Goal: Task Accomplishment & Management: Use online tool/utility

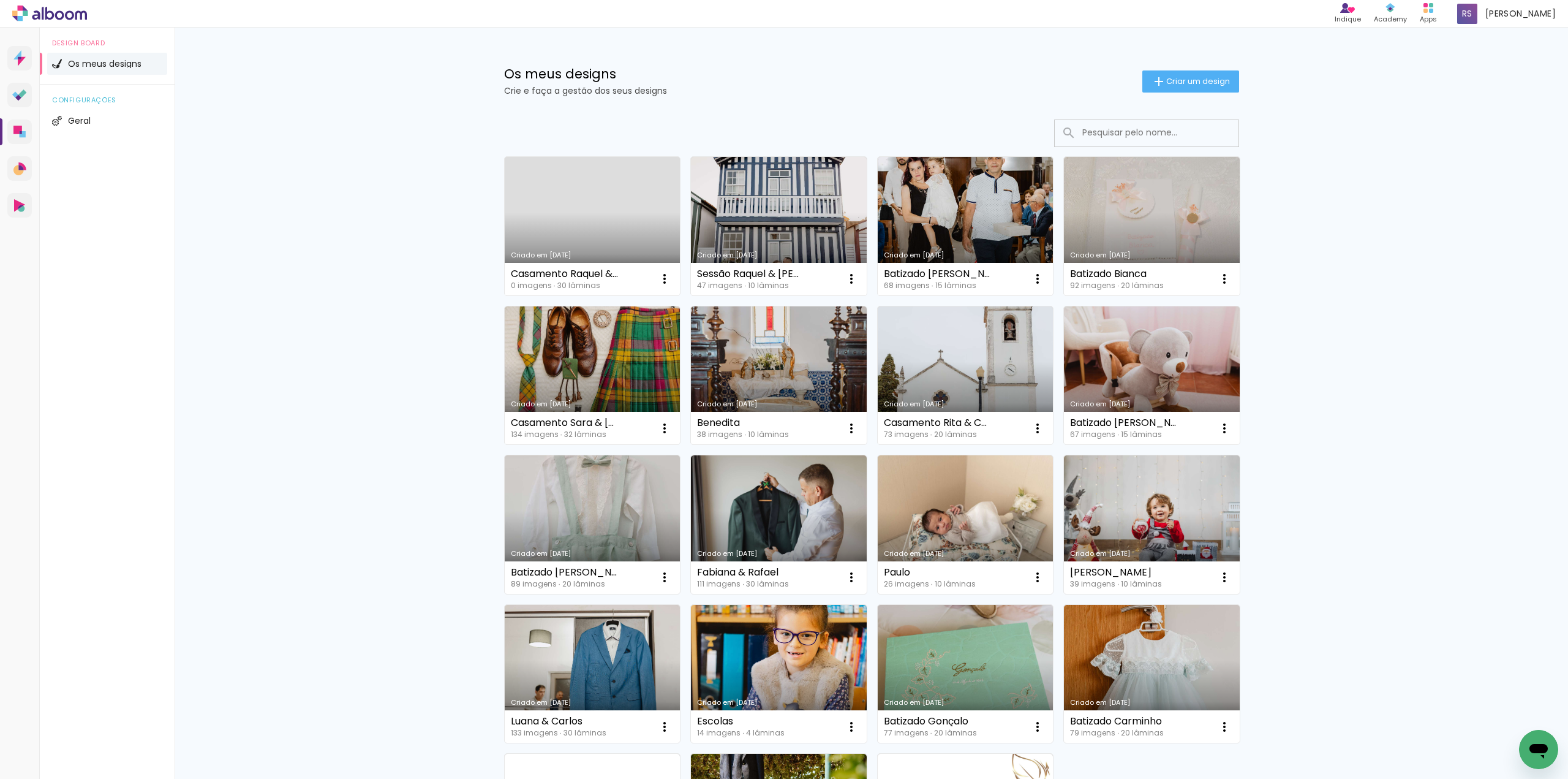
click at [615, 242] on link "Criado em [DATE]" at bounding box center [592, 226] width 176 height 139
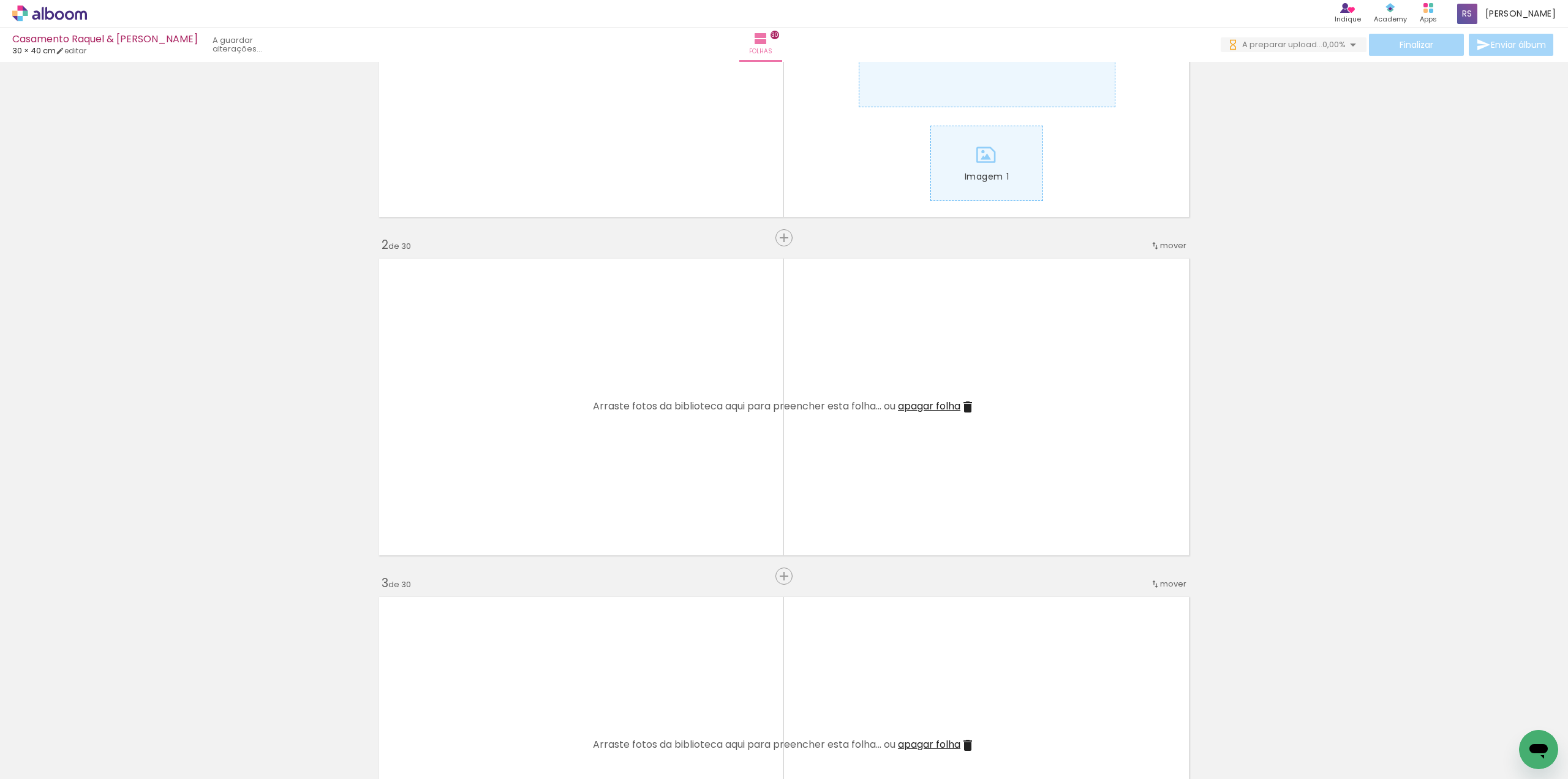
scroll to position [184, 0]
drag, startPoint x: 145, startPoint y: 733, endPoint x: 483, endPoint y: 464, distance: 432.0
click at [510, 437] on quentale-workspace at bounding box center [784, 390] width 1568 height 779
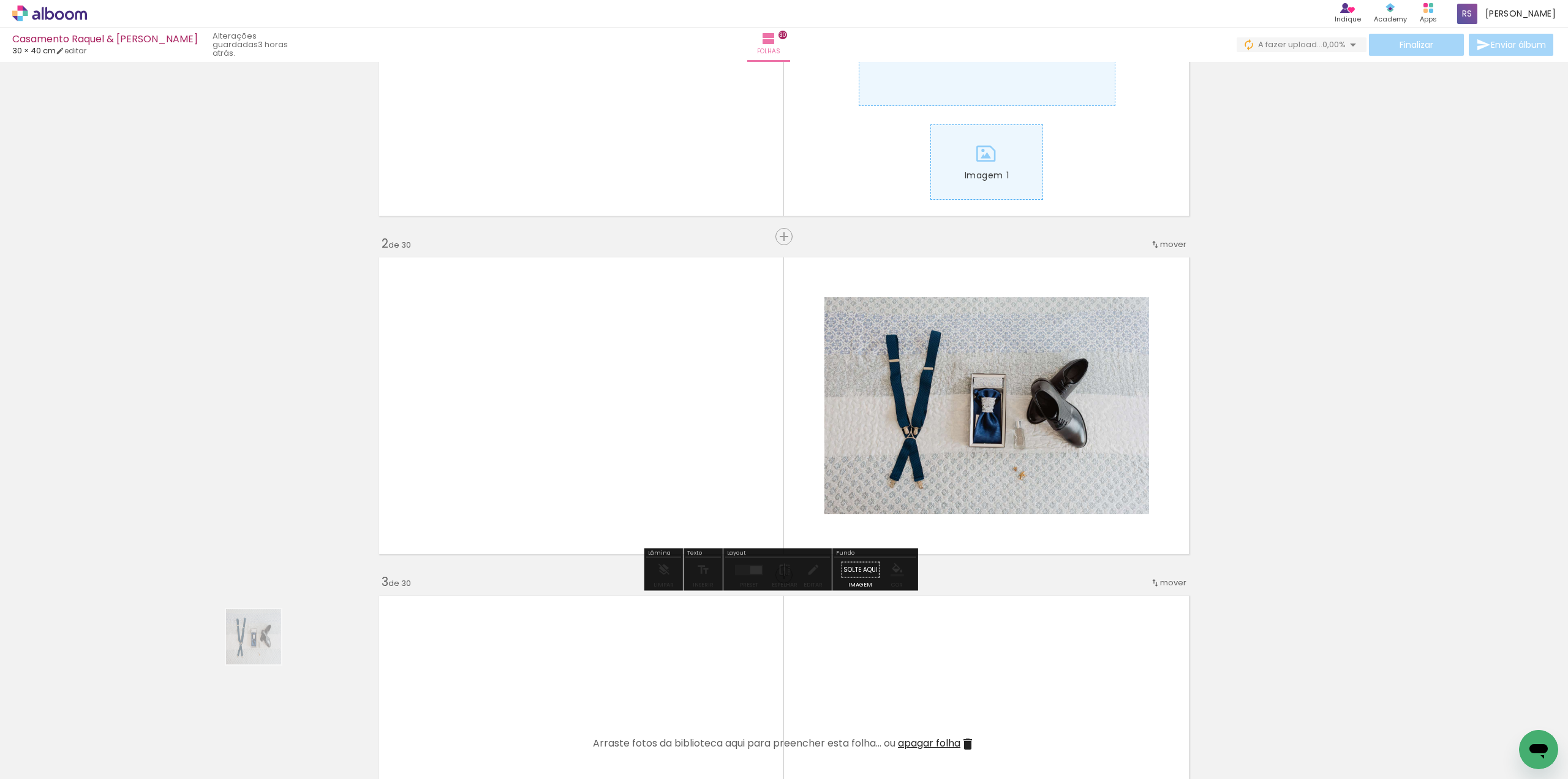
drag, startPoint x: 263, startPoint y: 646, endPoint x: 449, endPoint y: 520, distance: 224.7
click at [449, 520] on quentale-workspace at bounding box center [784, 390] width 1568 height 779
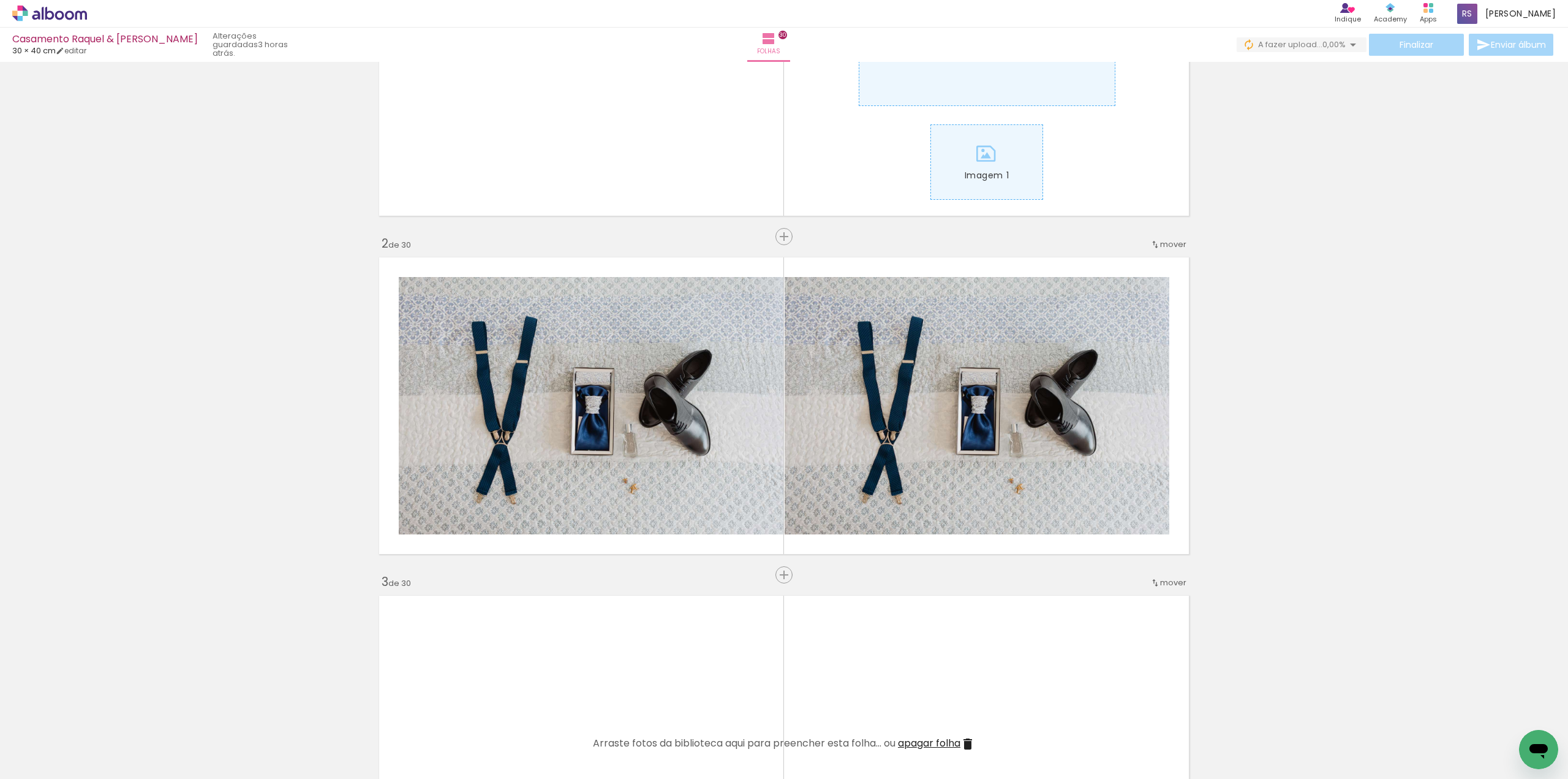
click at [65, 735] on div "Biblioteca 4 fotos Todas as fotos Não utilizadas Adicionar Fotos" at bounding box center [37, 740] width 76 height 60
click at [67, 742] on iron-icon at bounding box center [62, 742] width 10 height 10
click at [0, 0] on slot "Não utilizadas" at bounding box center [0, 0] width 0 height 0
type input "Não utilizadas"
drag, startPoint x: 666, startPoint y: 448, endPoint x: 215, endPoint y: 451, distance: 451.0
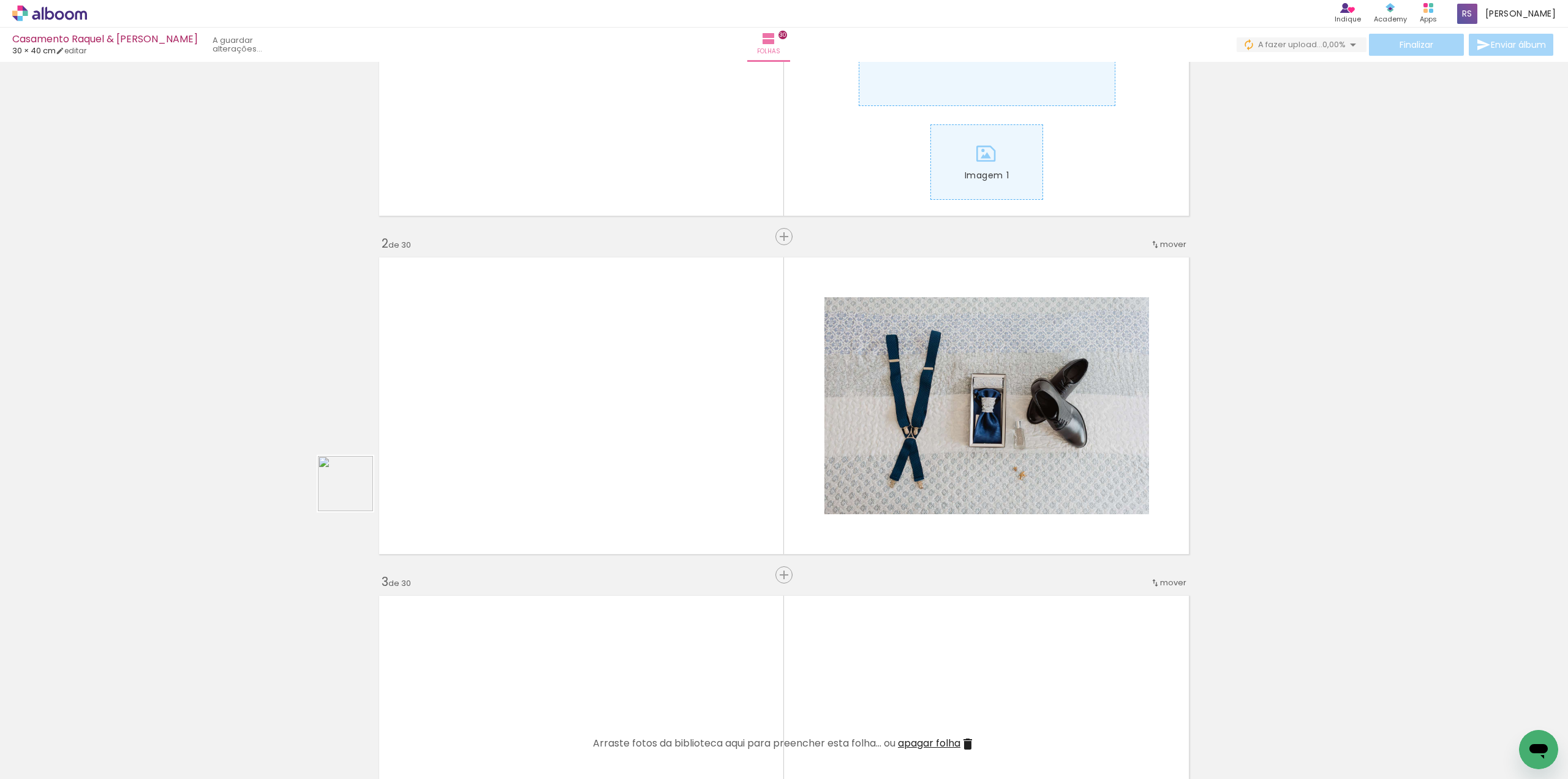
drag, startPoint x: 123, startPoint y: 742, endPoint x: 357, endPoint y: 489, distance: 344.6
click at [356, 491] on quentale-workspace at bounding box center [784, 390] width 1568 height 779
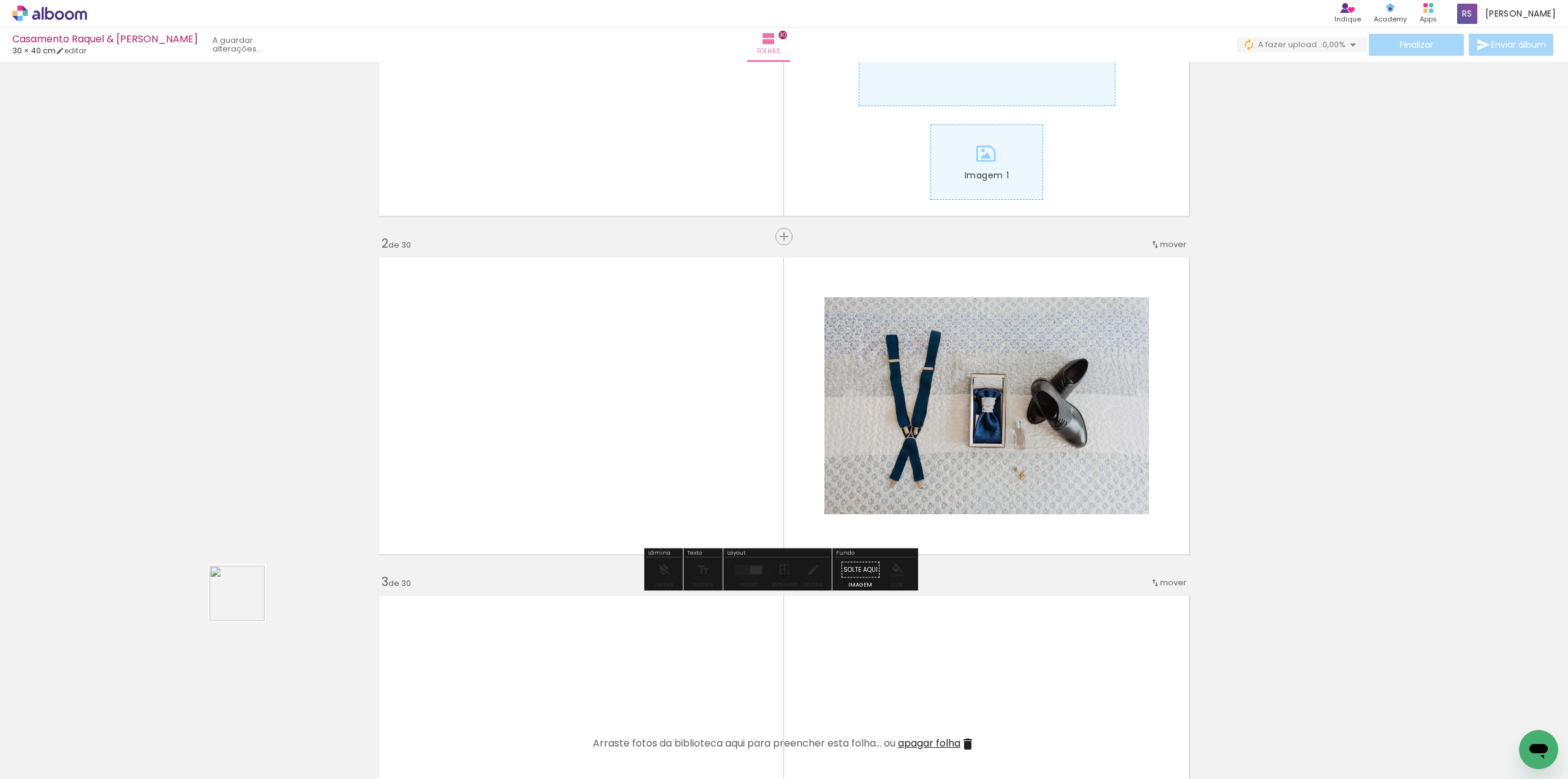
drag, startPoint x: 141, startPoint y: 741, endPoint x: 480, endPoint y: 402, distance: 479.4
click at [480, 402] on quentale-workspace at bounding box center [784, 390] width 1568 height 779
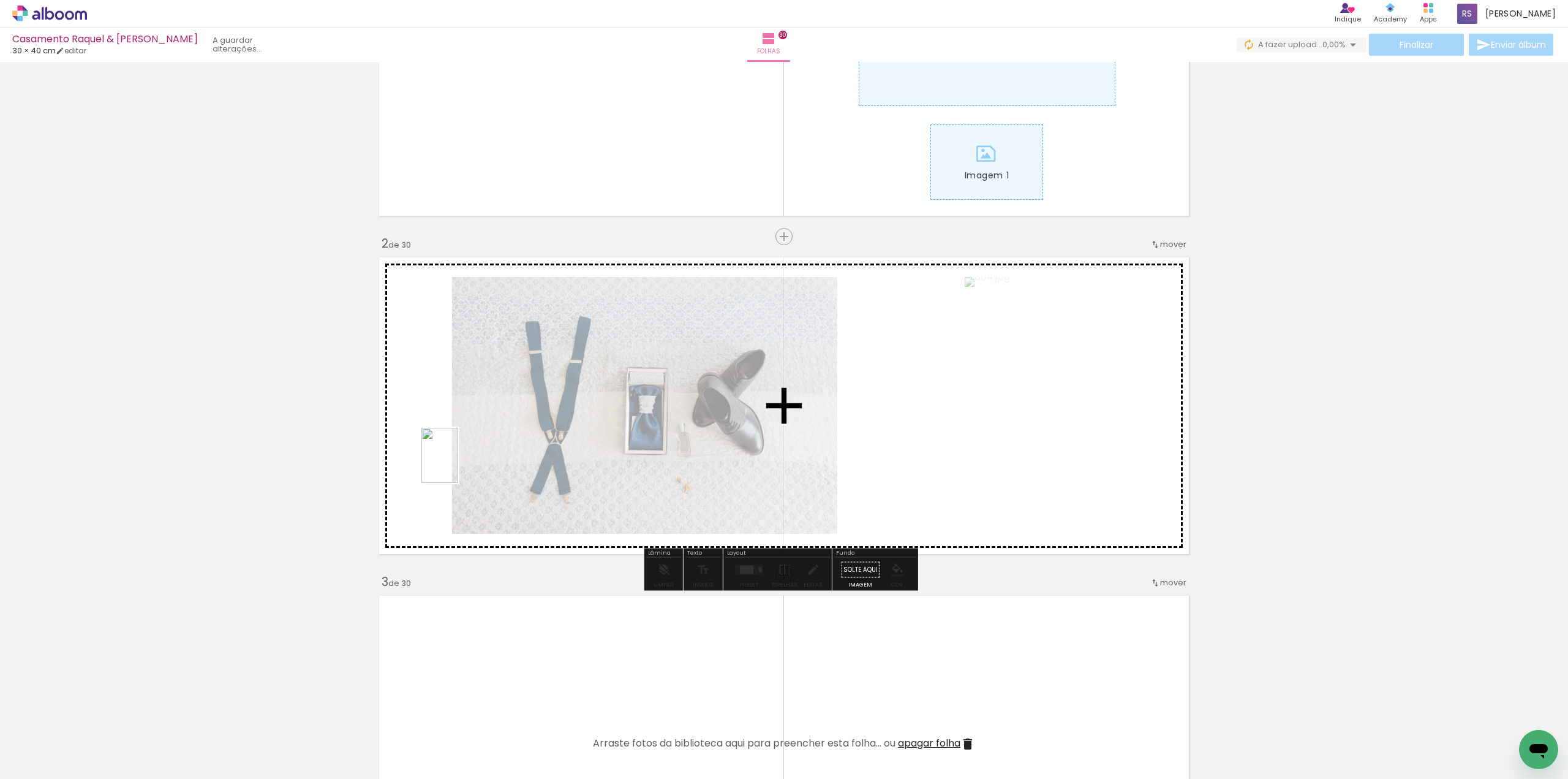
drag, startPoint x: 123, startPoint y: 752, endPoint x: 458, endPoint y: 464, distance: 441.8
click at [458, 464] on quentale-workspace at bounding box center [784, 390] width 1568 height 779
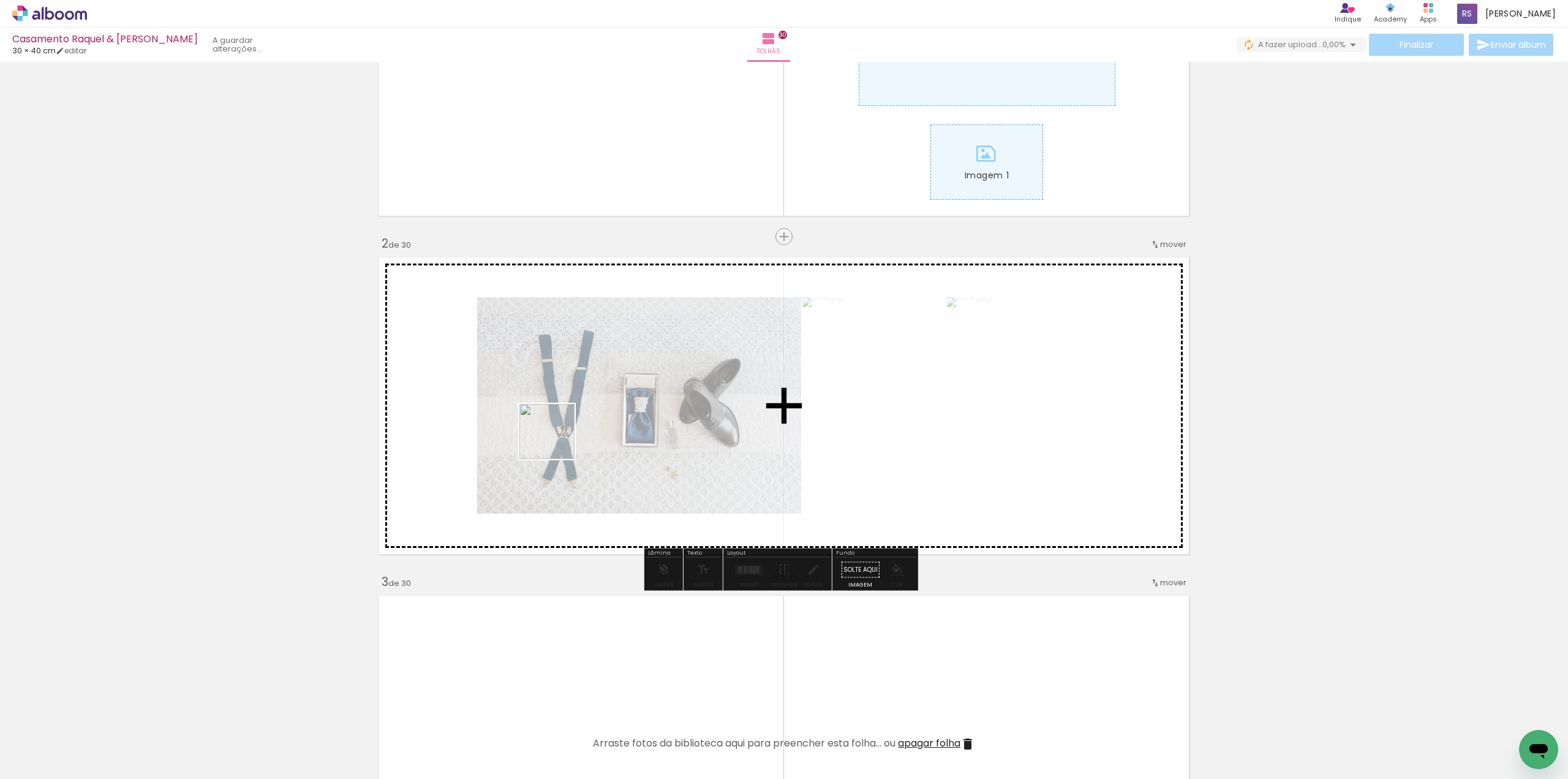
drag, startPoint x: 141, startPoint y: 740, endPoint x: 558, endPoint y: 440, distance: 513.7
click at [558, 440] on quentale-workspace at bounding box center [784, 390] width 1568 height 779
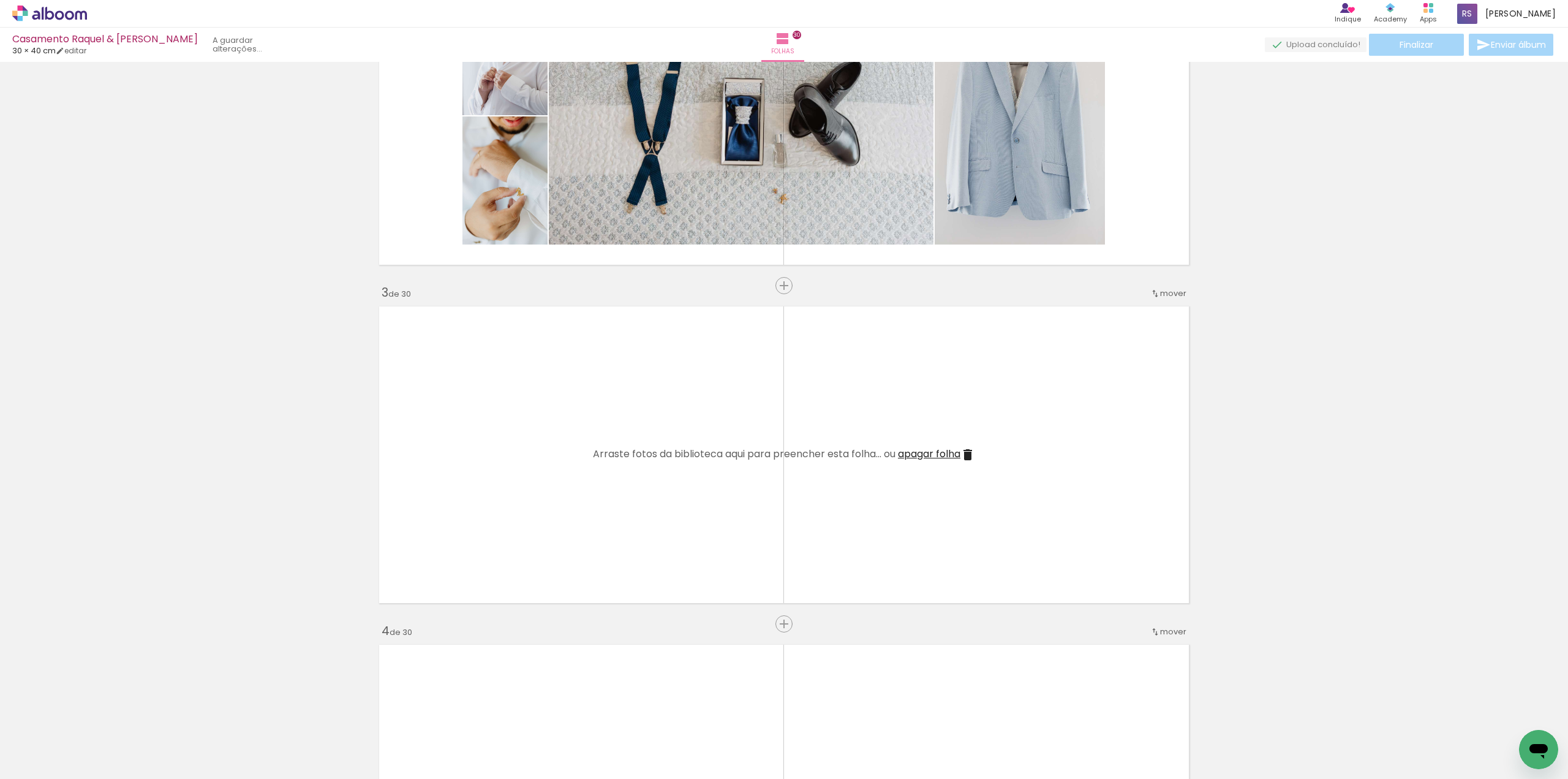
scroll to position [490, 0]
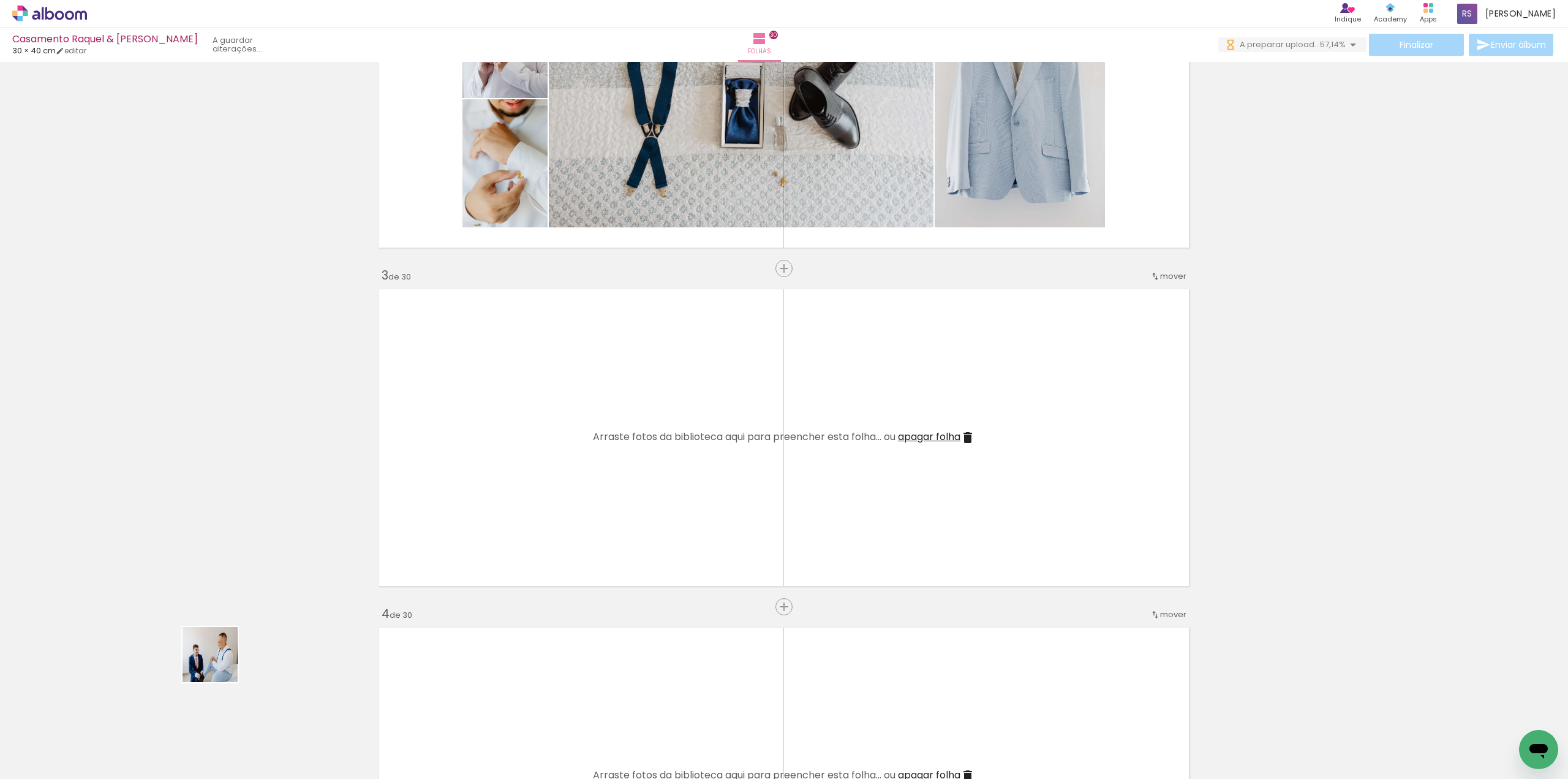
drag, startPoint x: 133, startPoint y: 735, endPoint x: 477, endPoint y: 480, distance: 428.2
click at [543, 418] on quentale-workspace at bounding box center [784, 390] width 1568 height 779
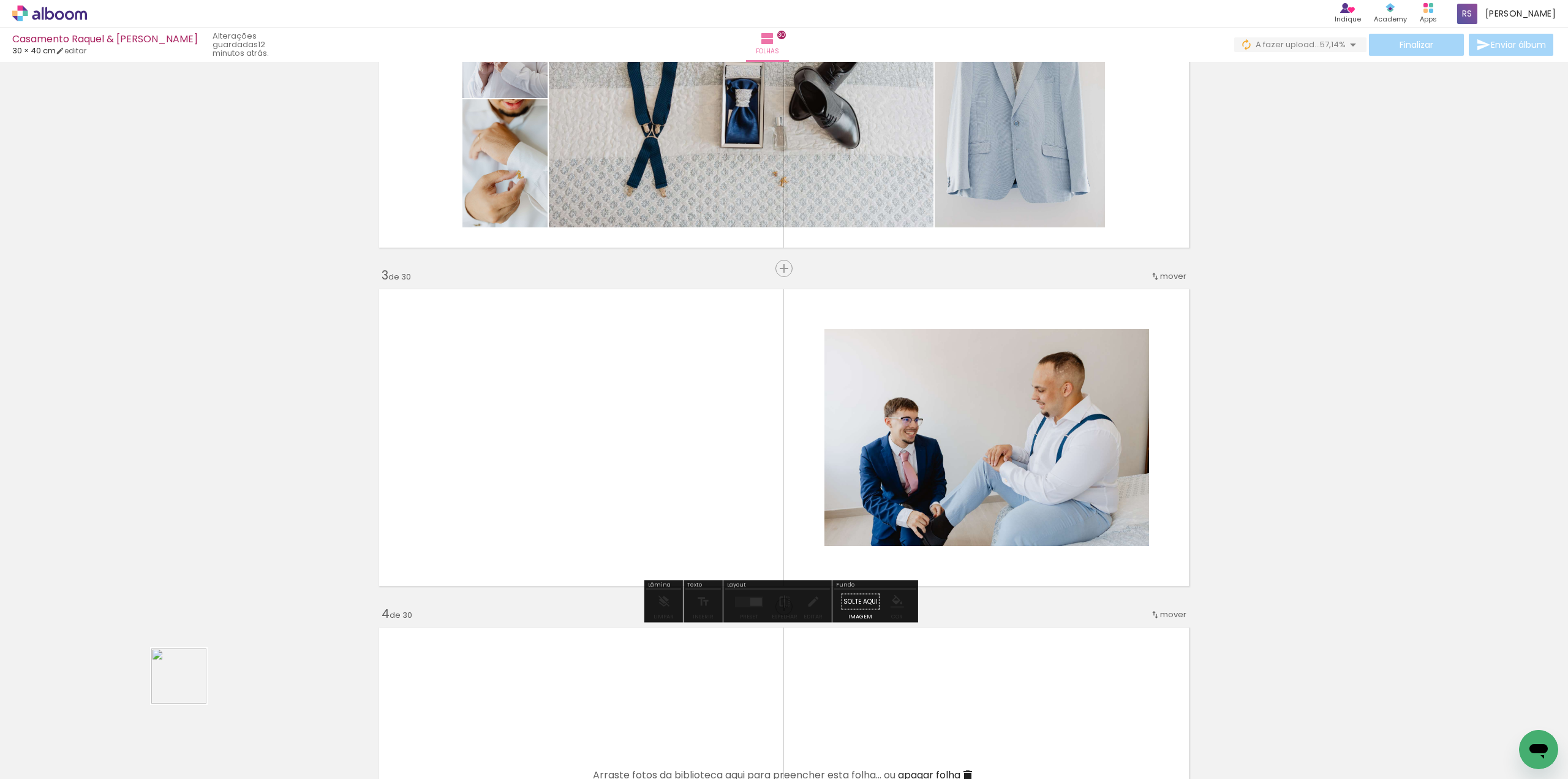
drag, startPoint x: 128, startPoint y: 740, endPoint x: 500, endPoint y: 489, distance: 448.8
click at [500, 489] on quentale-workspace at bounding box center [784, 390] width 1568 height 779
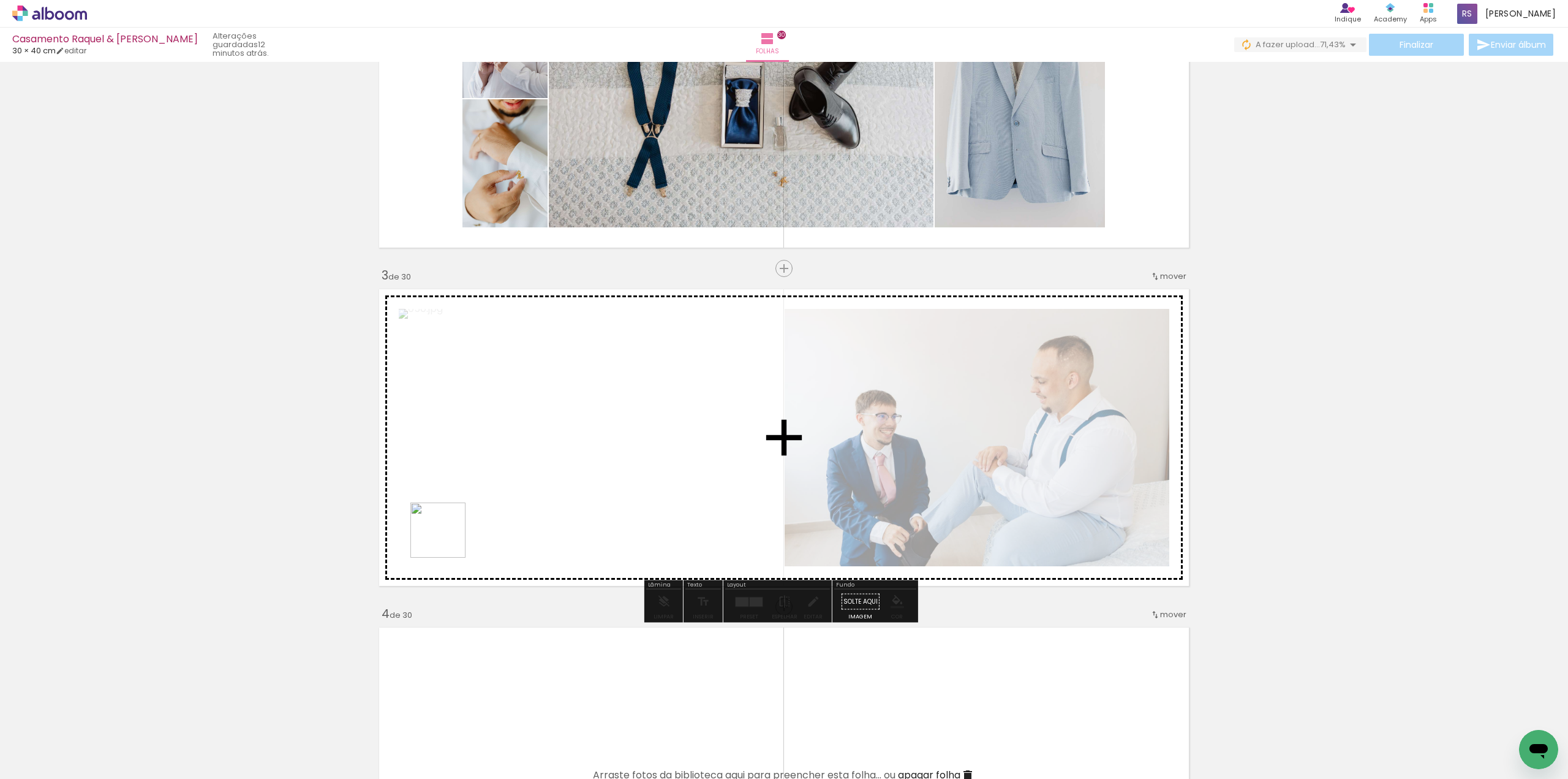
drag, startPoint x: 147, startPoint y: 734, endPoint x: 460, endPoint y: 513, distance: 383.2
click at [499, 497] on quentale-workspace at bounding box center [784, 390] width 1568 height 779
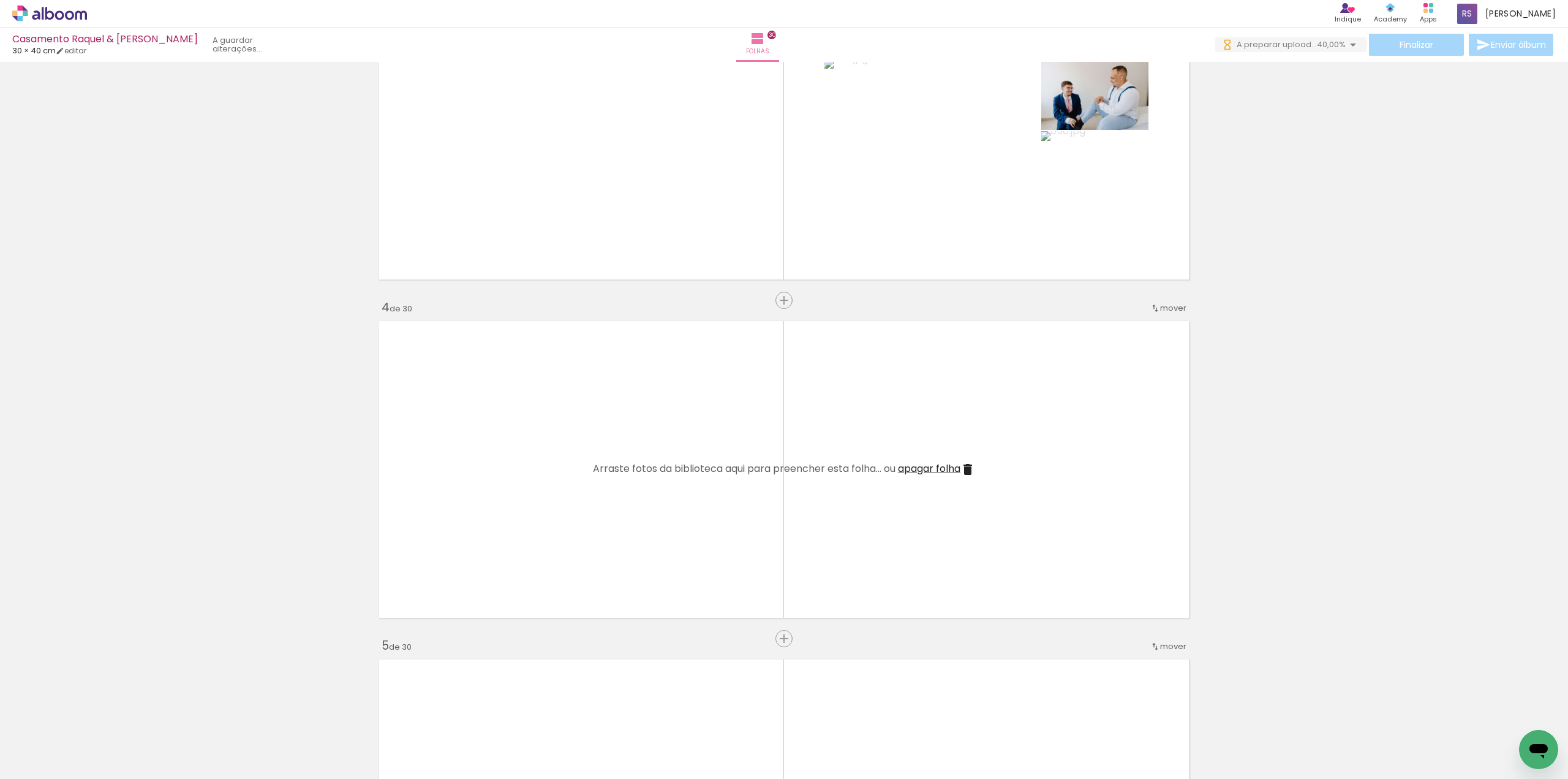
scroll to position [857, 0]
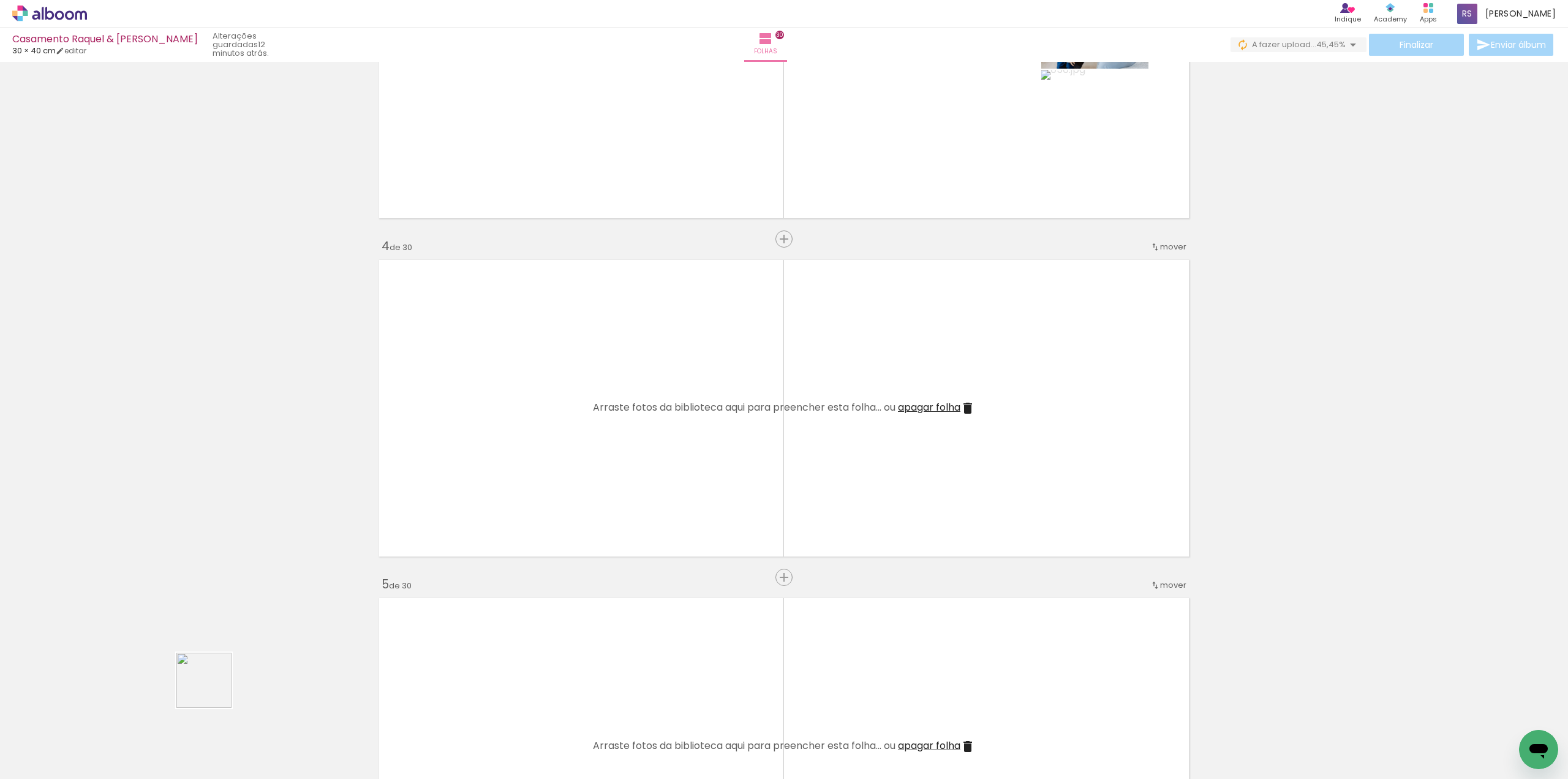
drag, startPoint x: 213, startPoint y: 689, endPoint x: 458, endPoint y: 465, distance: 332.0
click at [458, 465] on quentale-workspace at bounding box center [784, 390] width 1568 height 779
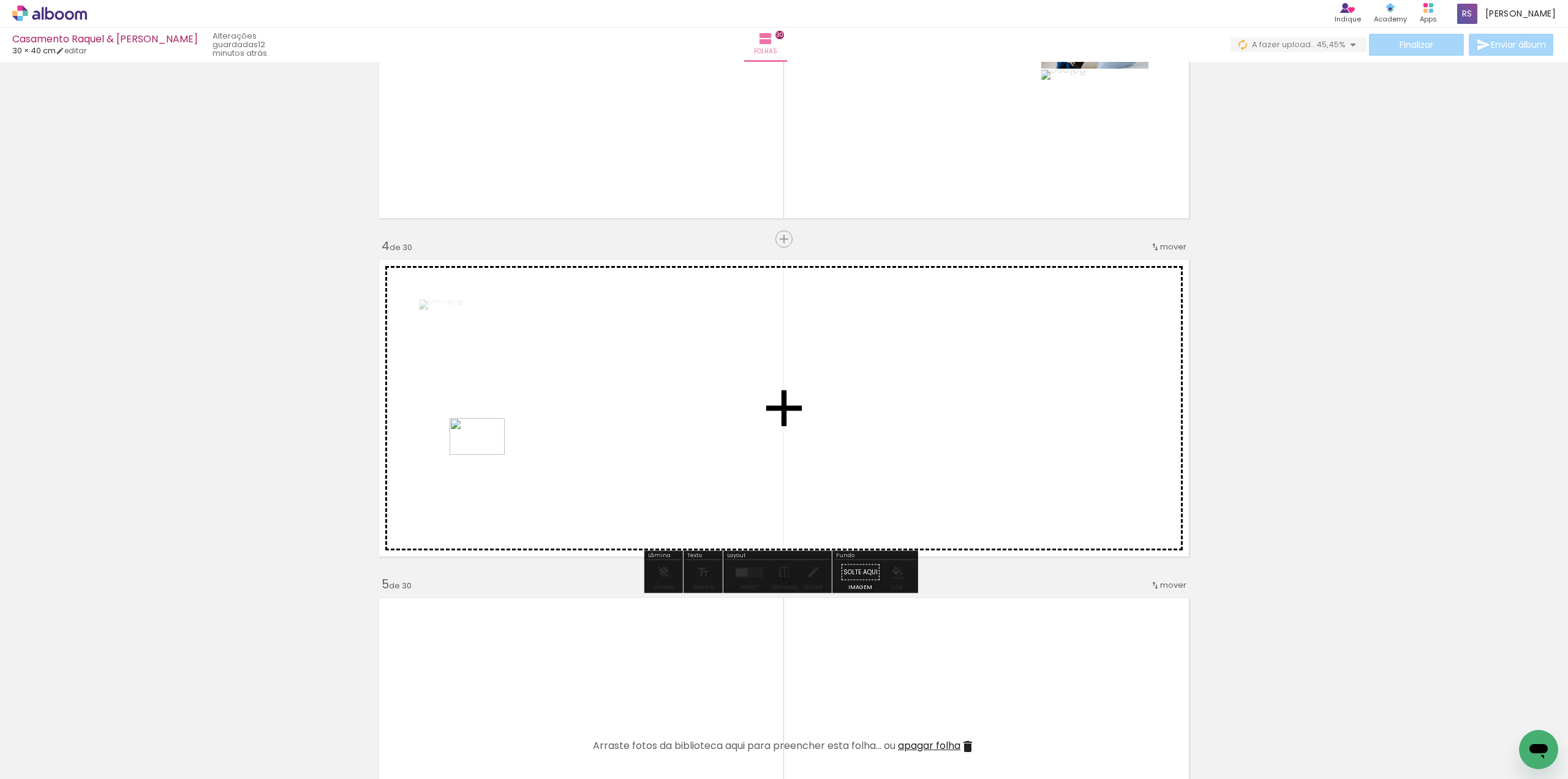
drag, startPoint x: 139, startPoint y: 734, endPoint x: 473, endPoint y: 465, distance: 428.9
click at [488, 453] on quentale-workspace at bounding box center [784, 390] width 1568 height 779
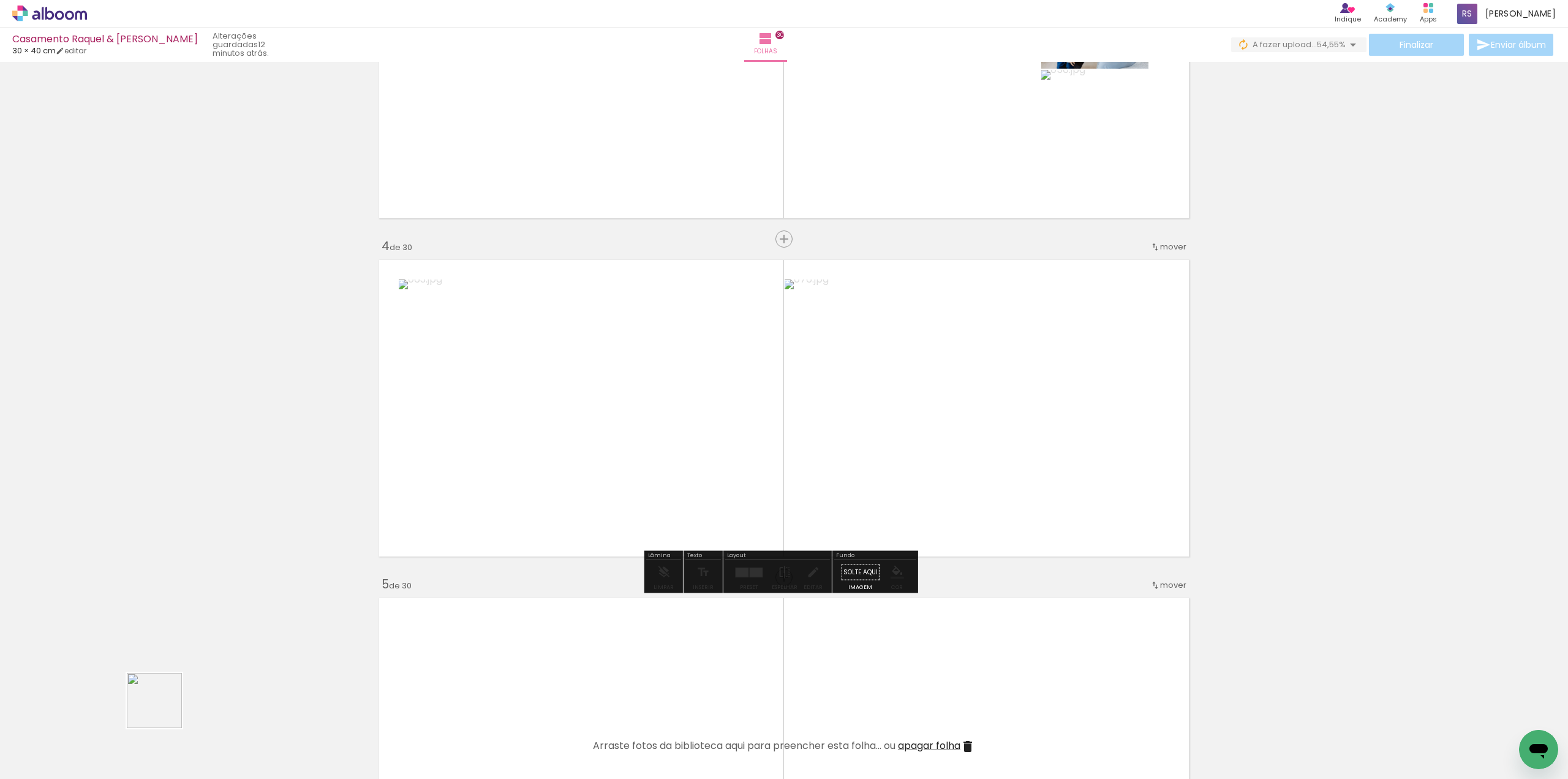
drag, startPoint x: 135, startPoint y: 740, endPoint x: 488, endPoint y: 420, distance: 476.5
click at [488, 421] on quentale-workspace at bounding box center [784, 390] width 1568 height 779
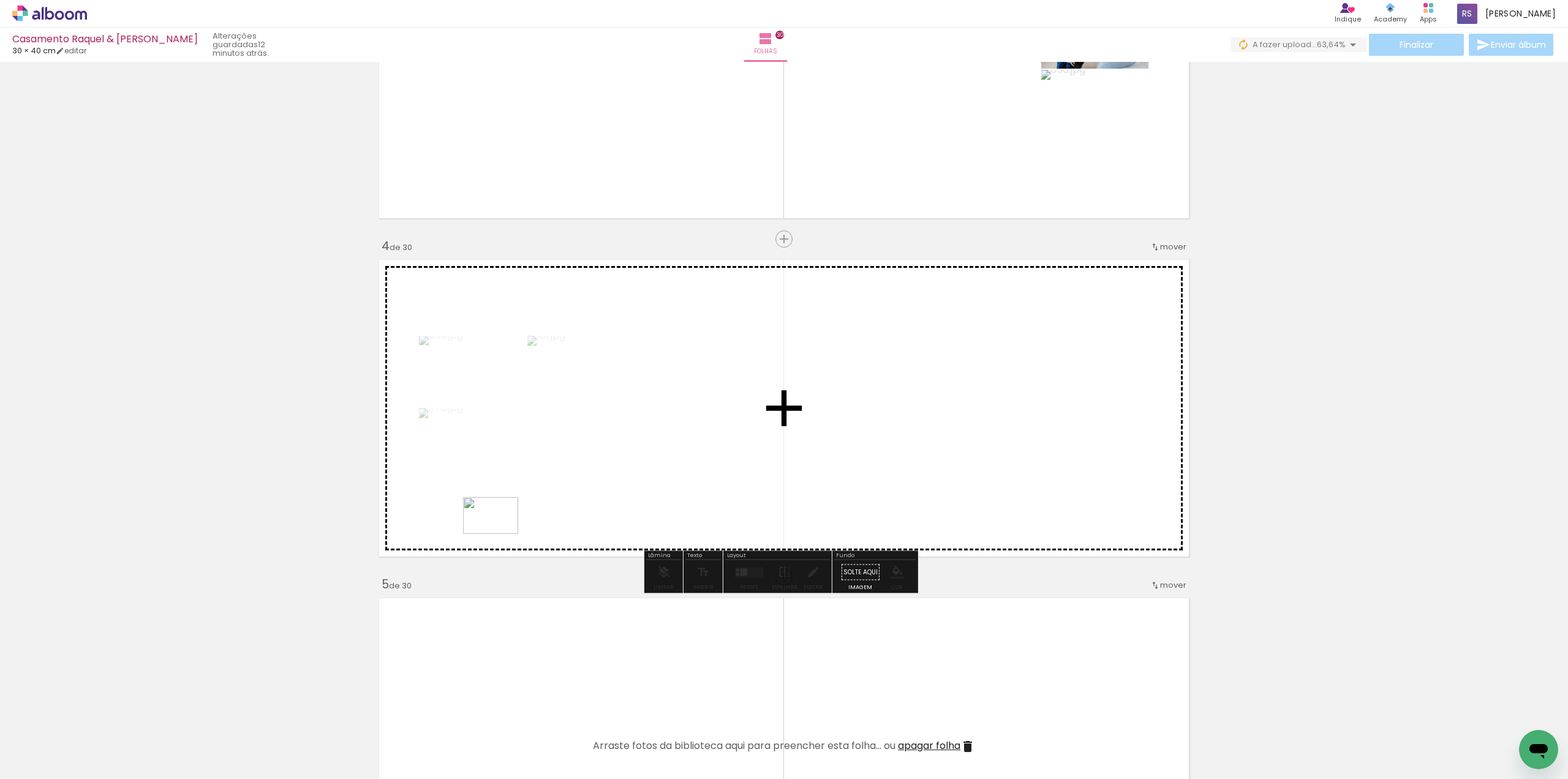
drag, startPoint x: 401, startPoint y: 588, endPoint x: 499, endPoint y: 533, distance: 112.4
click at [499, 533] on quentale-workspace at bounding box center [784, 390] width 1568 height 779
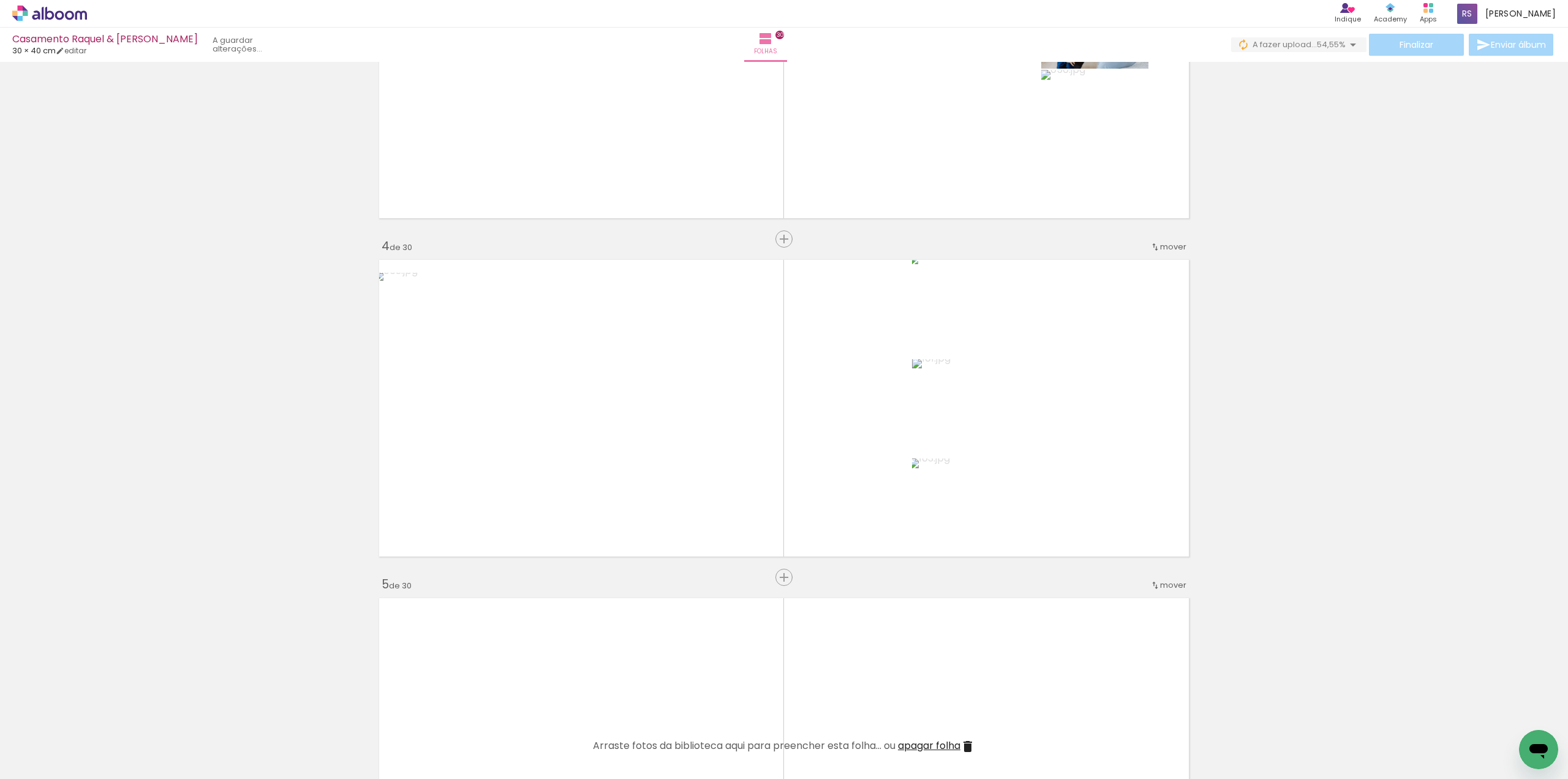
drag, startPoint x: 80, startPoint y: 362, endPoint x: 80, endPoint y: 355, distance: 7.0
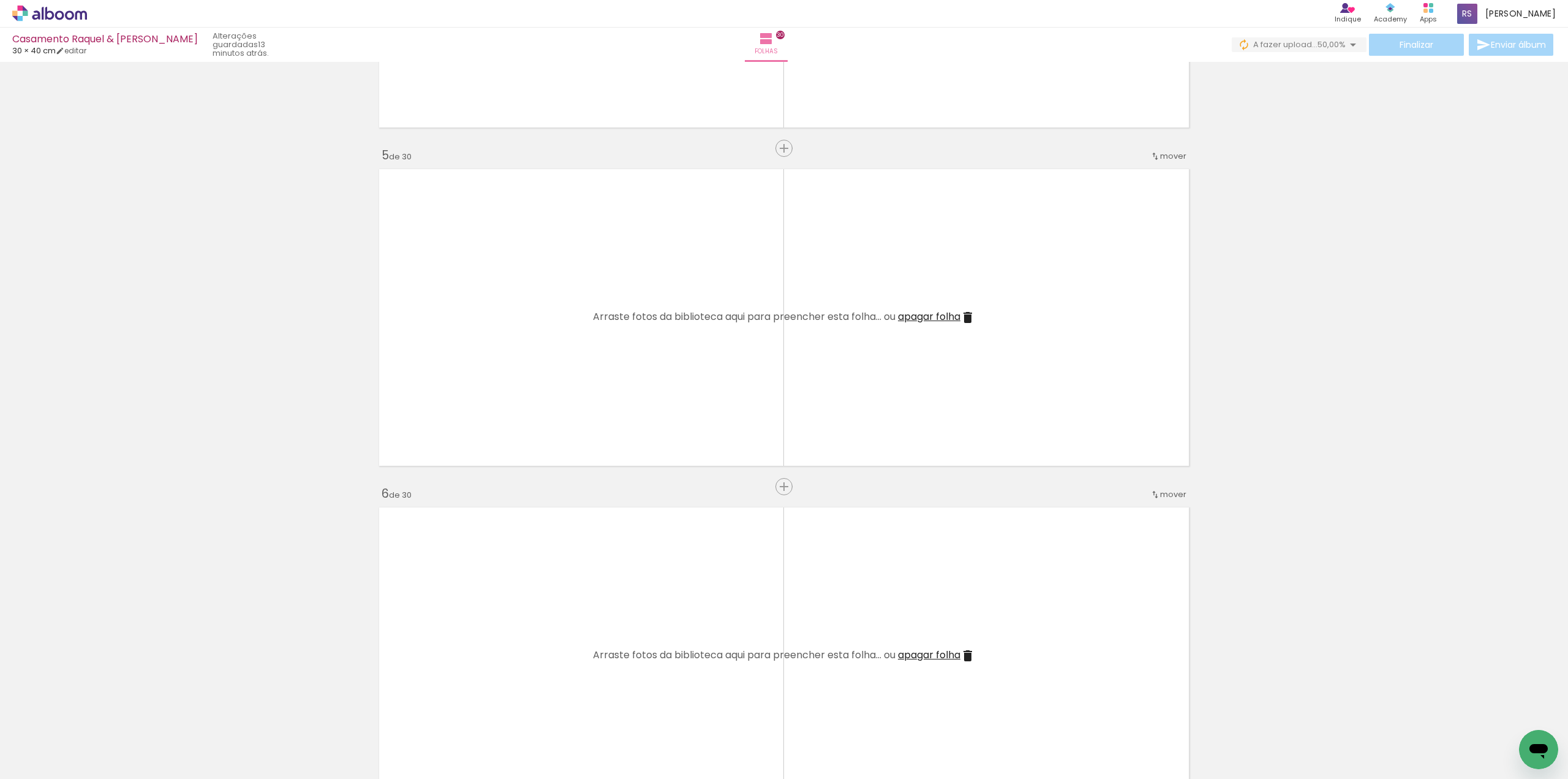
scroll to position [1225, 0]
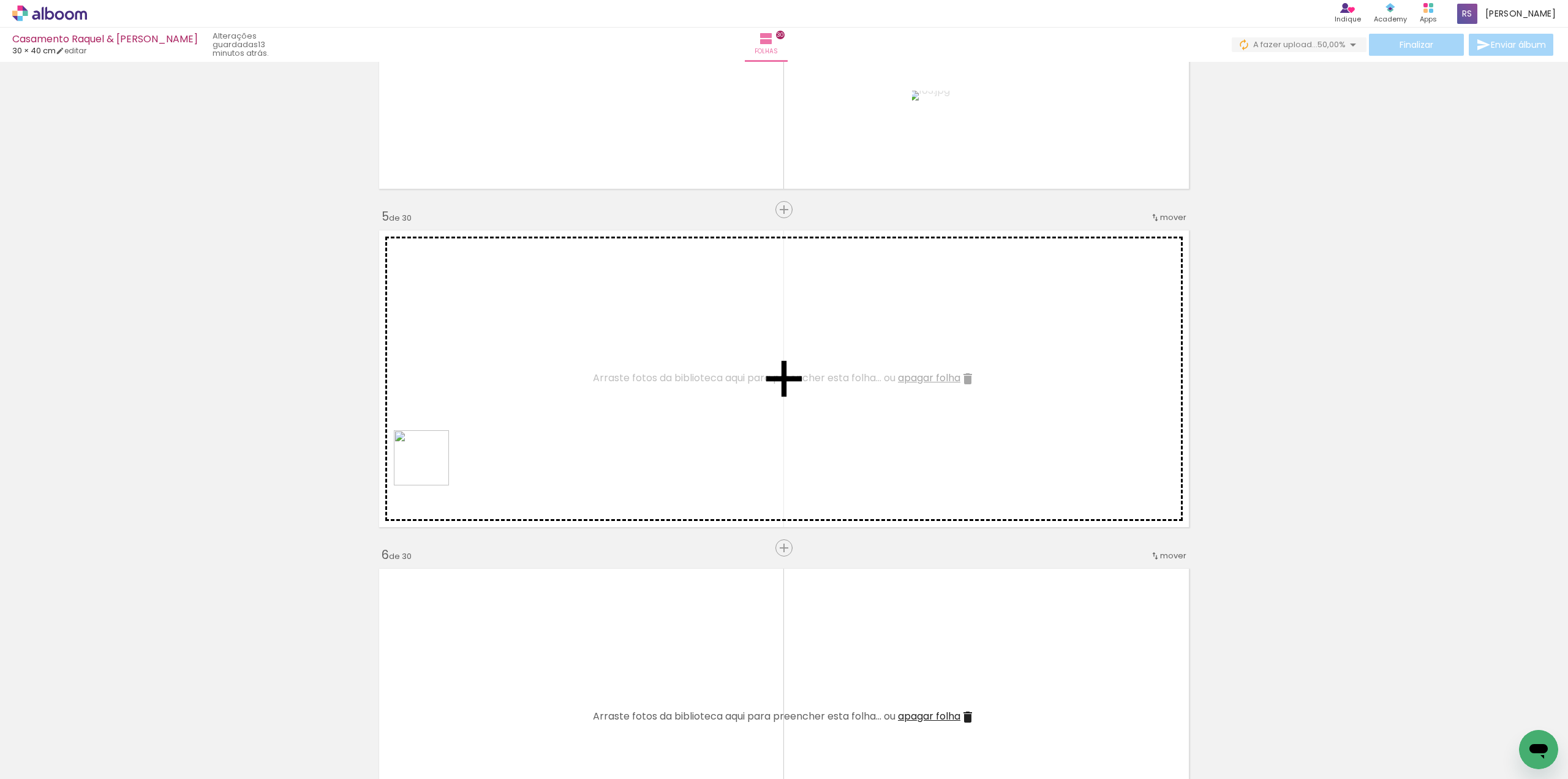
drag, startPoint x: 307, startPoint y: 582, endPoint x: 320, endPoint y: 558, distance: 27.3
click at [451, 432] on quentale-workspace at bounding box center [784, 390] width 1568 height 779
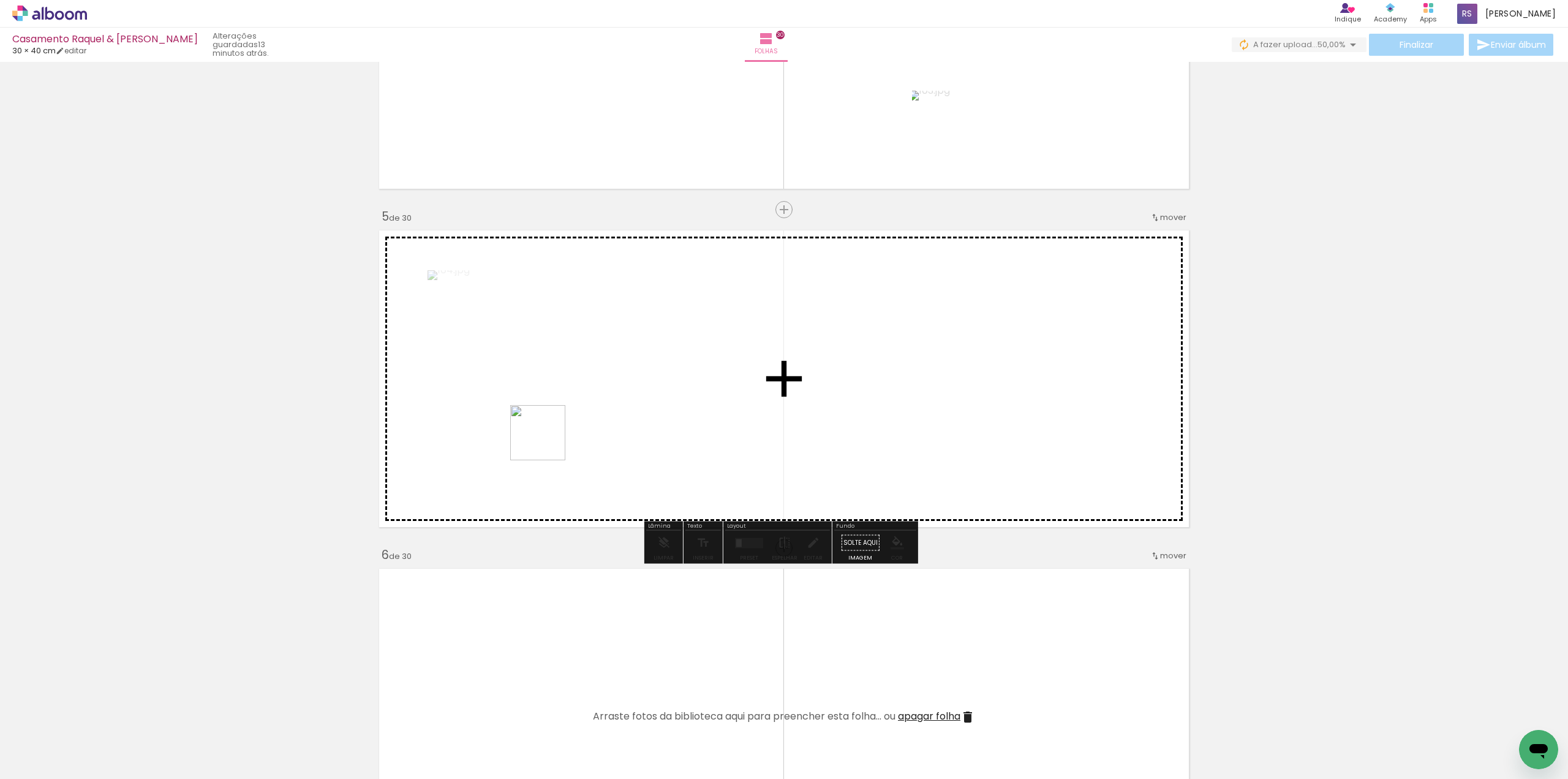
drag, startPoint x: 514, startPoint y: 475, endPoint x: 547, endPoint y: 441, distance: 47.4
click at [547, 441] on quentale-workspace at bounding box center [784, 390] width 1568 height 779
drag, startPoint x: 147, startPoint y: 735, endPoint x: 777, endPoint y: 396, distance: 715.4
click at [777, 396] on quentale-workspace at bounding box center [784, 390] width 1568 height 779
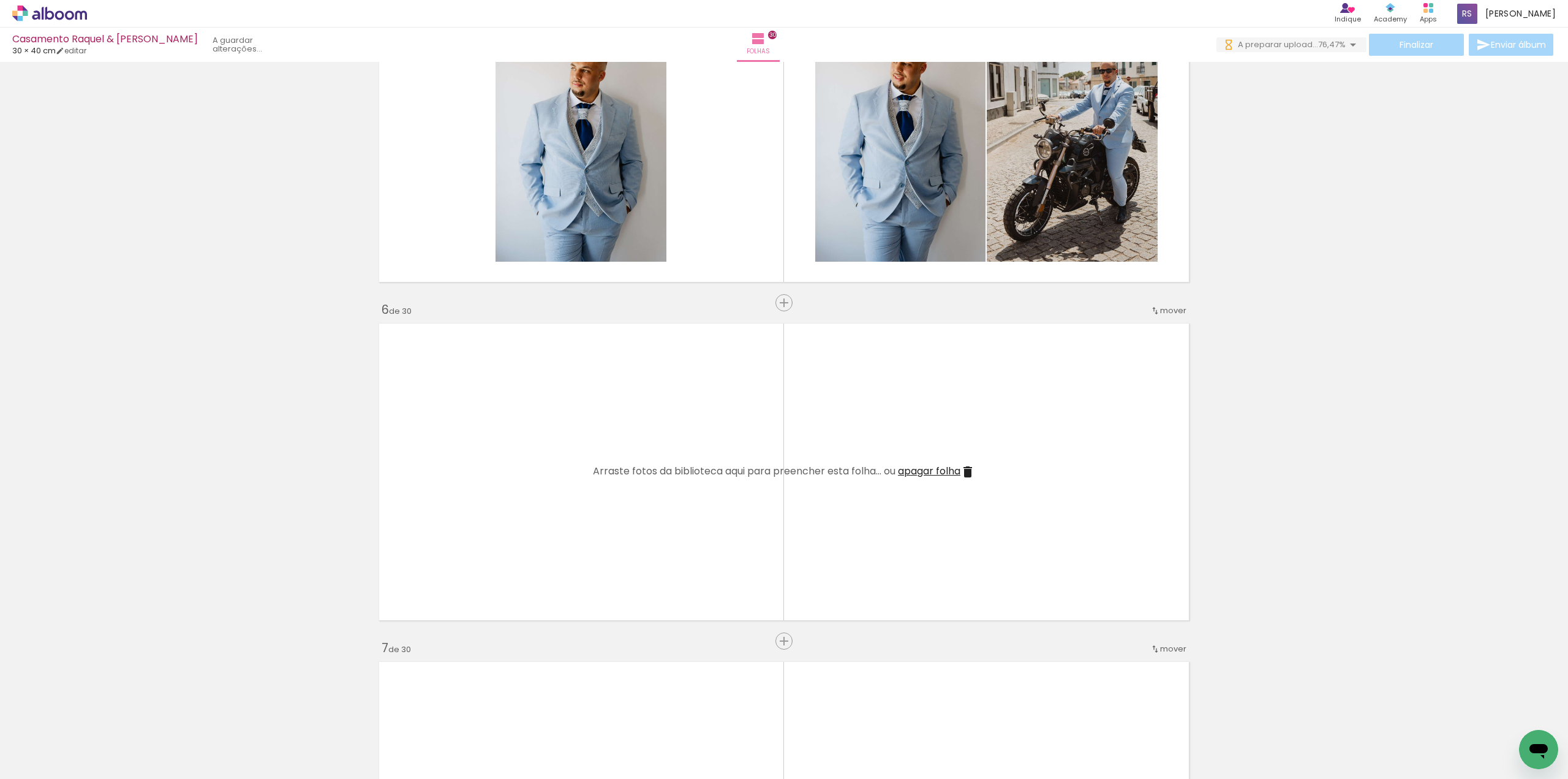
scroll to position [0, 0]
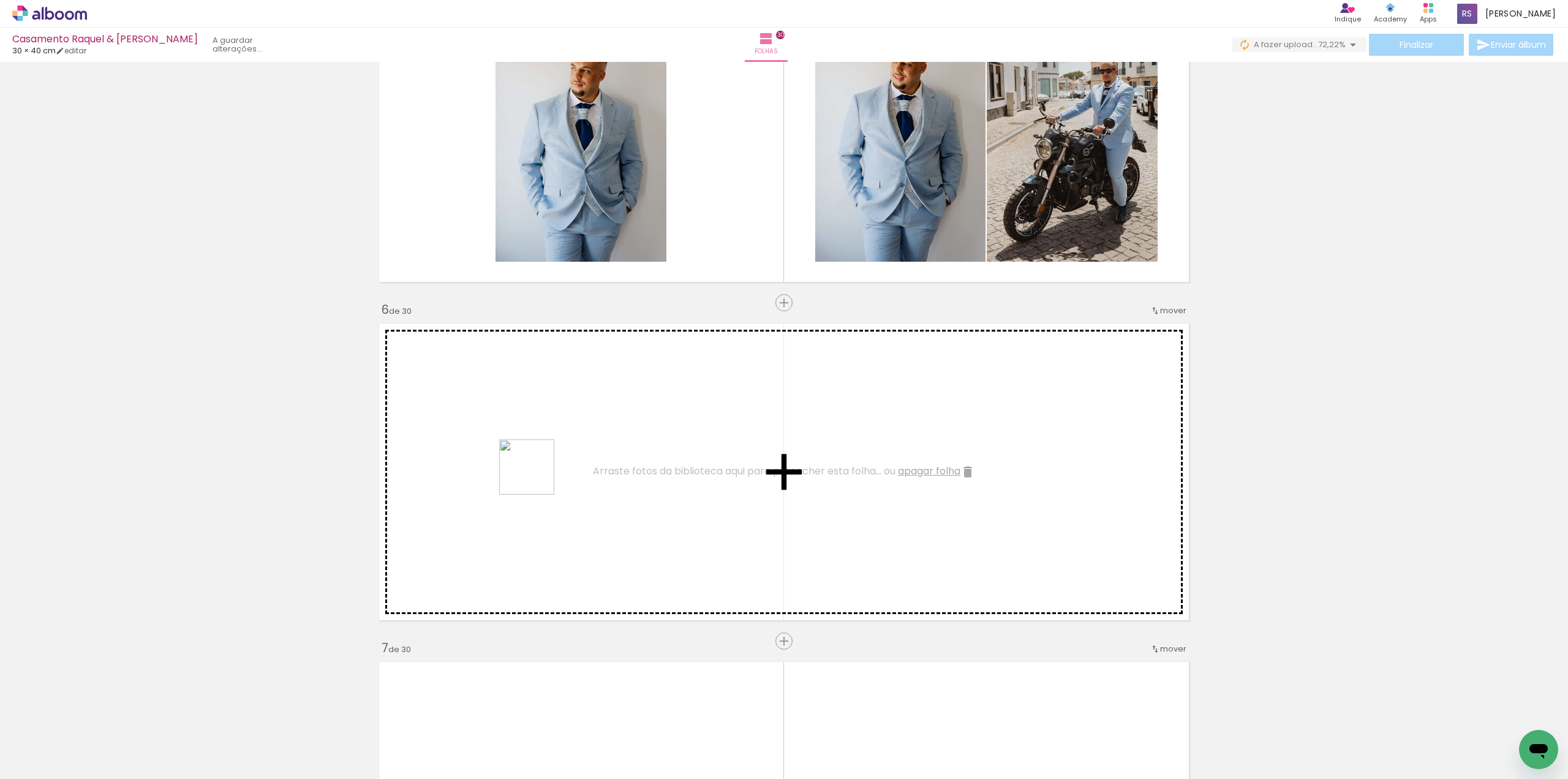
drag, startPoint x: 121, startPoint y: 748, endPoint x: 534, endPoint y: 479, distance: 492.9
click at [540, 474] on quentale-workspace at bounding box center [784, 390] width 1568 height 779
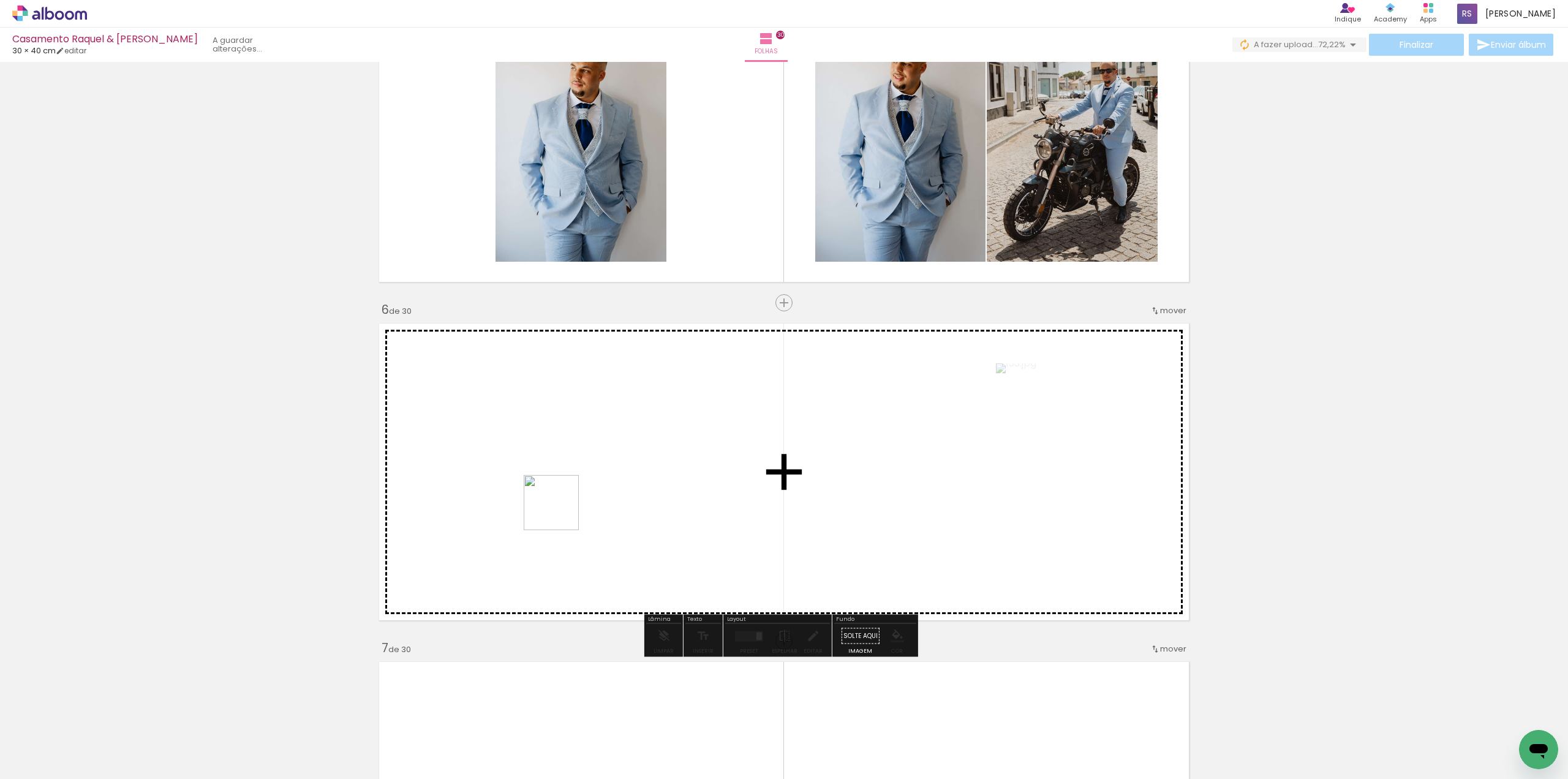
drag, startPoint x: 190, startPoint y: 743, endPoint x: 387, endPoint y: 620, distance: 232.2
click at [564, 506] on quentale-workspace at bounding box center [784, 390] width 1568 height 779
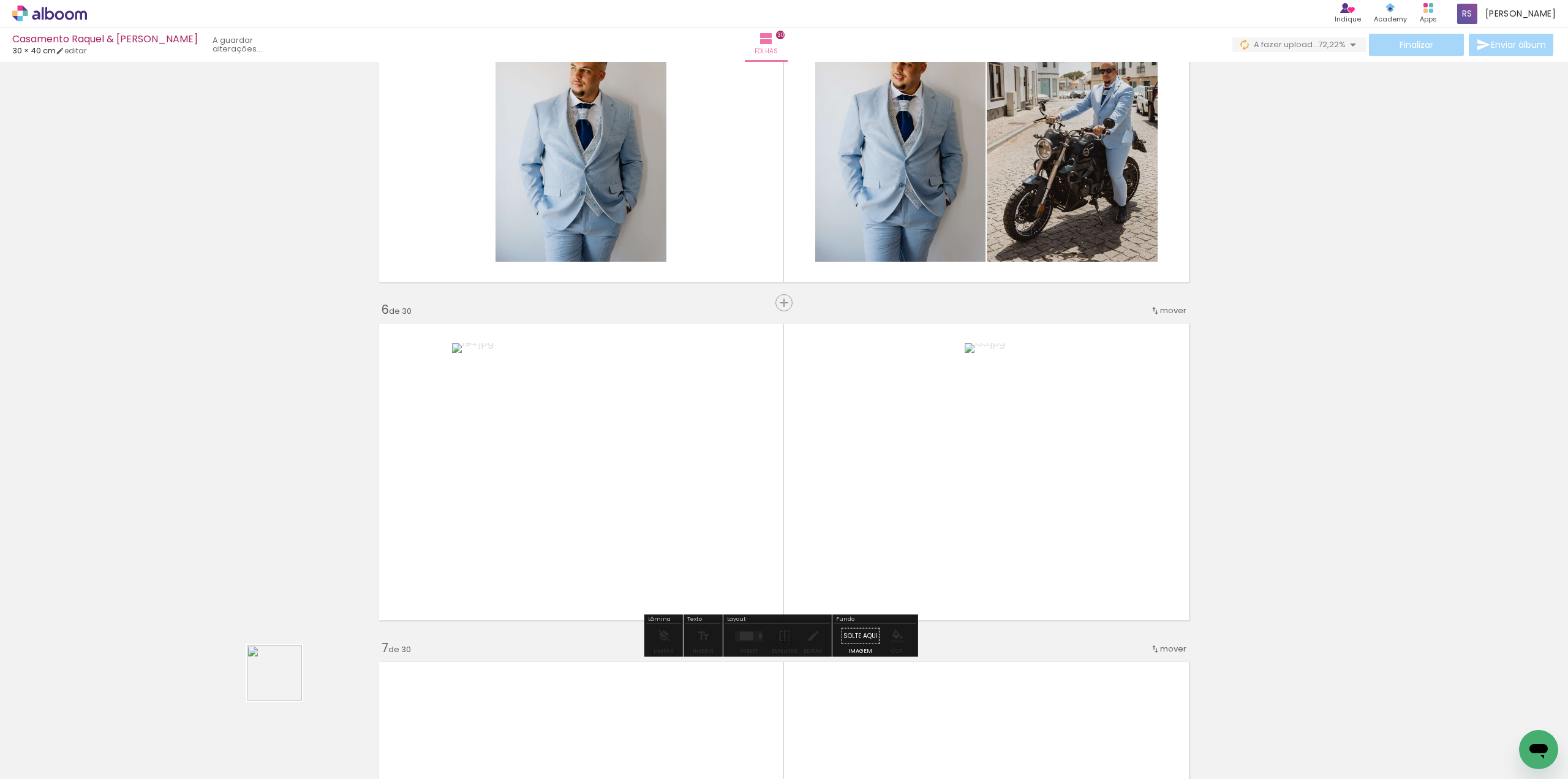
drag, startPoint x: 262, startPoint y: 695, endPoint x: 471, endPoint y: 562, distance: 247.7
click at [511, 540] on quentale-workspace at bounding box center [784, 390] width 1568 height 779
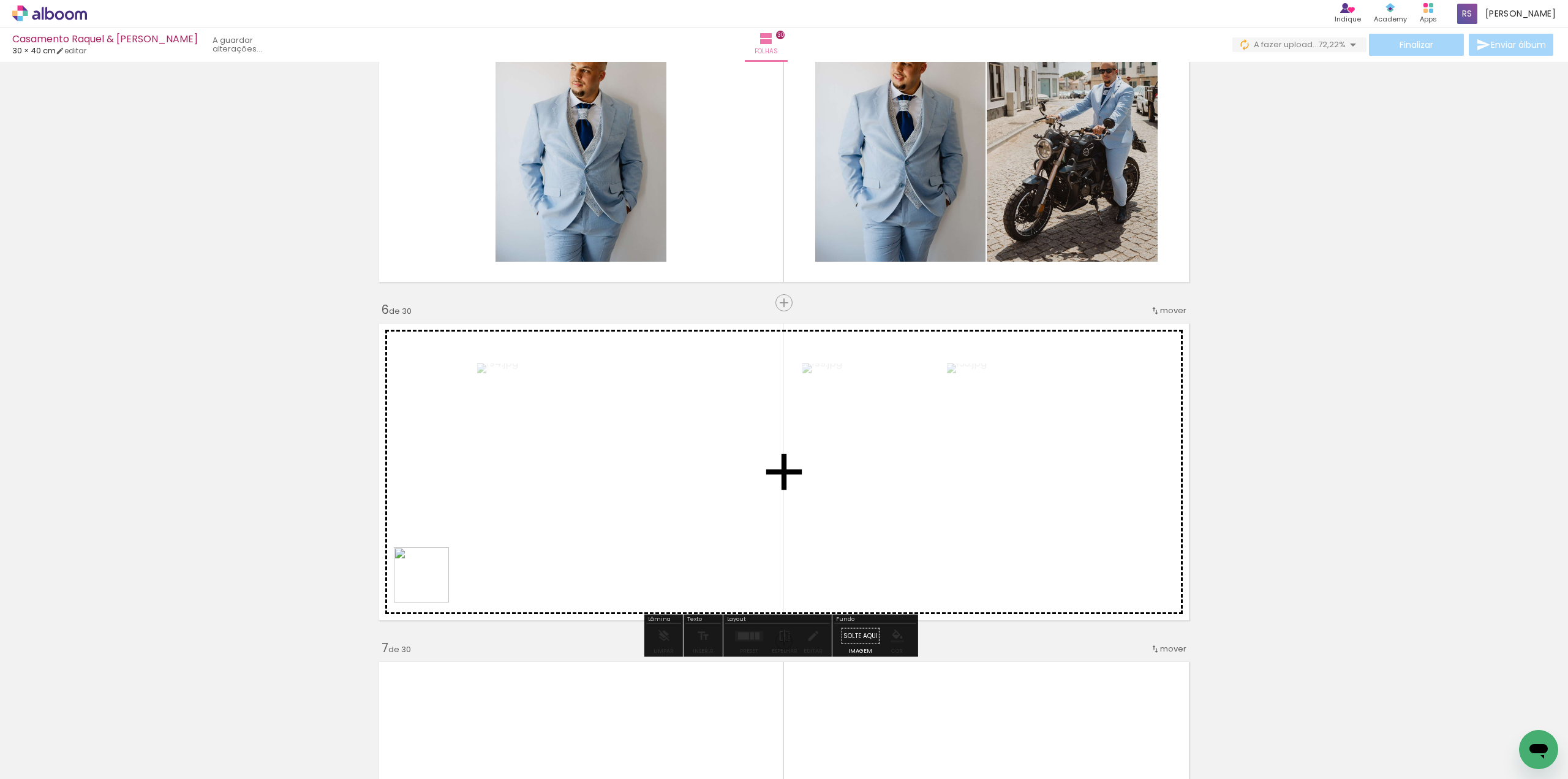
drag, startPoint x: 154, startPoint y: 735, endPoint x: 557, endPoint y: 530, distance: 452.1
click at [565, 523] on quentale-workspace at bounding box center [784, 390] width 1568 height 779
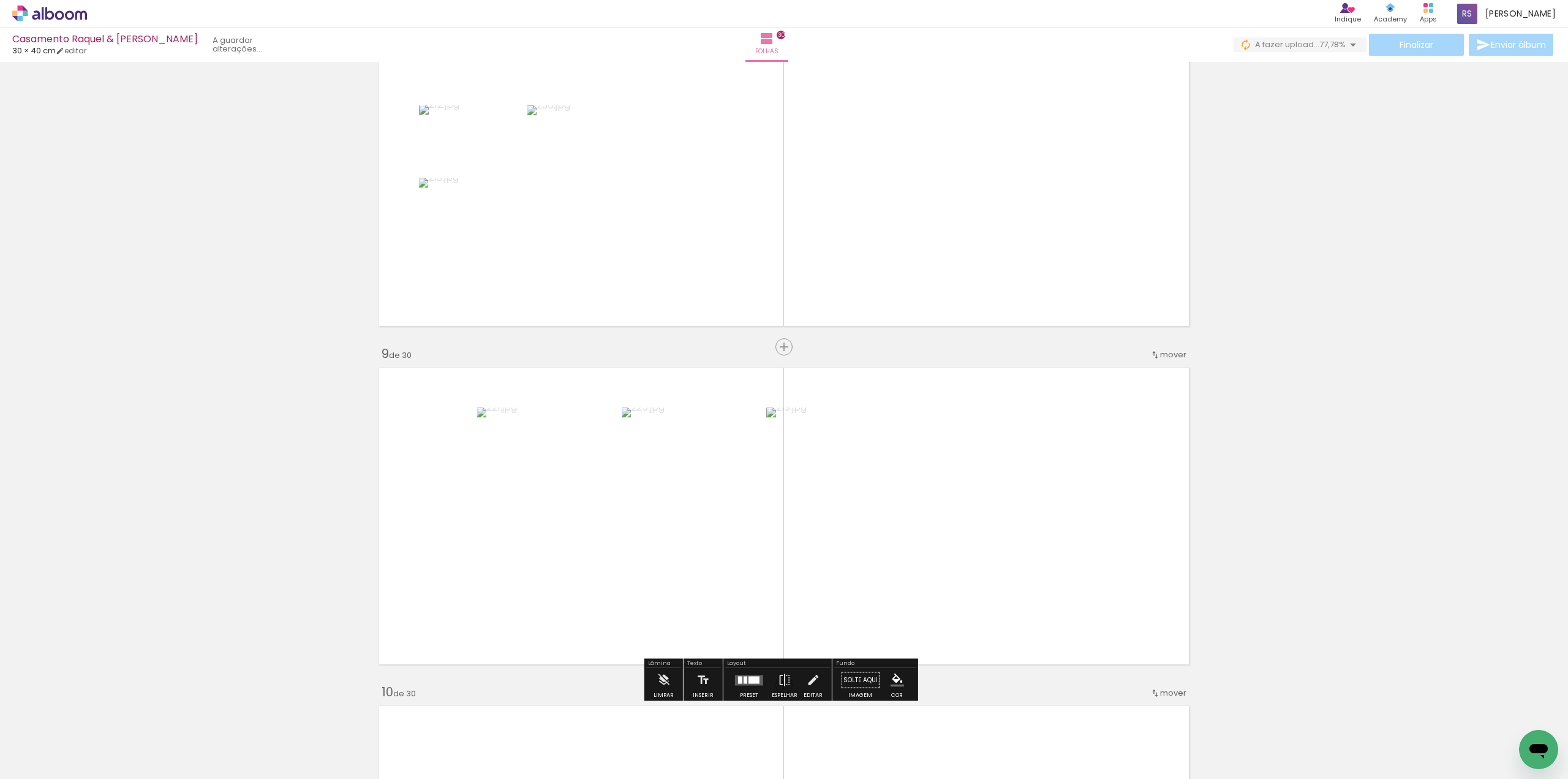
scroll to position [2511, 0]
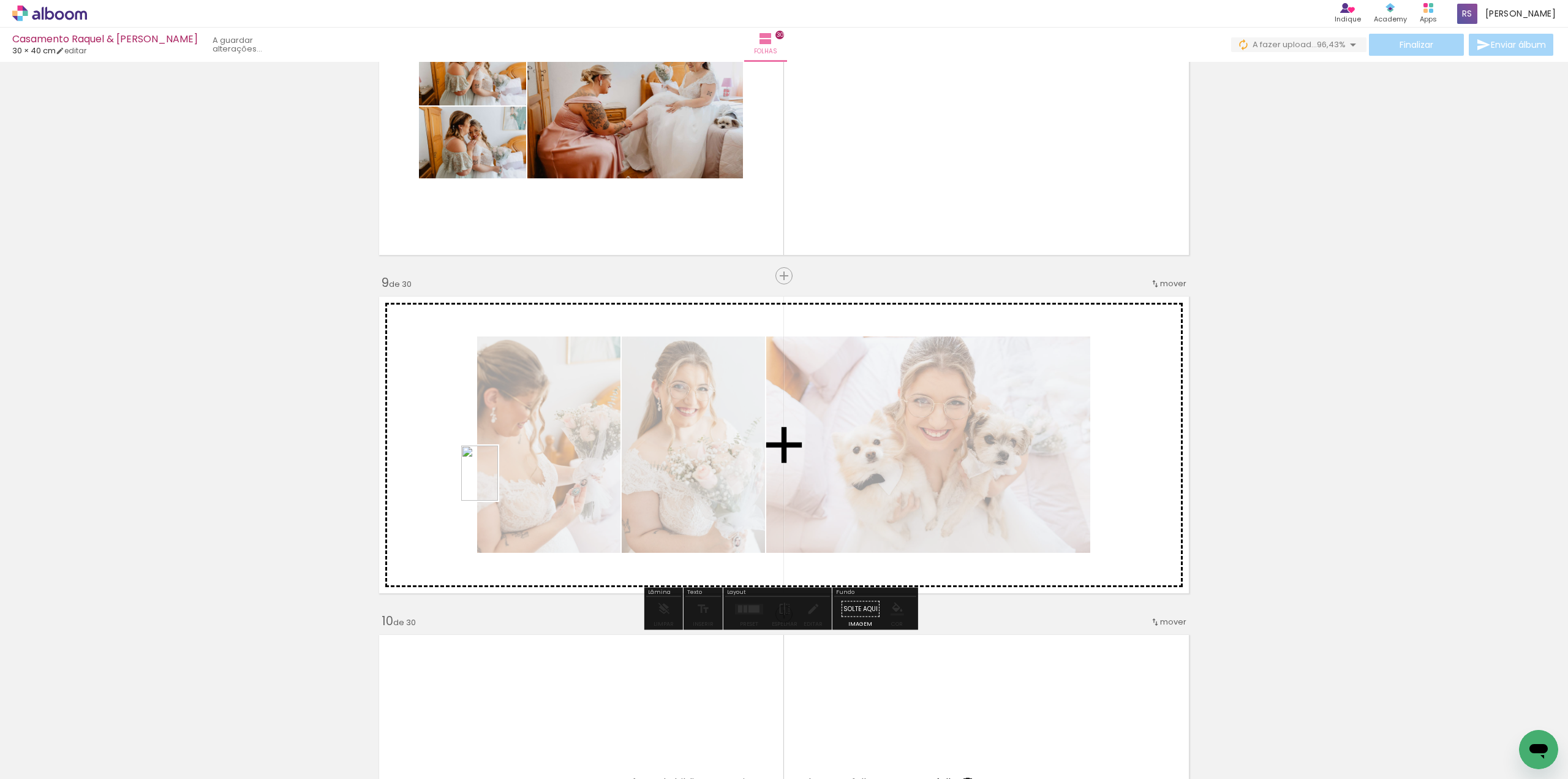
drag, startPoint x: 122, startPoint y: 743, endPoint x: 497, endPoint y: 482, distance: 456.9
click at [497, 482] on quentale-workspace at bounding box center [784, 390] width 1568 height 779
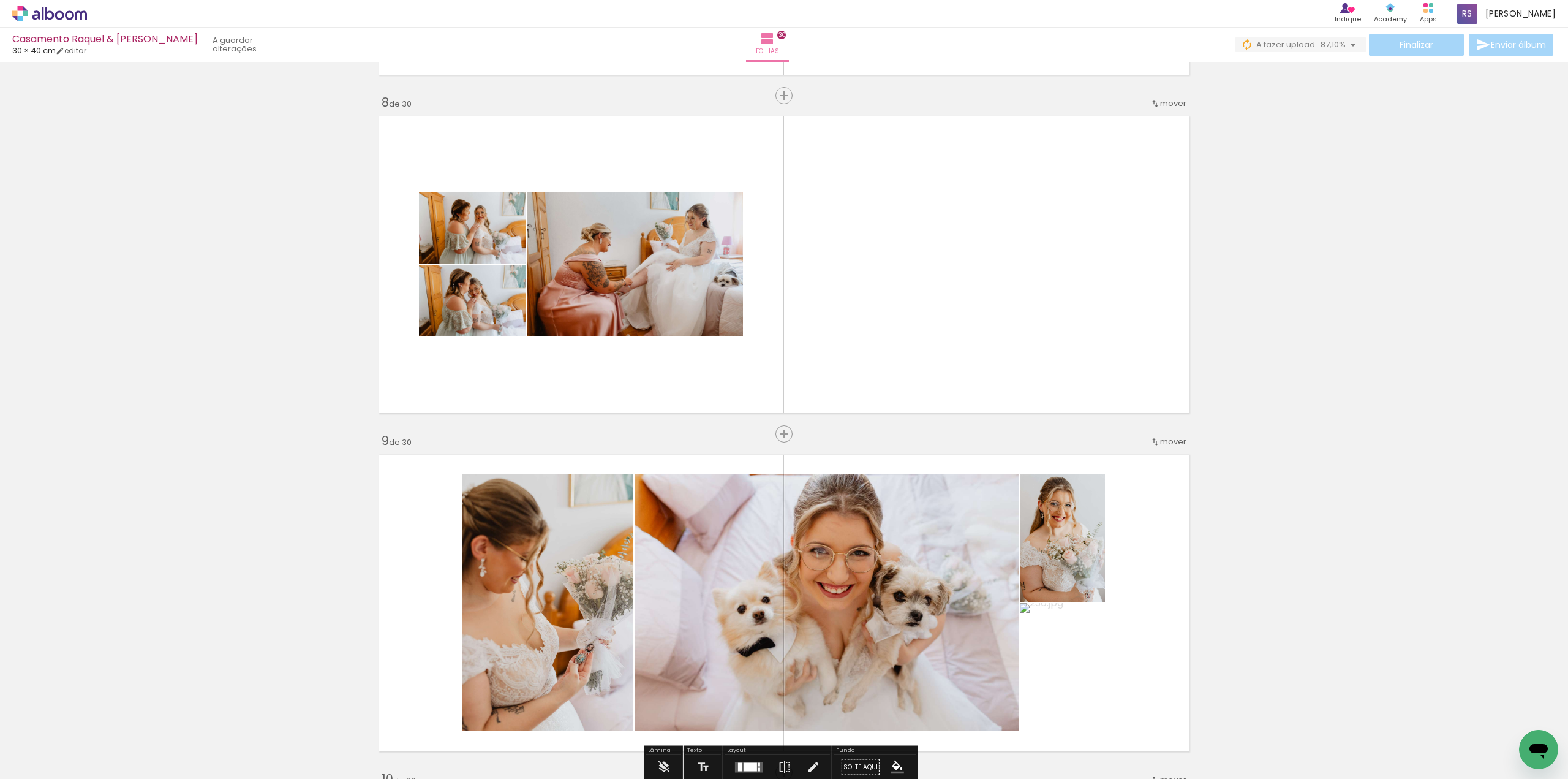
scroll to position [2389, 0]
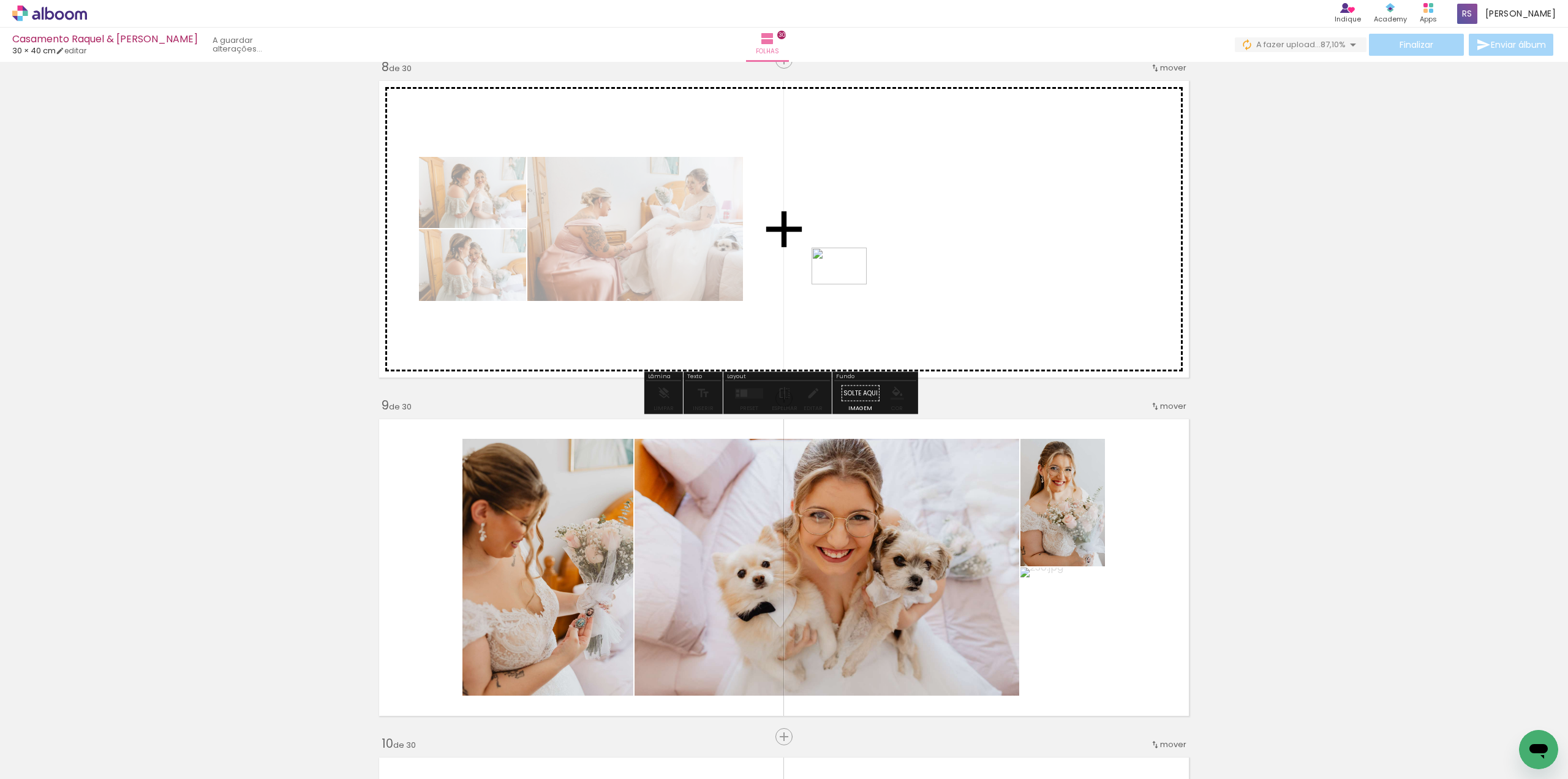
drag, startPoint x: 268, startPoint y: 742, endPoint x: 710, endPoint y: 377, distance: 573.2
click at [849, 284] on quentale-workspace at bounding box center [784, 390] width 1568 height 779
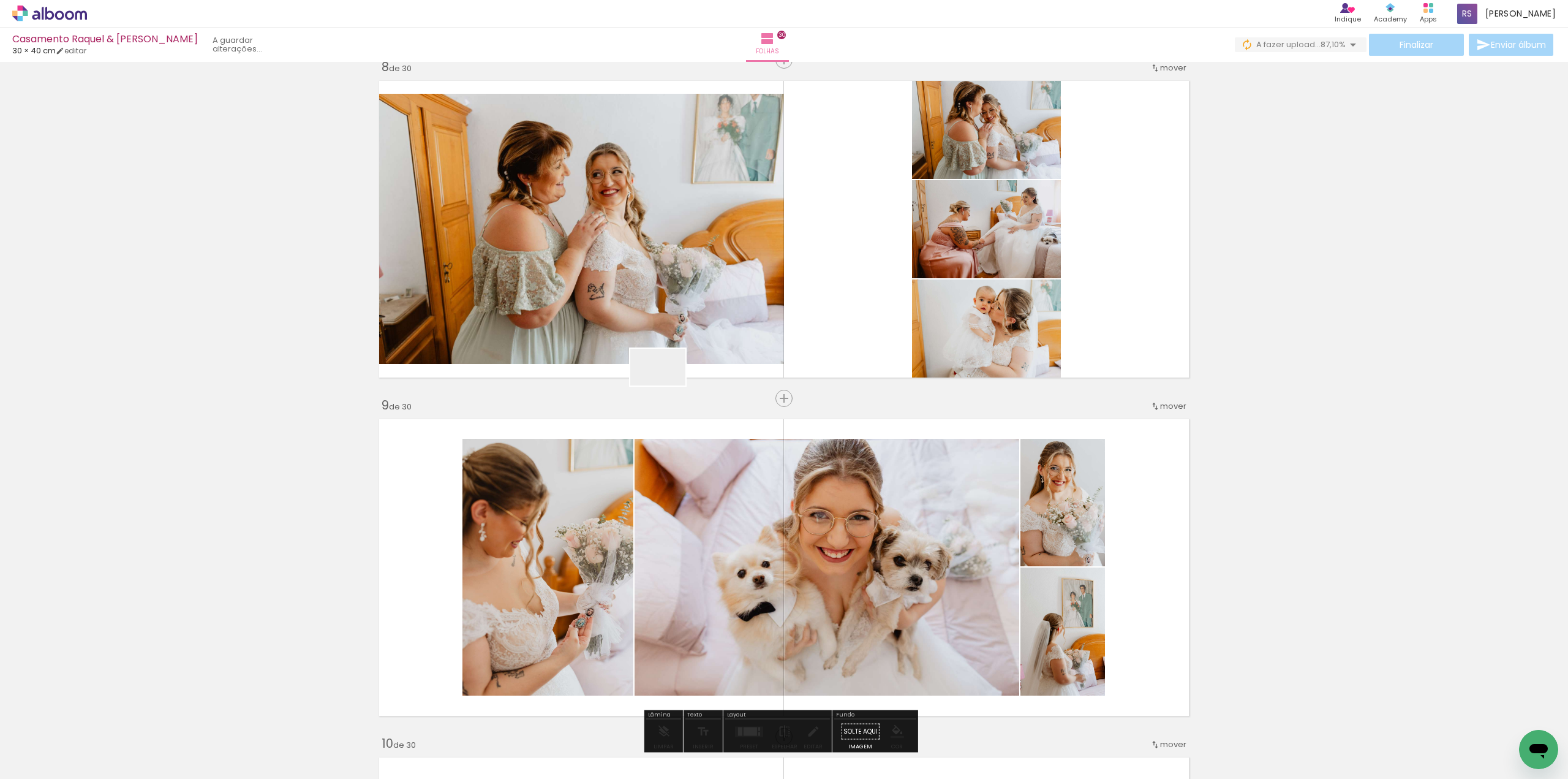
drag, startPoint x: 361, startPoint y: 605, endPoint x: 771, endPoint y: 327, distance: 495.4
click at [771, 327] on quentale-workspace at bounding box center [784, 390] width 1568 height 779
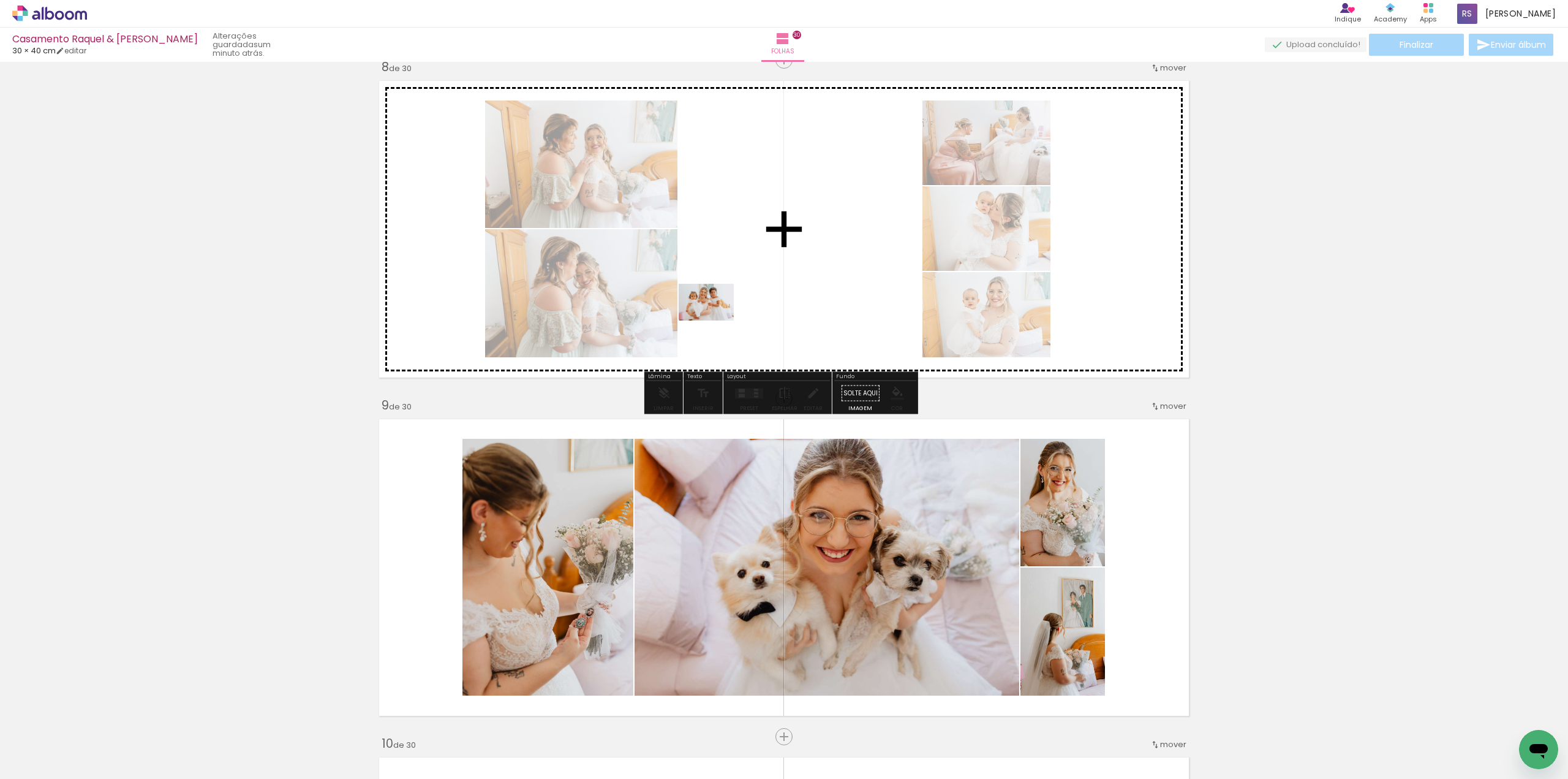
drag, startPoint x: 134, startPoint y: 737, endPoint x: 755, endPoint y: 299, distance: 759.9
click at [739, 305] on quentale-workspace at bounding box center [784, 390] width 1568 height 779
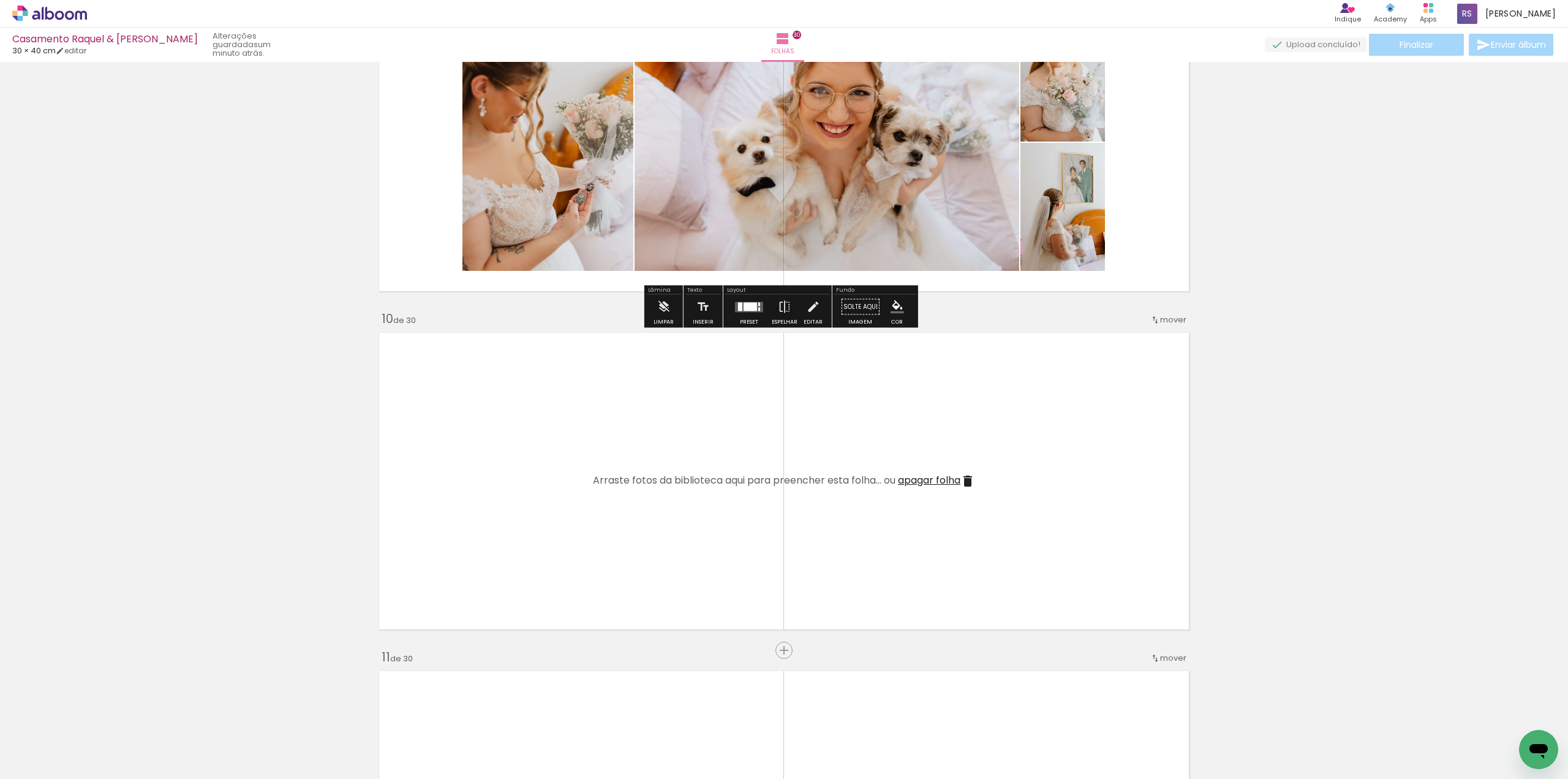
scroll to position [2817, 0]
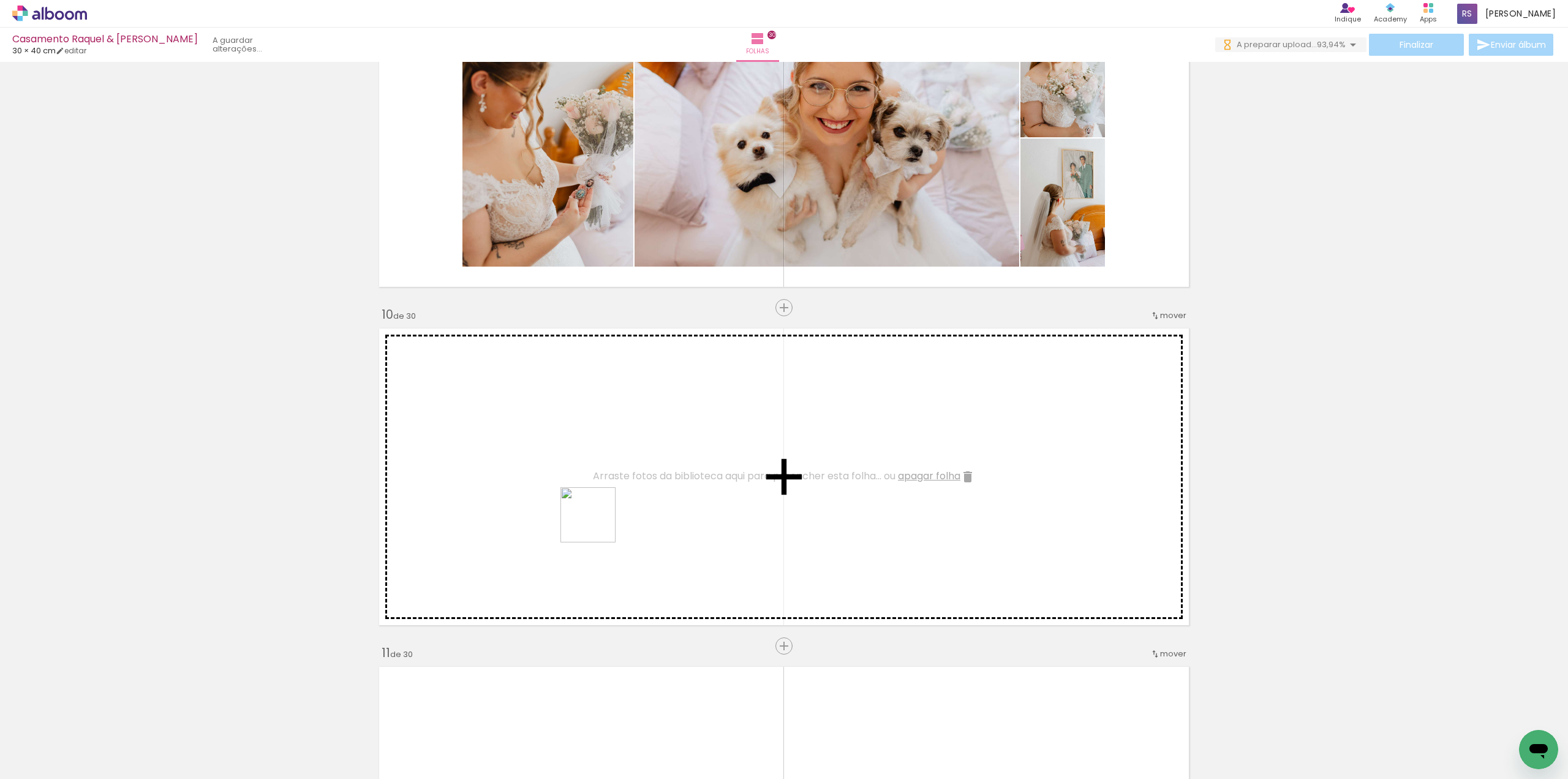
drag, startPoint x: 140, startPoint y: 733, endPoint x: 635, endPoint y: 498, distance: 548.0
click at [635, 498] on quentale-workspace at bounding box center [784, 390] width 1568 height 779
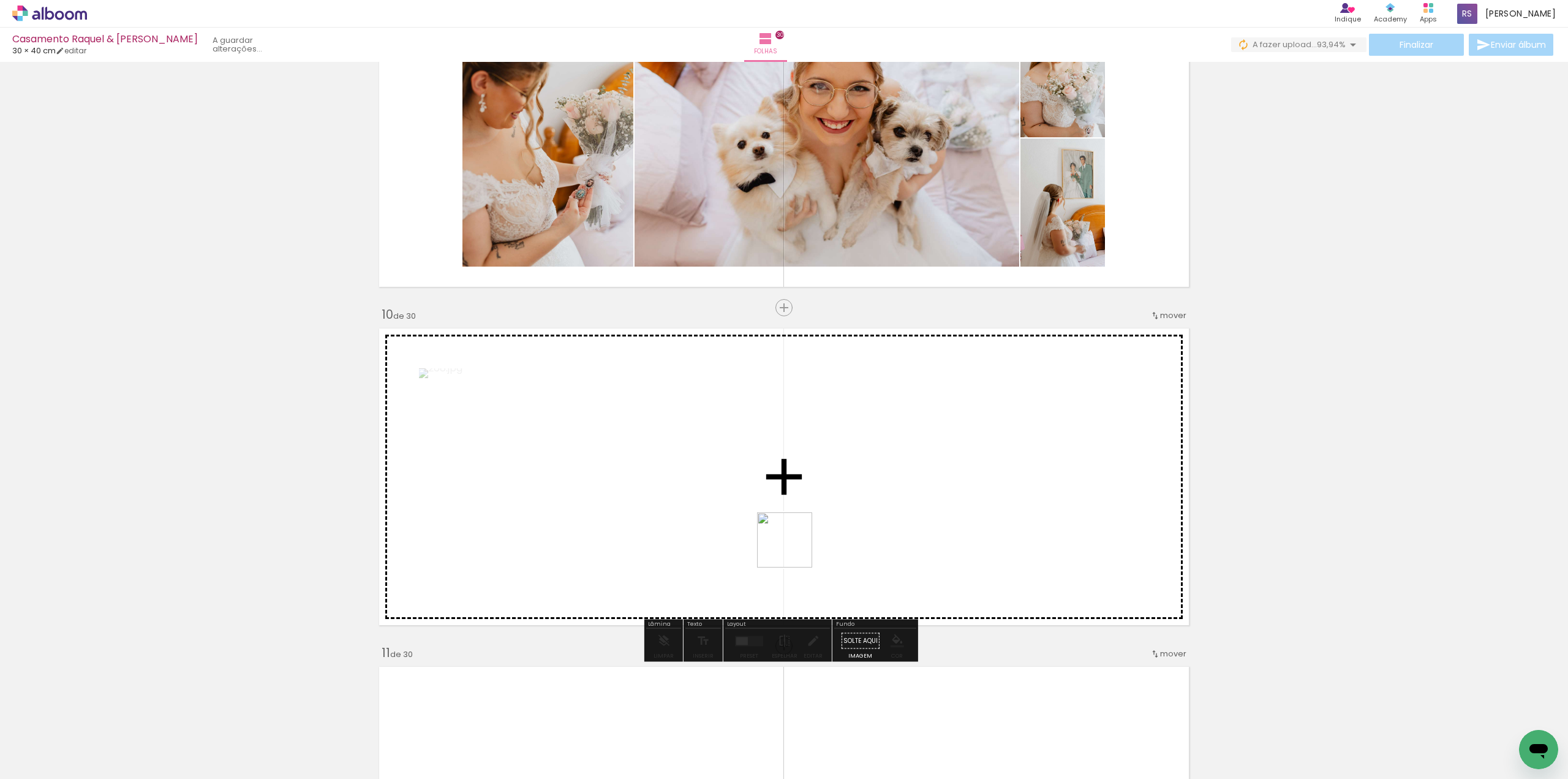
drag, startPoint x: 248, startPoint y: 702, endPoint x: 861, endPoint y: 506, distance: 643.6
click at [861, 506] on quentale-workspace at bounding box center [784, 390] width 1568 height 779
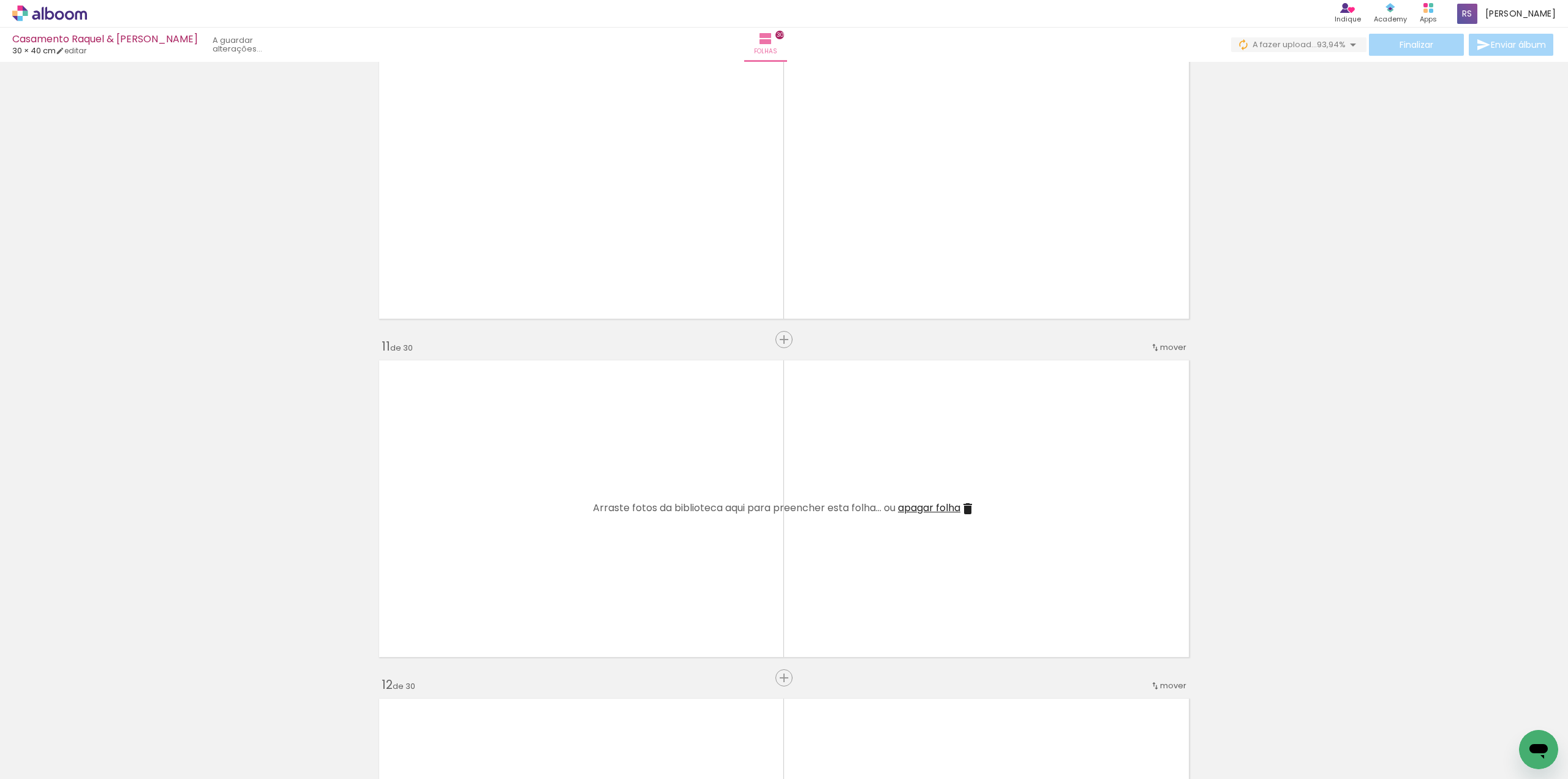
scroll to position [3185, 0]
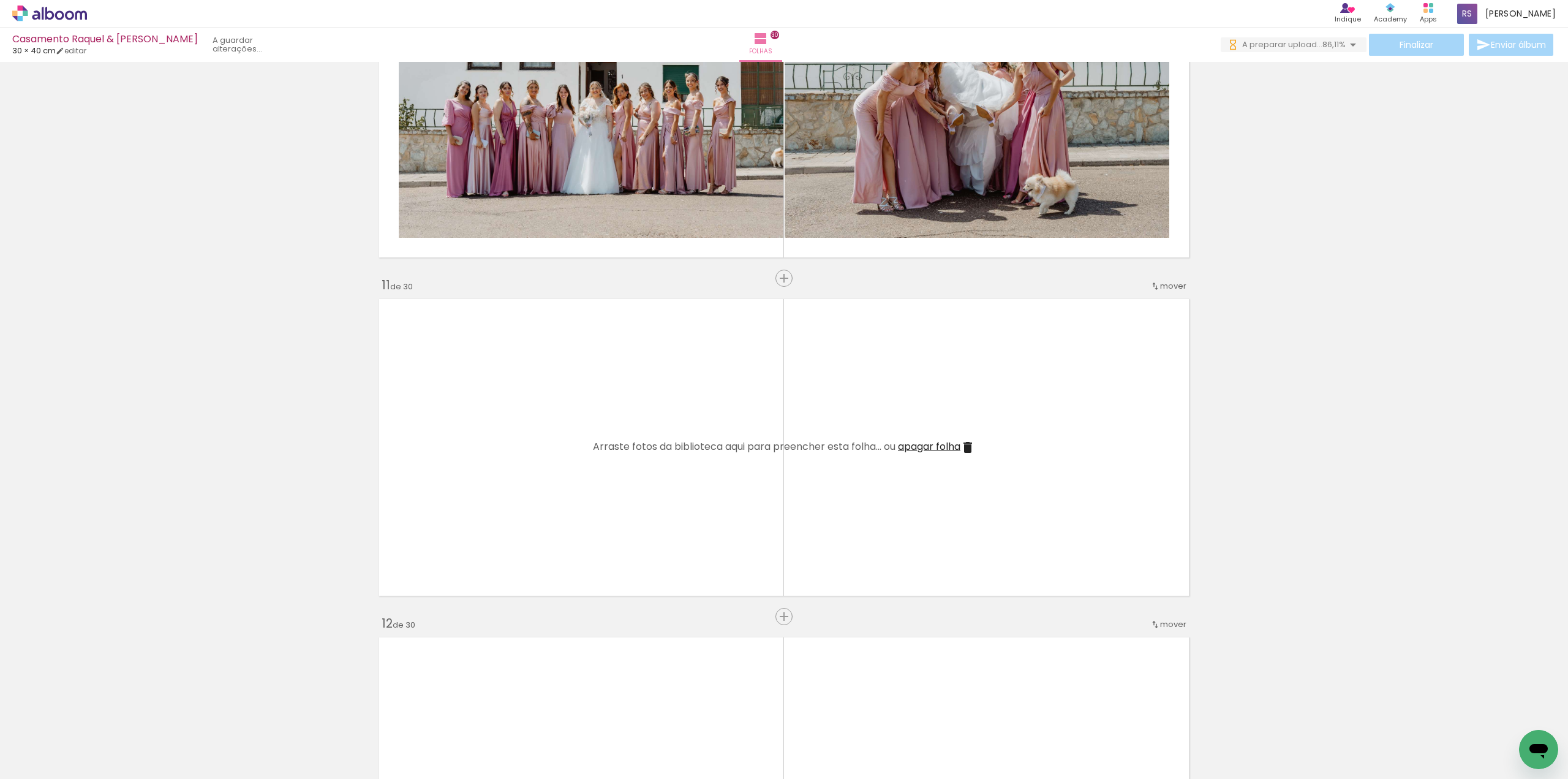
drag, startPoint x: 532, startPoint y: 534, endPoint x: 622, endPoint y: 471, distance: 109.9
click at [622, 471] on quentale-workspace at bounding box center [784, 390] width 1568 height 779
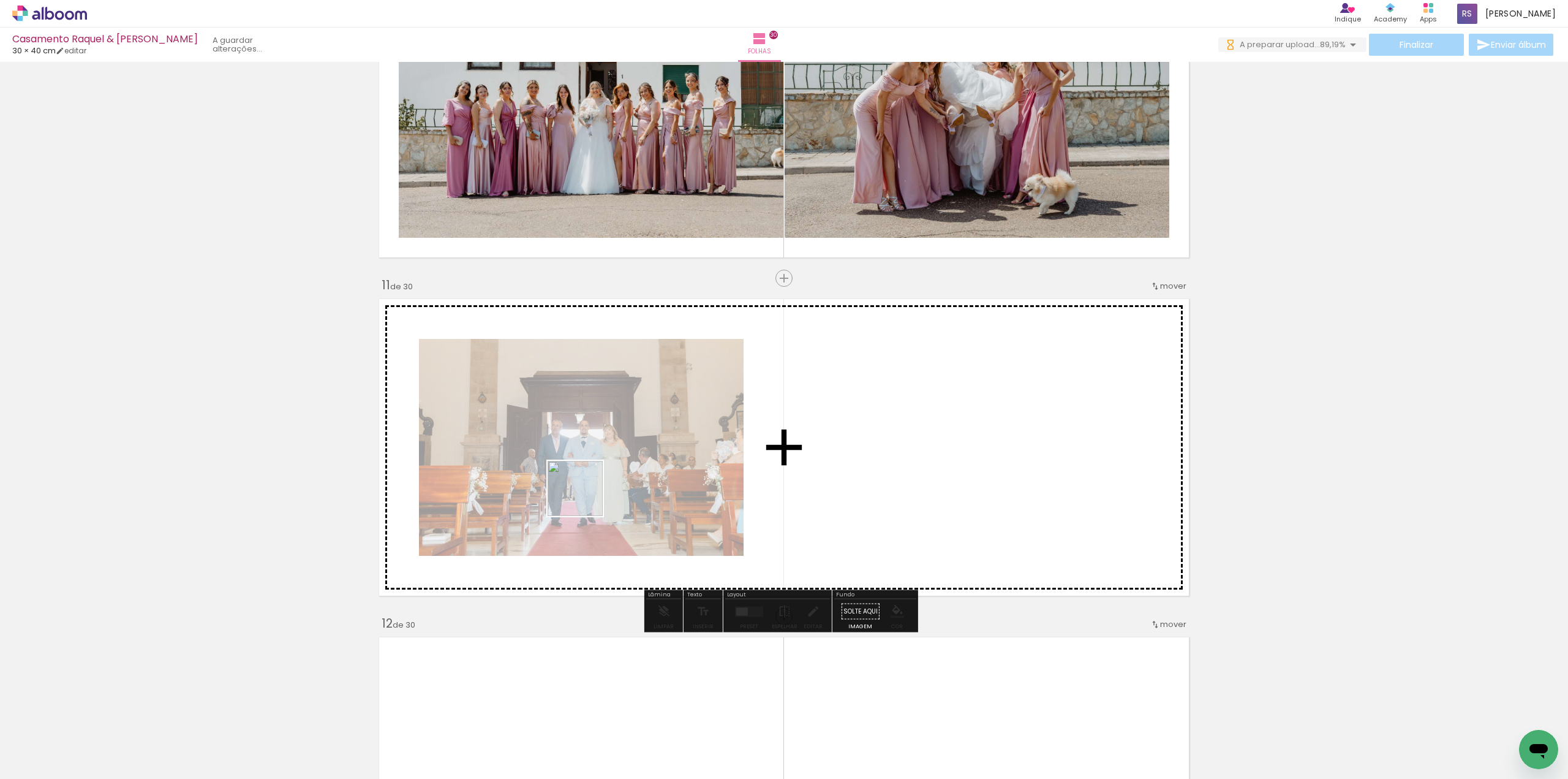
drag, startPoint x: 129, startPoint y: 738, endPoint x: 599, endPoint y: 493, distance: 530.0
click at [616, 480] on quentale-workspace at bounding box center [784, 390] width 1568 height 779
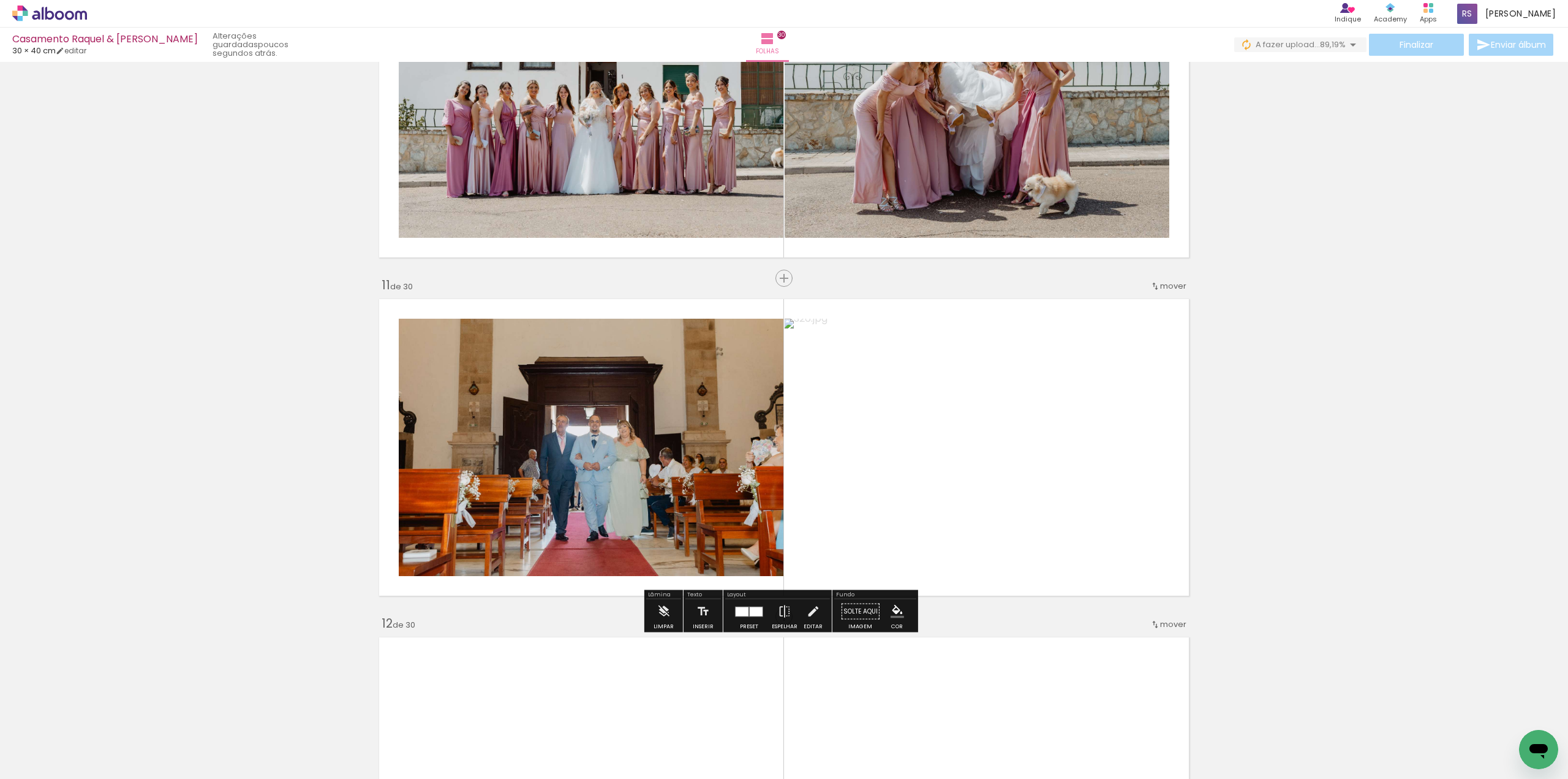
drag, startPoint x: 144, startPoint y: 745, endPoint x: 563, endPoint y: 494, distance: 488.4
click at [581, 486] on quentale-workspace at bounding box center [784, 390] width 1568 height 779
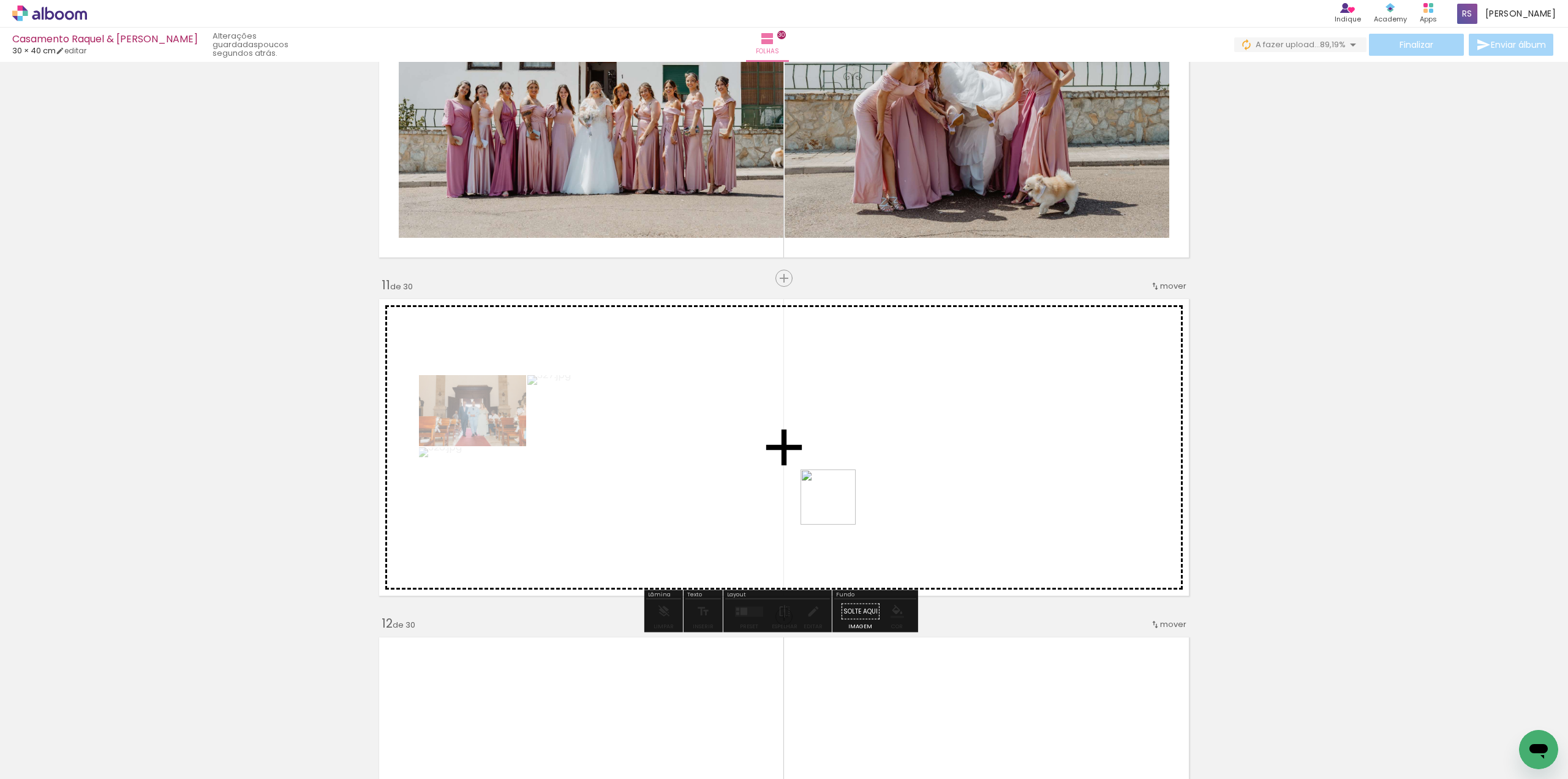
drag, startPoint x: 143, startPoint y: 727, endPoint x: 768, endPoint y: 529, distance: 655.6
click at [840, 500] on quentale-workspace at bounding box center [784, 390] width 1568 height 779
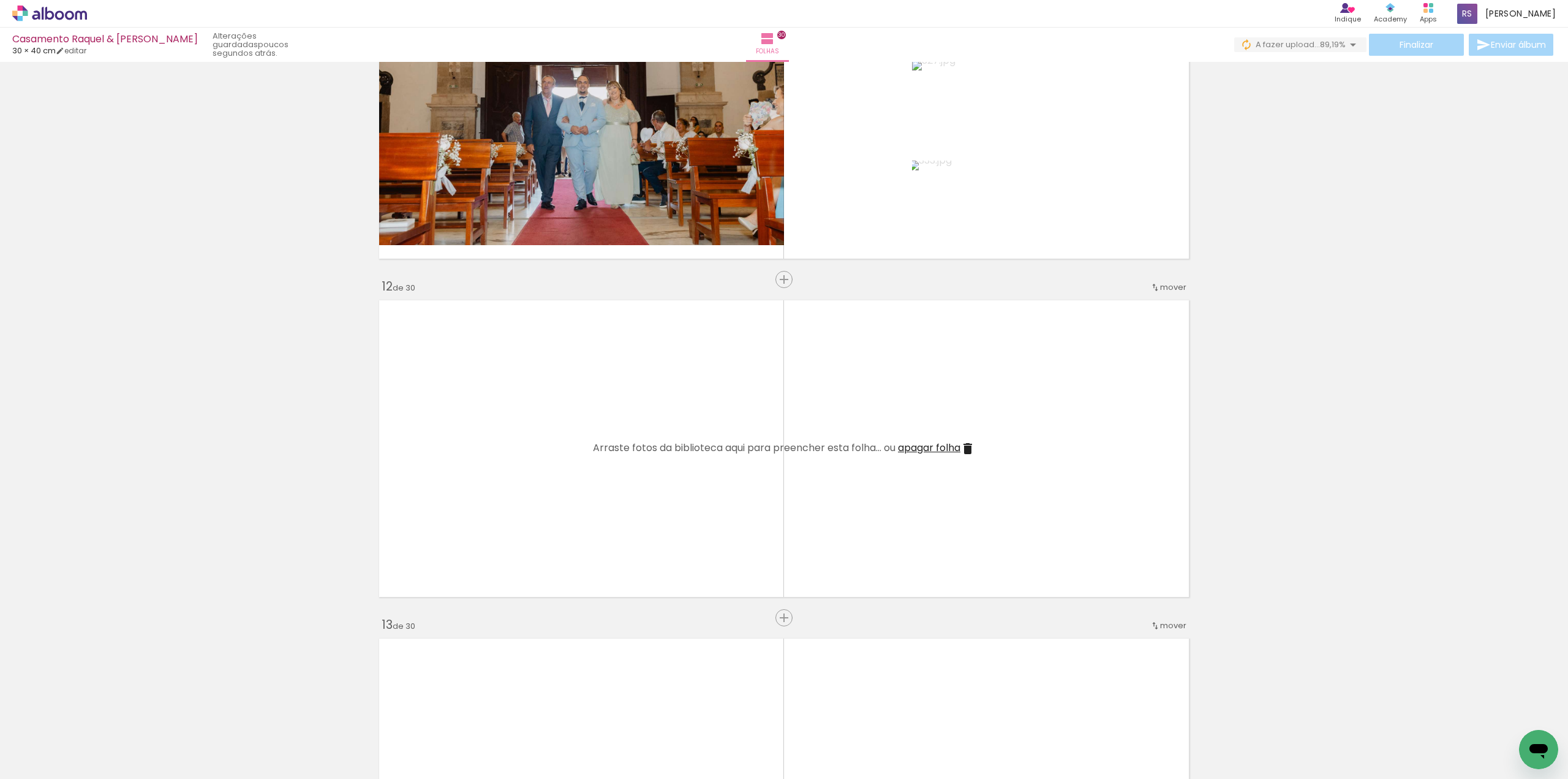
scroll to position [3552, 0]
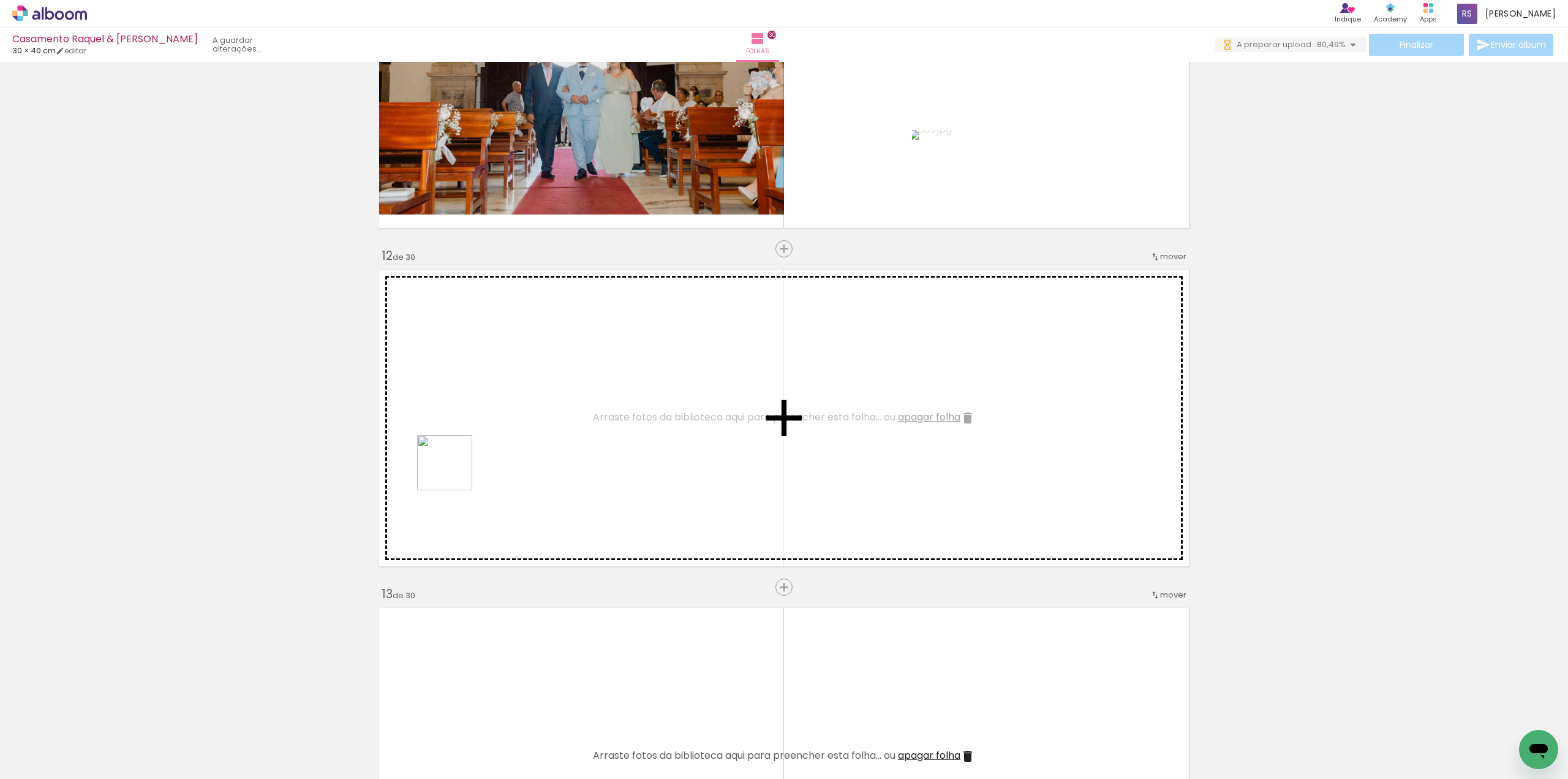
drag, startPoint x: 128, startPoint y: 741, endPoint x: 504, endPoint y: 433, distance: 486.0
click at [502, 430] on quentale-workspace at bounding box center [784, 390] width 1568 height 779
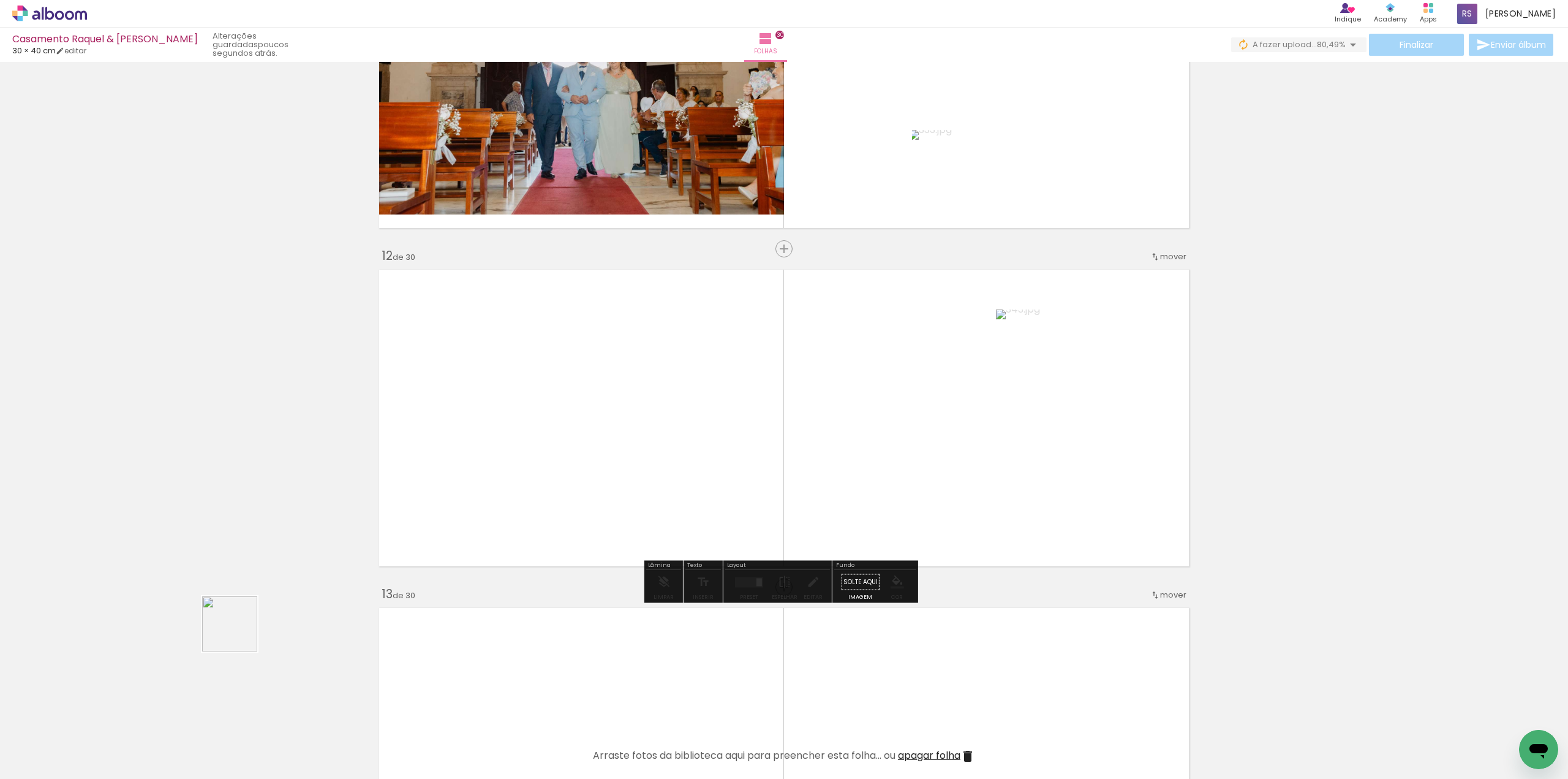
drag, startPoint x: 125, startPoint y: 741, endPoint x: 451, endPoint y: 496, distance: 407.8
click at [495, 436] on quentale-workspace at bounding box center [784, 390] width 1568 height 779
drag, startPoint x: 143, startPoint y: 723, endPoint x: 465, endPoint y: 436, distance: 431.3
click at [473, 419] on quentale-workspace at bounding box center [784, 390] width 1568 height 779
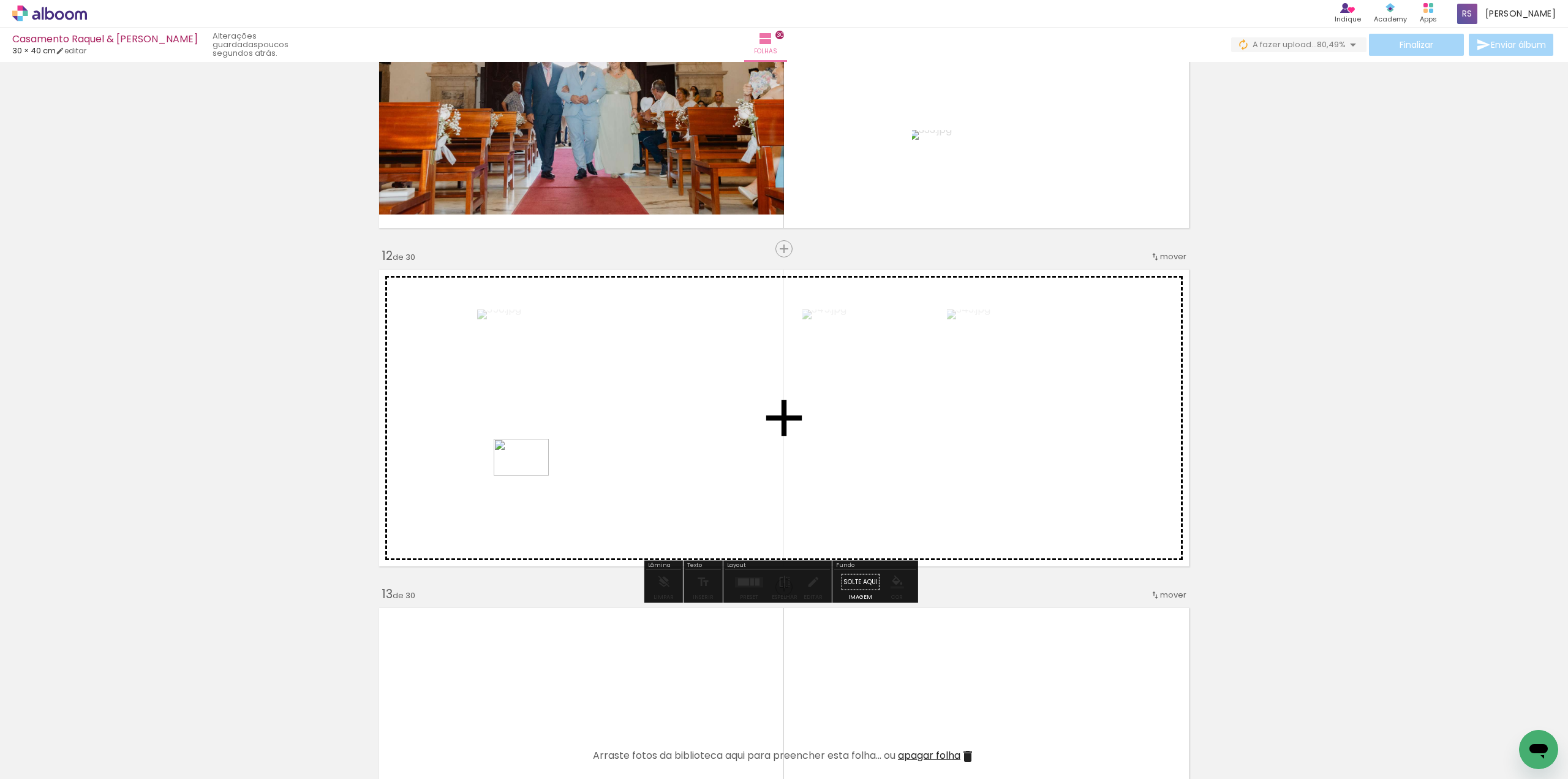
drag, startPoint x: 140, startPoint y: 725, endPoint x: 528, endPoint y: 475, distance: 461.6
click at [531, 473] on quentale-workspace at bounding box center [784, 390] width 1568 height 779
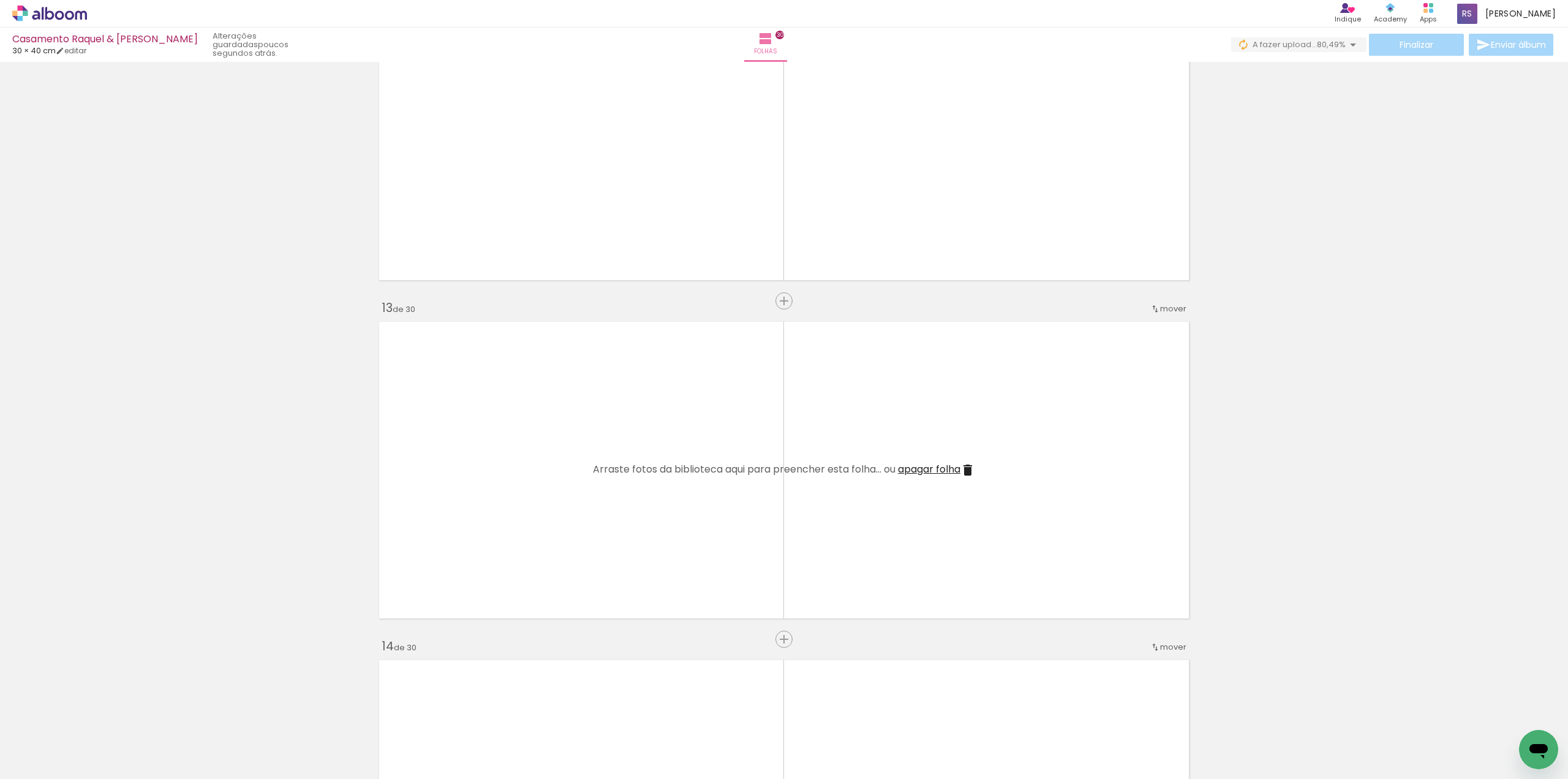
scroll to position [3860, 0]
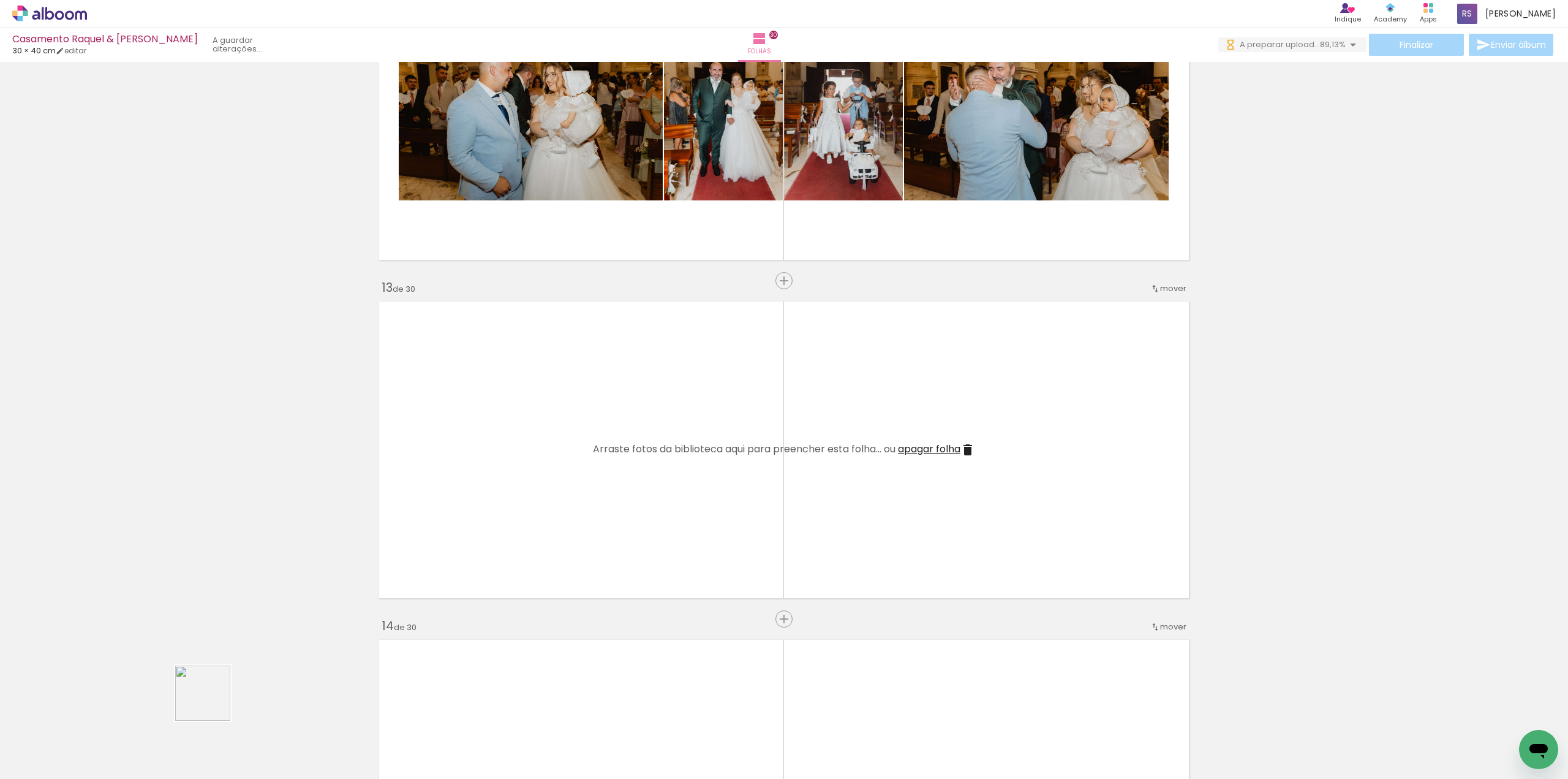
drag, startPoint x: 211, startPoint y: 702, endPoint x: 573, endPoint y: 494, distance: 417.5
click at [573, 494] on quentale-workspace at bounding box center [784, 390] width 1568 height 779
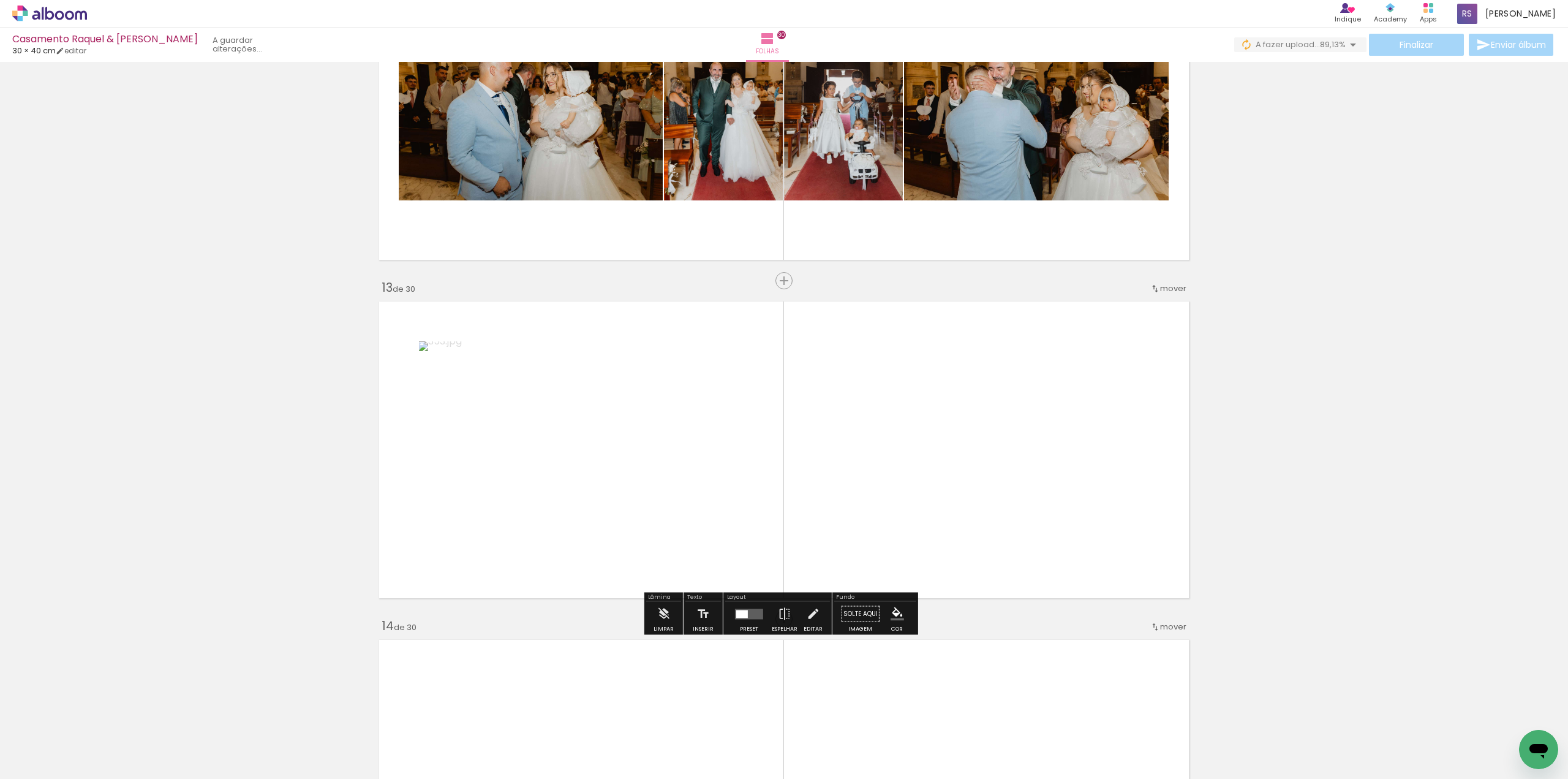
drag, startPoint x: 113, startPoint y: 740, endPoint x: 551, endPoint y: 537, distance: 482.8
click at [541, 545] on quentale-workspace at bounding box center [784, 390] width 1568 height 779
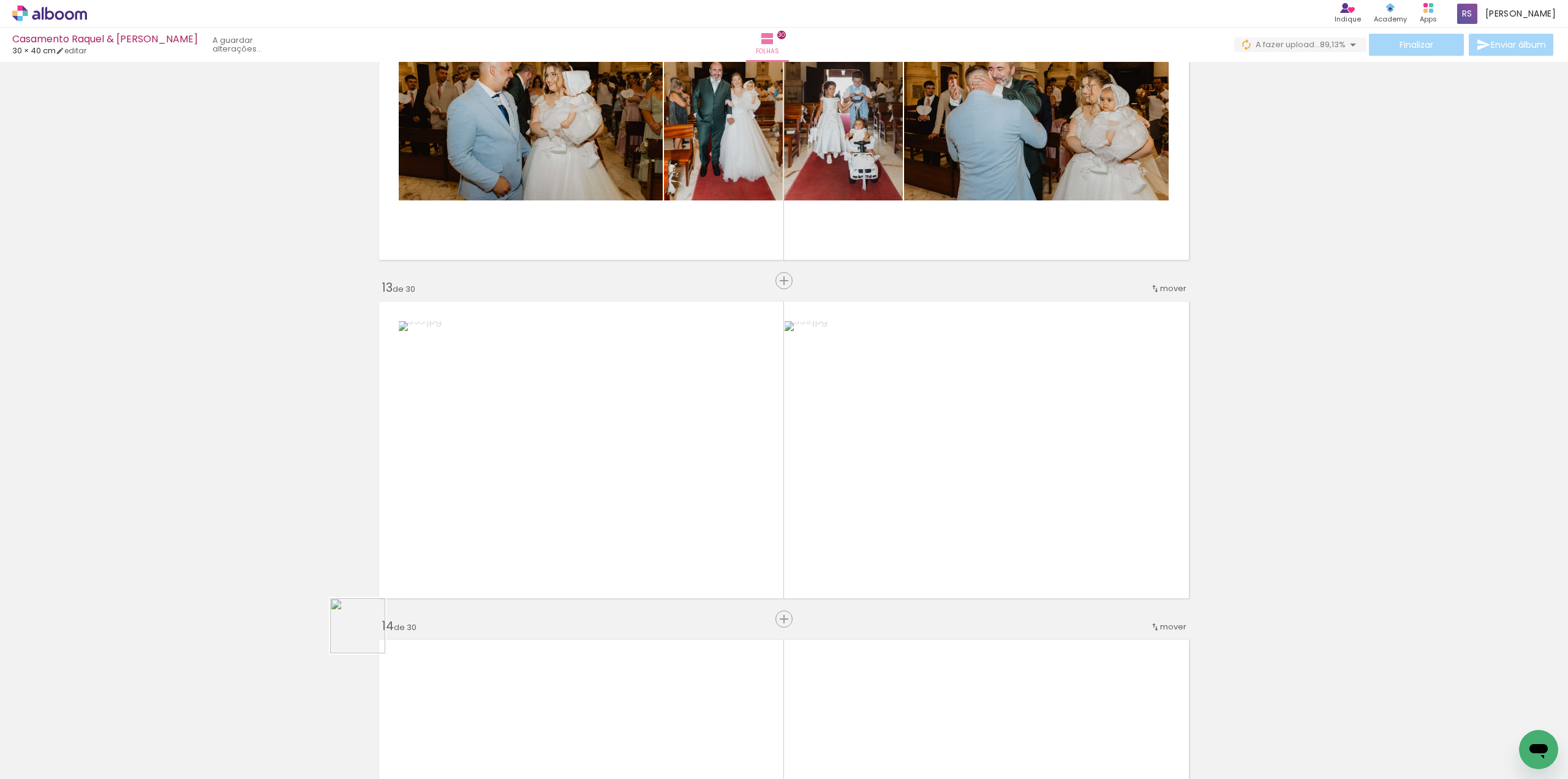
drag, startPoint x: 132, startPoint y: 748, endPoint x: 509, endPoint y: 521, distance: 440.1
click at [449, 579] on quentale-workspace at bounding box center [784, 390] width 1568 height 779
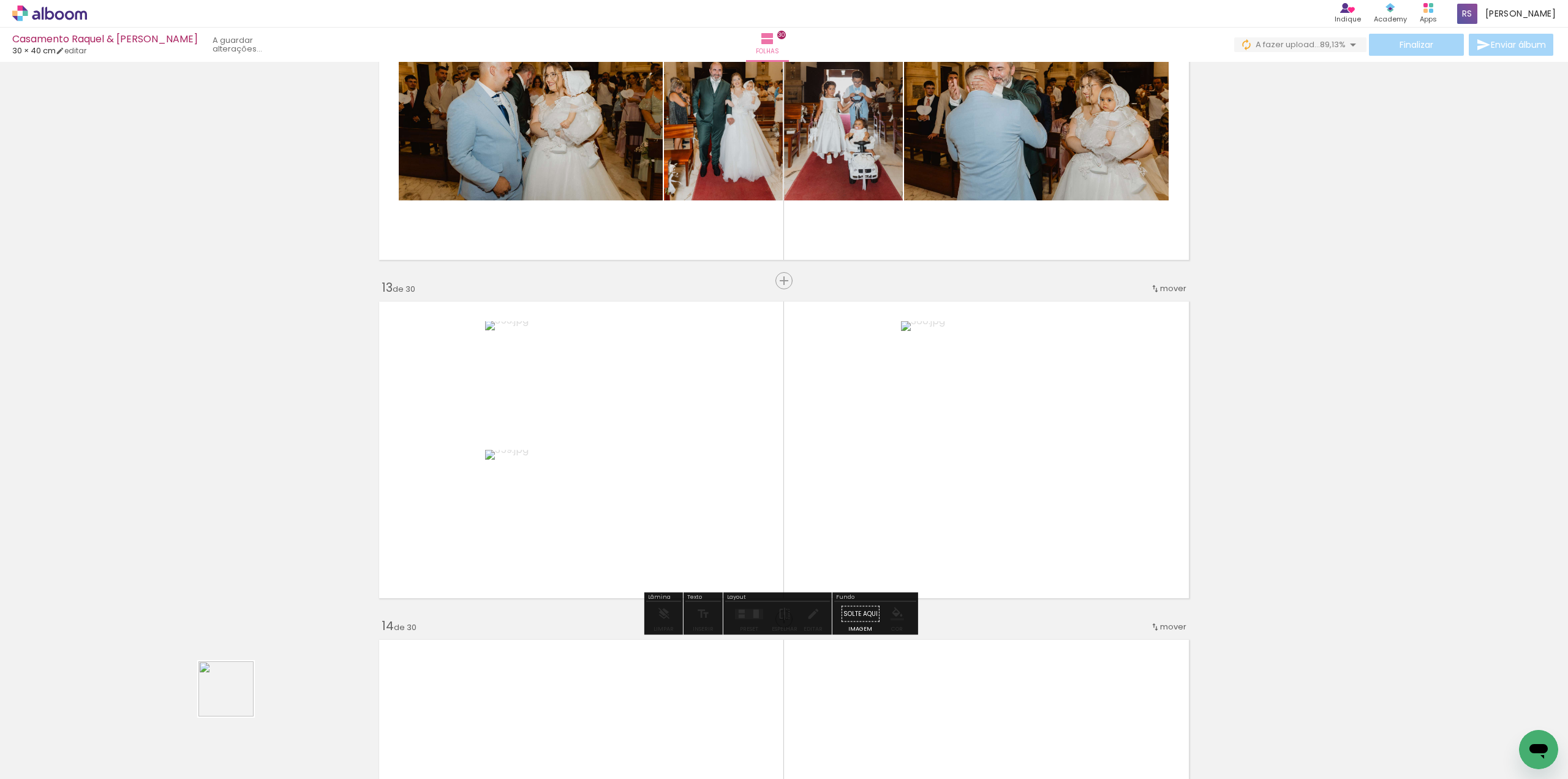
drag, startPoint x: 235, startPoint y: 698, endPoint x: 516, endPoint y: 504, distance: 341.5
click at [520, 502] on quentale-workspace at bounding box center [784, 390] width 1568 height 779
drag, startPoint x: 133, startPoint y: 745, endPoint x: 532, endPoint y: 482, distance: 477.9
click at [577, 459] on quentale-workspace at bounding box center [784, 390] width 1568 height 779
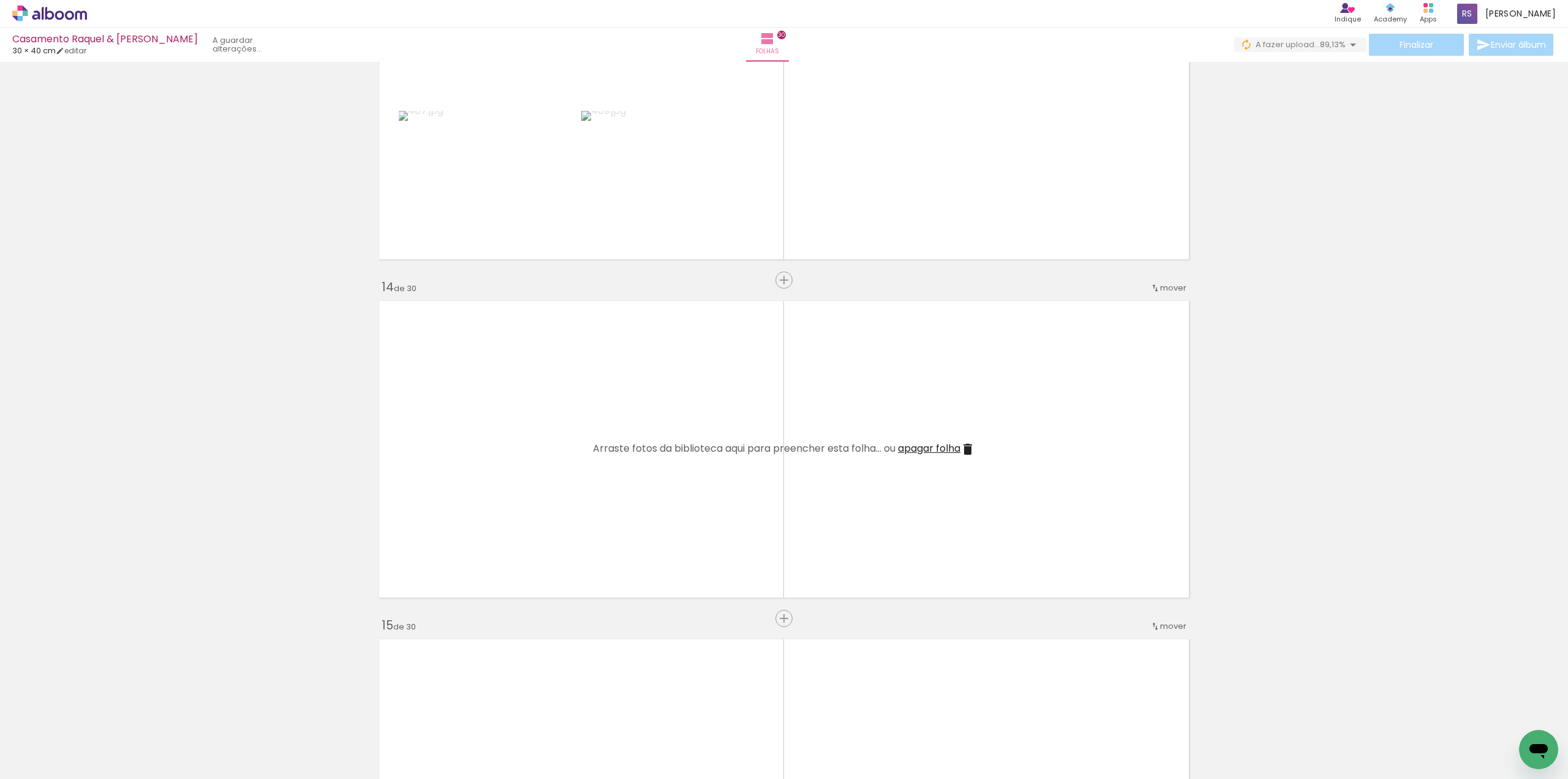
scroll to position [4227, 0]
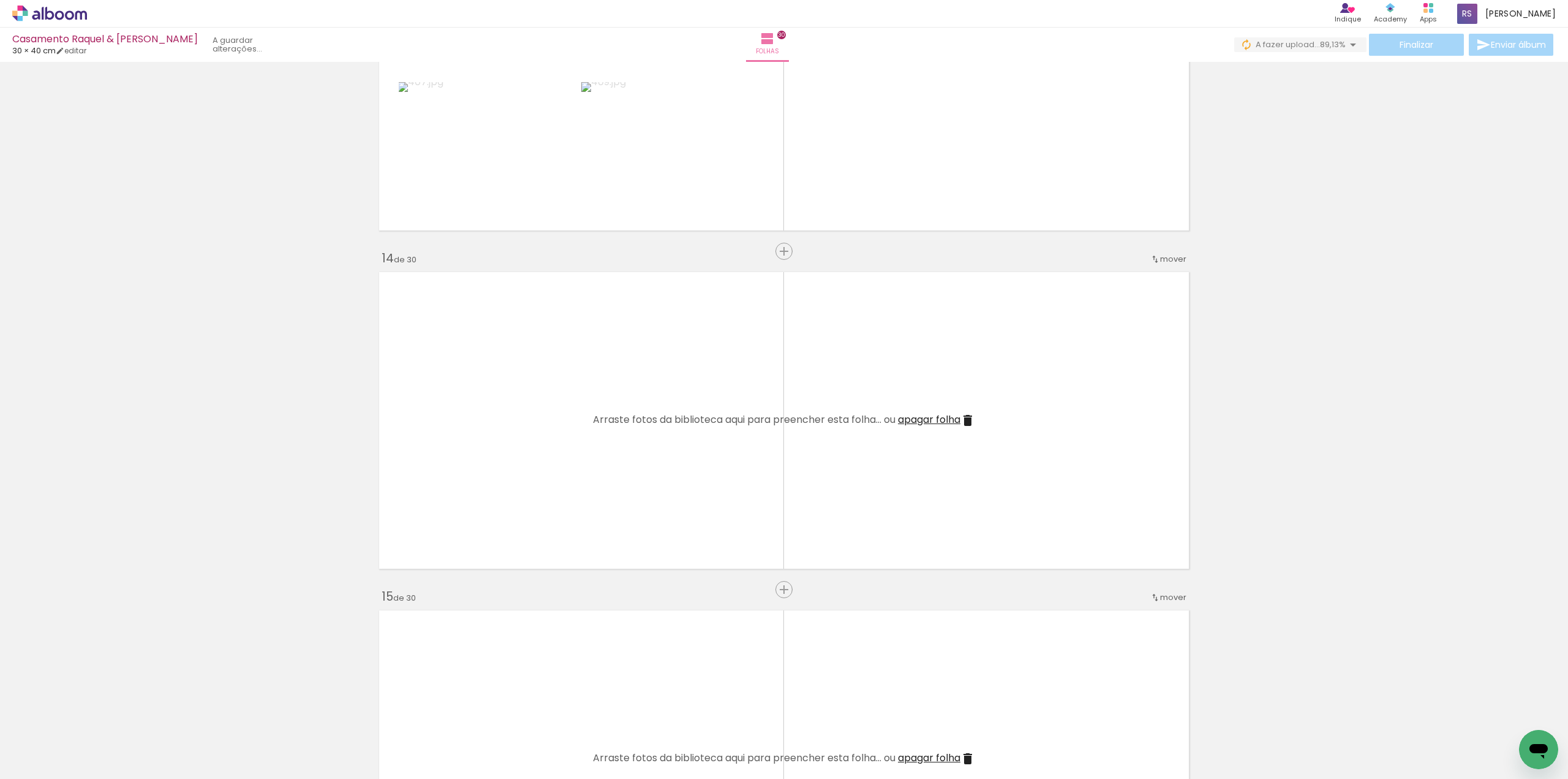
drag, startPoint x: 222, startPoint y: 700, endPoint x: 185, endPoint y: 772, distance: 81.0
click at [216, 730] on div "Biblioteca 4 de 50 fotos Todas as fotos Não utilizadas Adicionar Fotos Adiciona…" at bounding box center [784, 741] width 1568 height 77
drag, startPoint x: 138, startPoint y: 745, endPoint x: 528, endPoint y: 496, distance: 462.7
click at [528, 496] on quentale-workspace at bounding box center [784, 390] width 1568 height 779
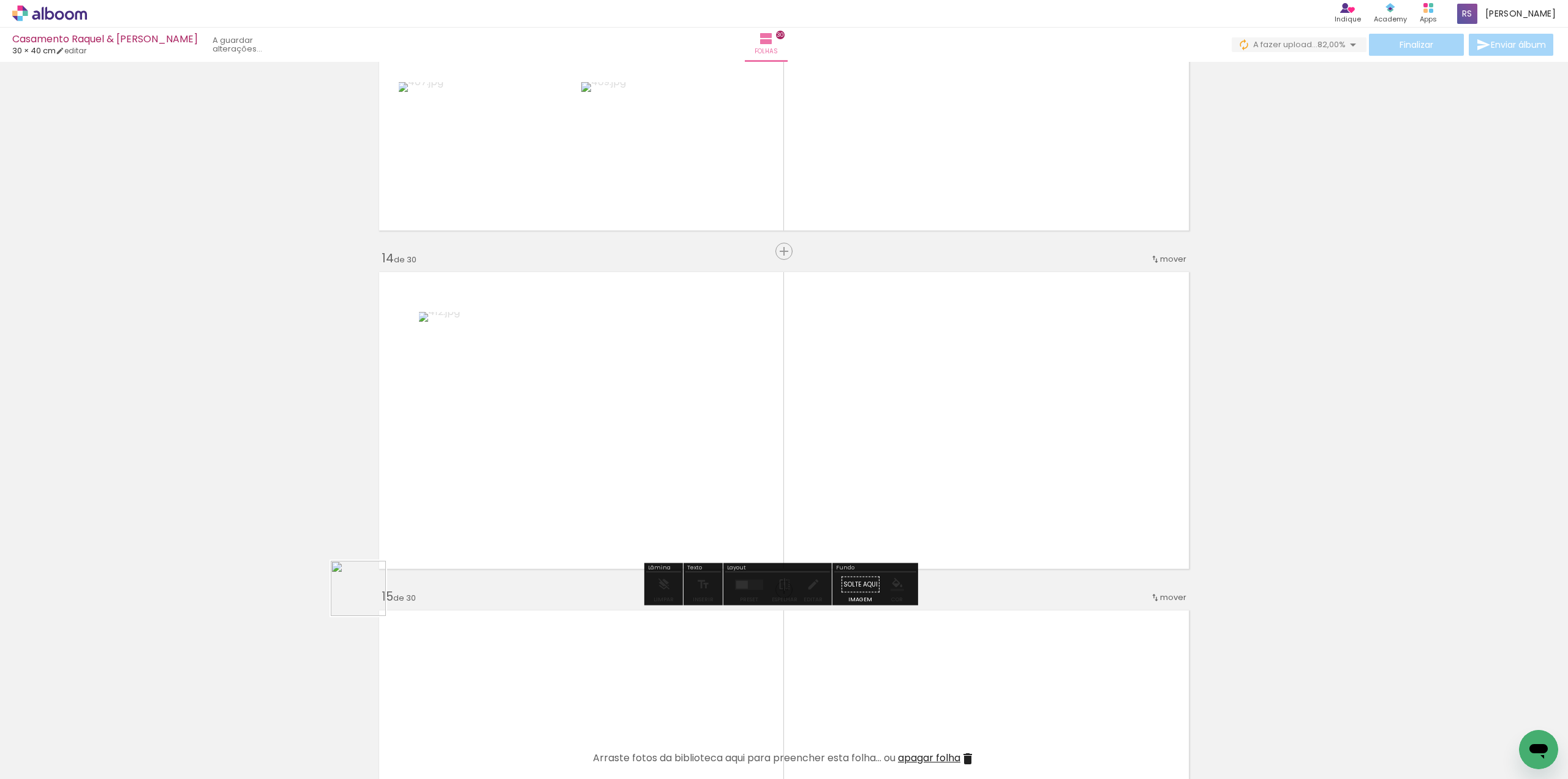
drag, startPoint x: 115, startPoint y: 738, endPoint x: 443, endPoint y: 539, distance: 383.6
click at [433, 553] on quentale-workspace at bounding box center [784, 390] width 1568 height 779
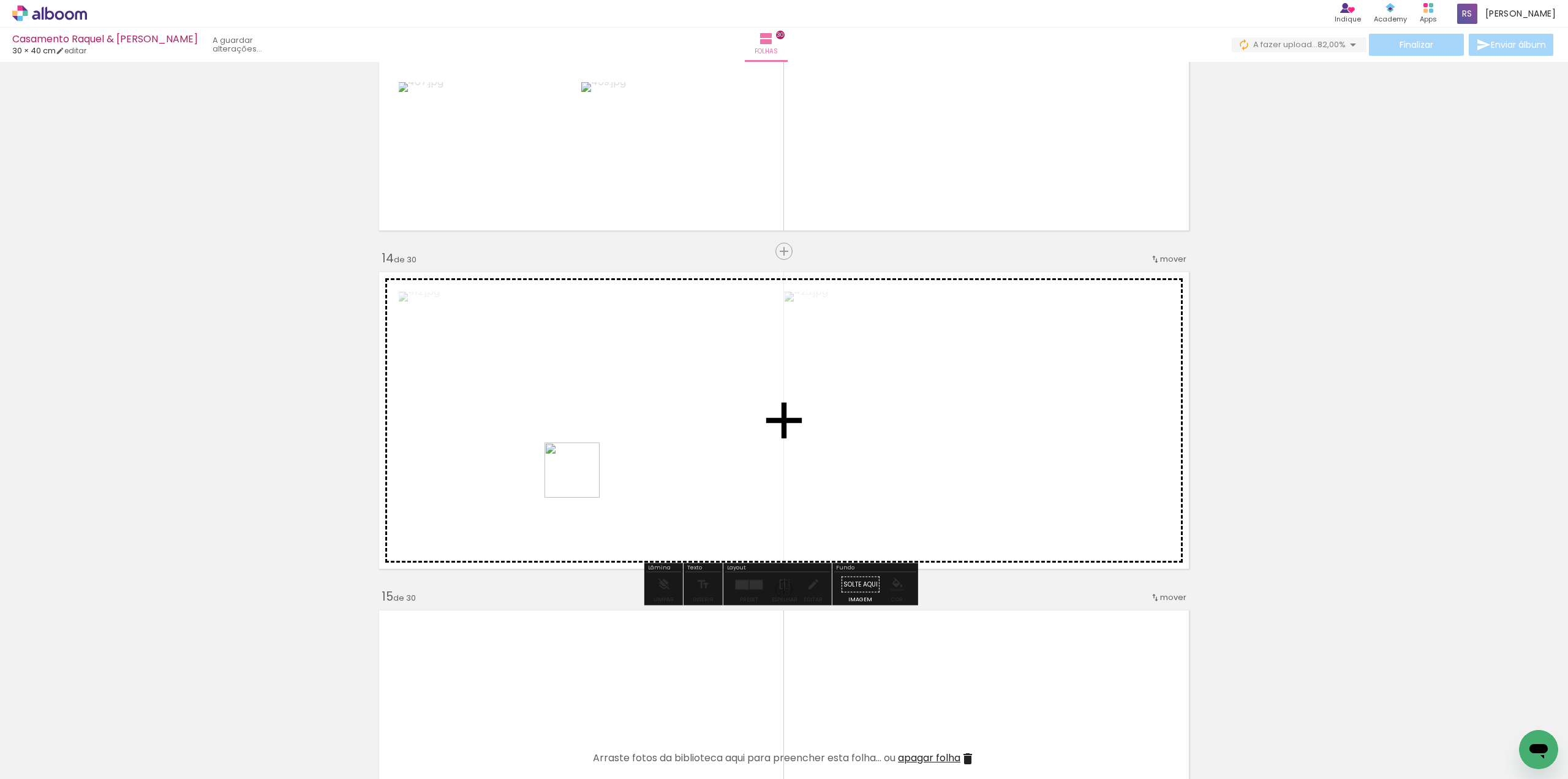
drag, startPoint x: 415, startPoint y: 571, endPoint x: 178, endPoint y: 730, distance: 285.4
click at [598, 468] on quentale-workspace at bounding box center [784, 390] width 1568 height 779
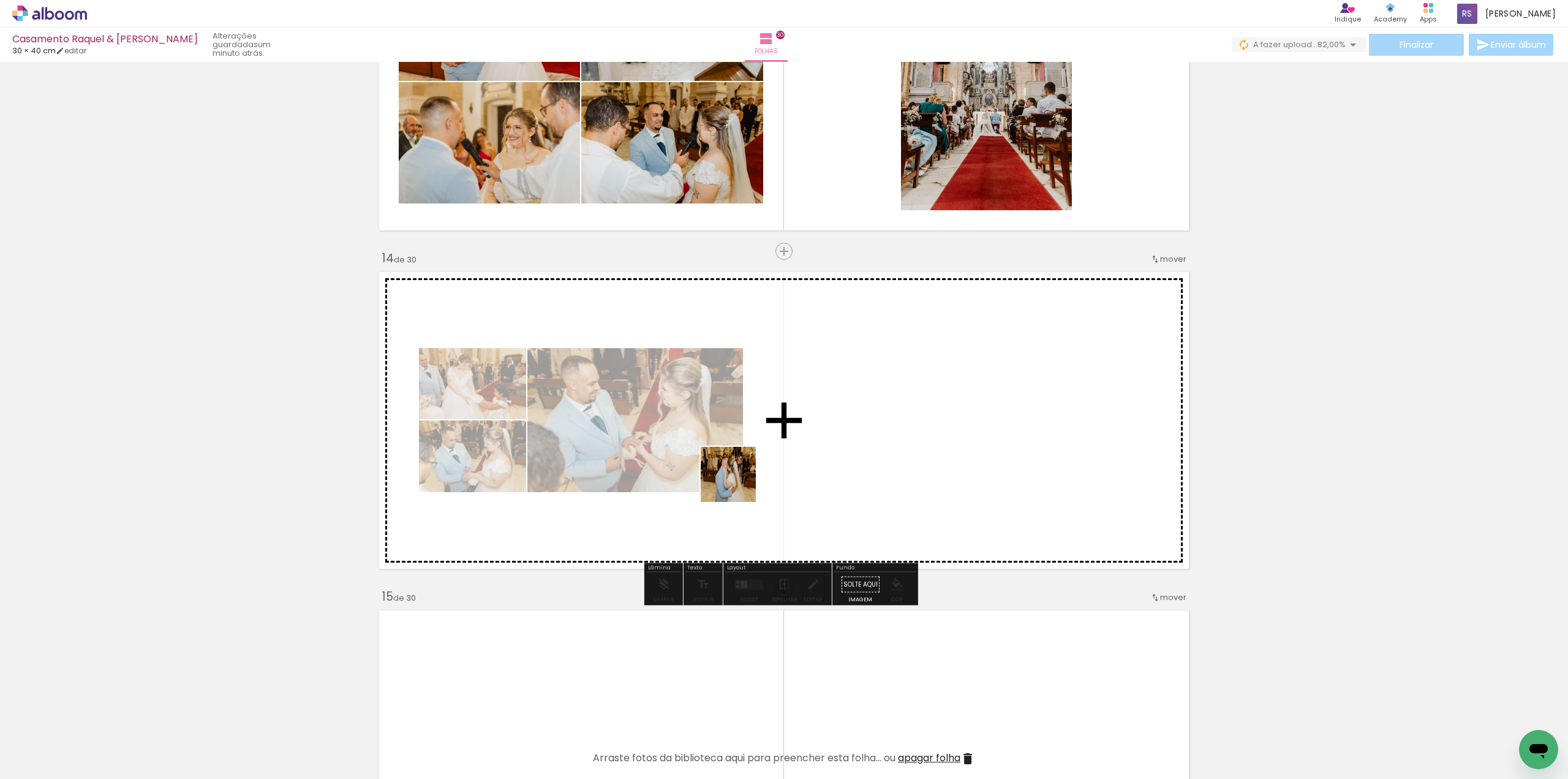
drag, startPoint x: 131, startPoint y: 727, endPoint x: 751, endPoint y: 478, distance: 668.1
click at [751, 478] on quentale-workspace at bounding box center [784, 390] width 1568 height 779
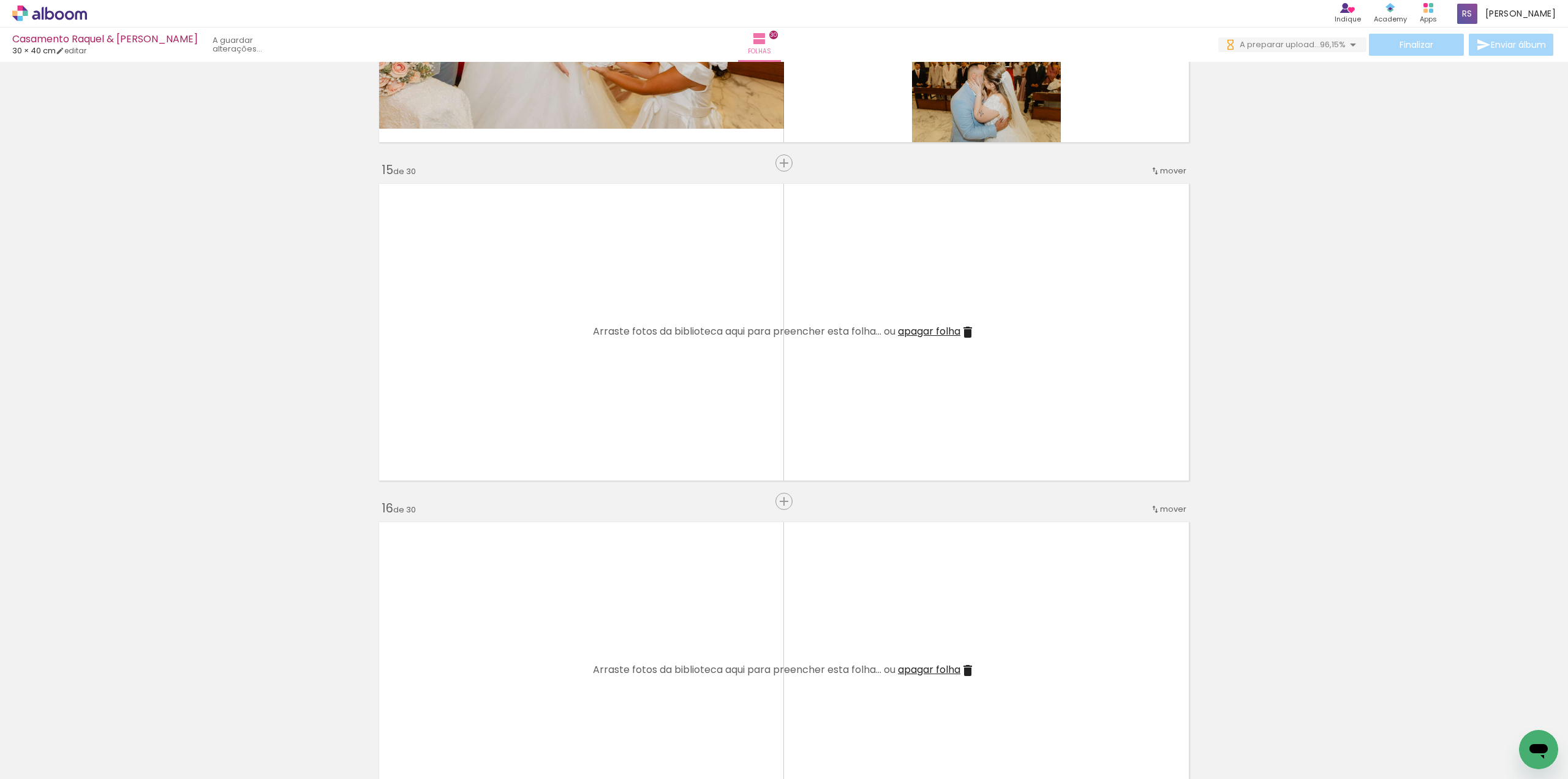
scroll to position [4656, 0]
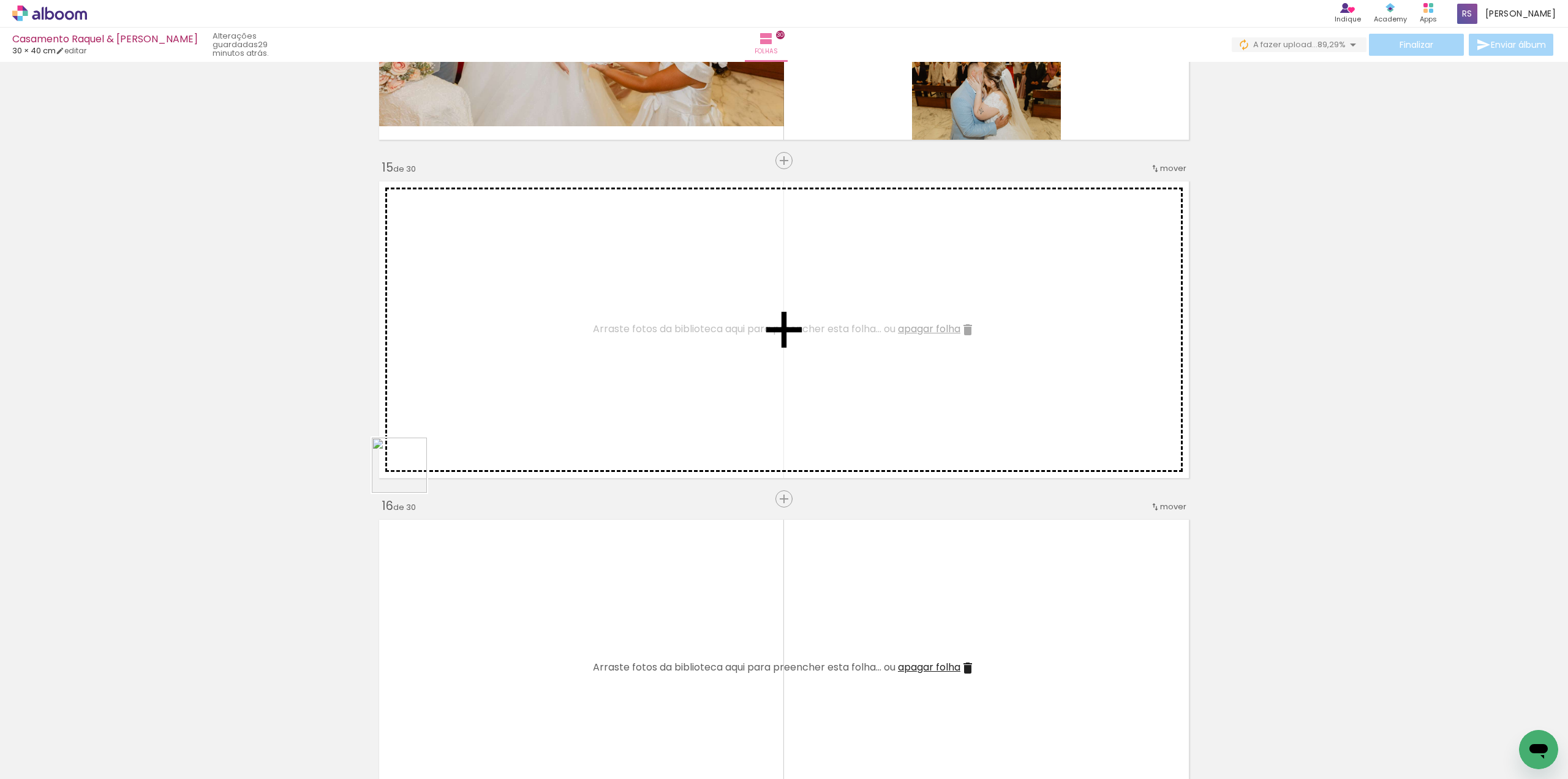
drag, startPoint x: 273, startPoint y: 739, endPoint x: 418, endPoint y: 493, distance: 285.6
click at [460, 404] on quentale-workspace at bounding box center [784, 390] width 1568 height 779
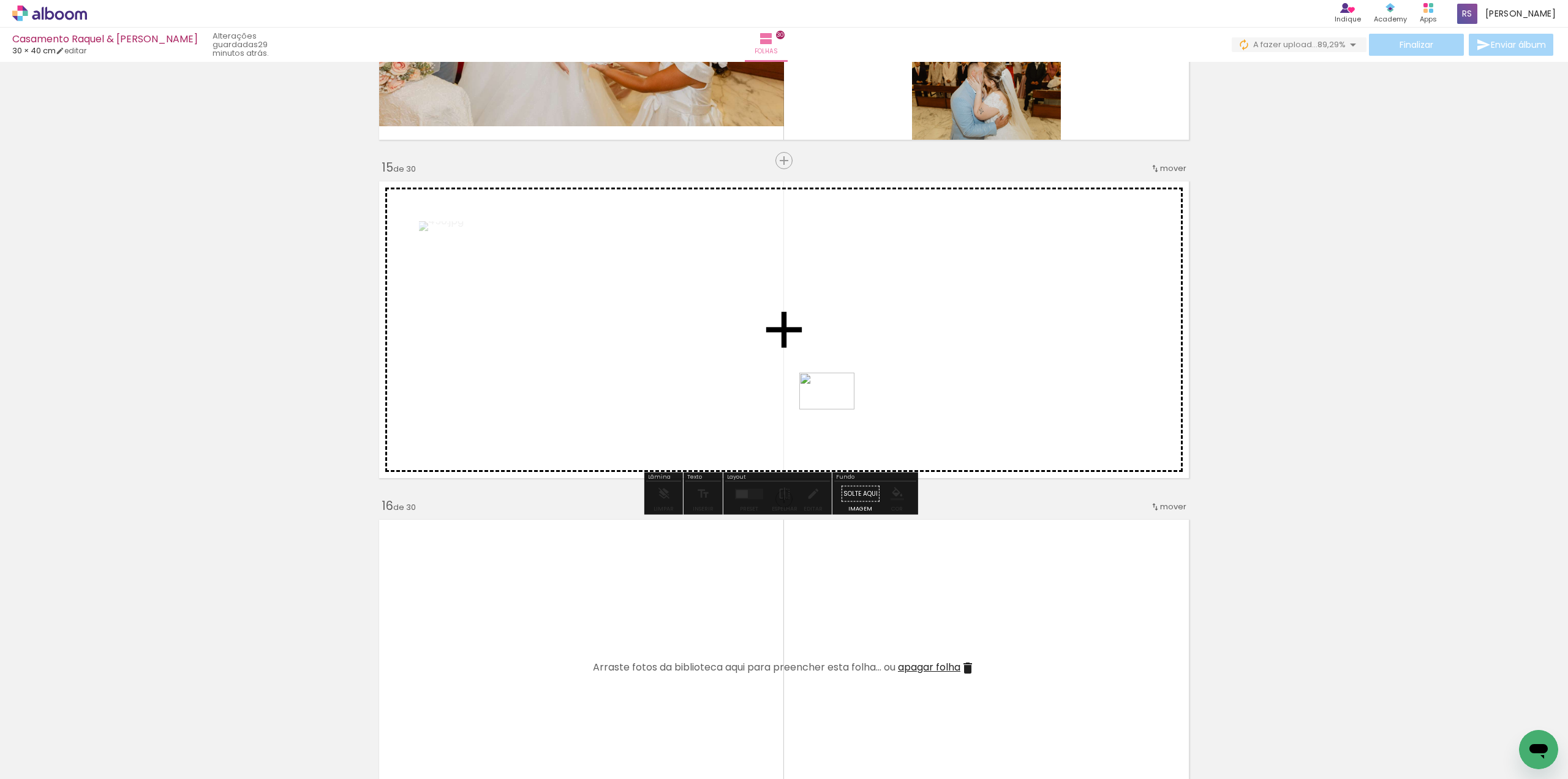
drag, startPoint x: 276, startPoint y: 743, endPoint x: 852, endPoint y: 401, distance: 669.9
click at [852, 401] on quentale-workspace at bounding box center [784, 390] width 1568 height 779
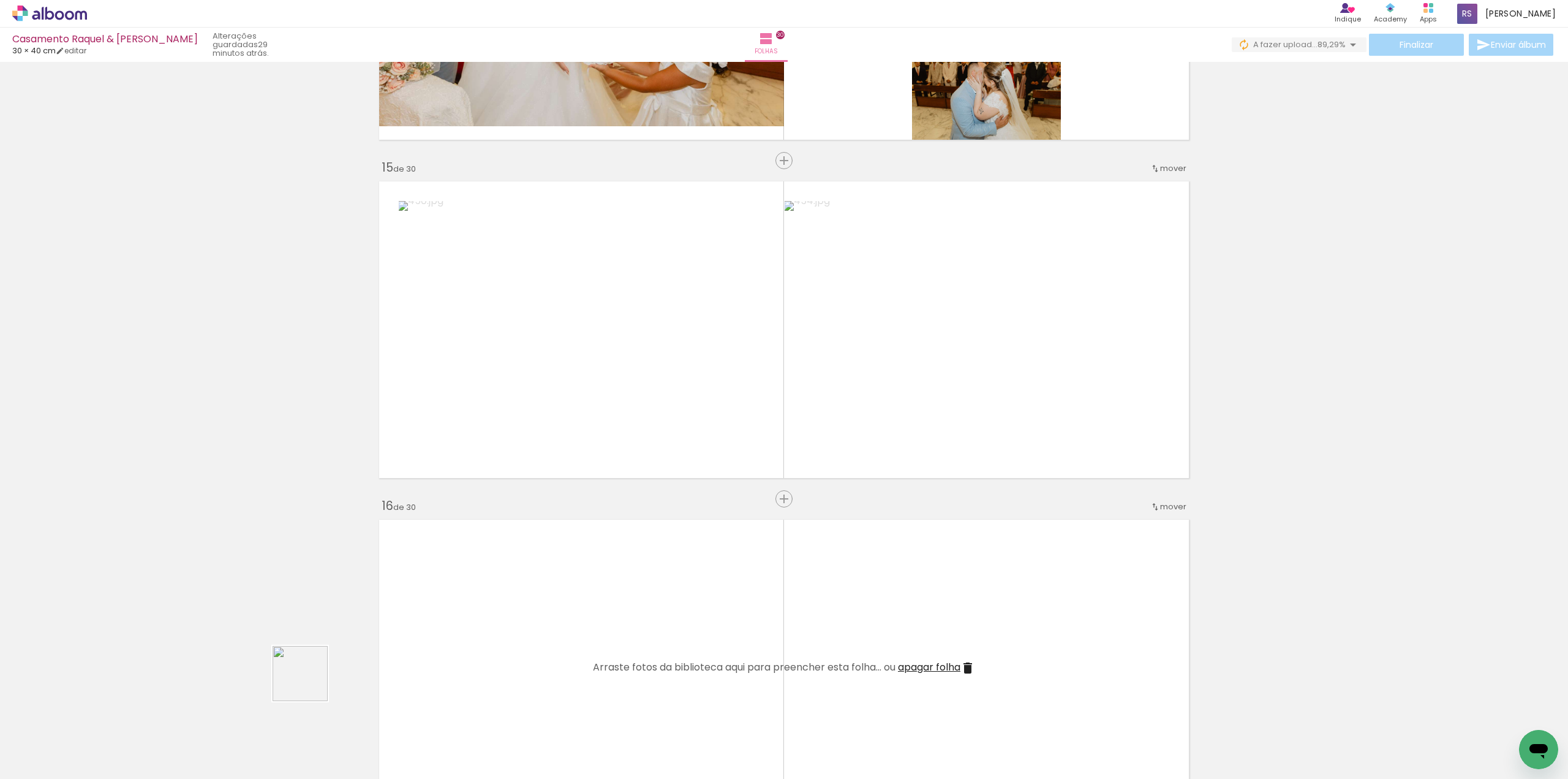
drag, startPoint x: 273, startPoint y: 739, endPoint x: 501, endPoint y: 411, distance: 399.5
click at [517, 360] on quentale-workspace at bounding box center [784, 390] width 1568 height 779
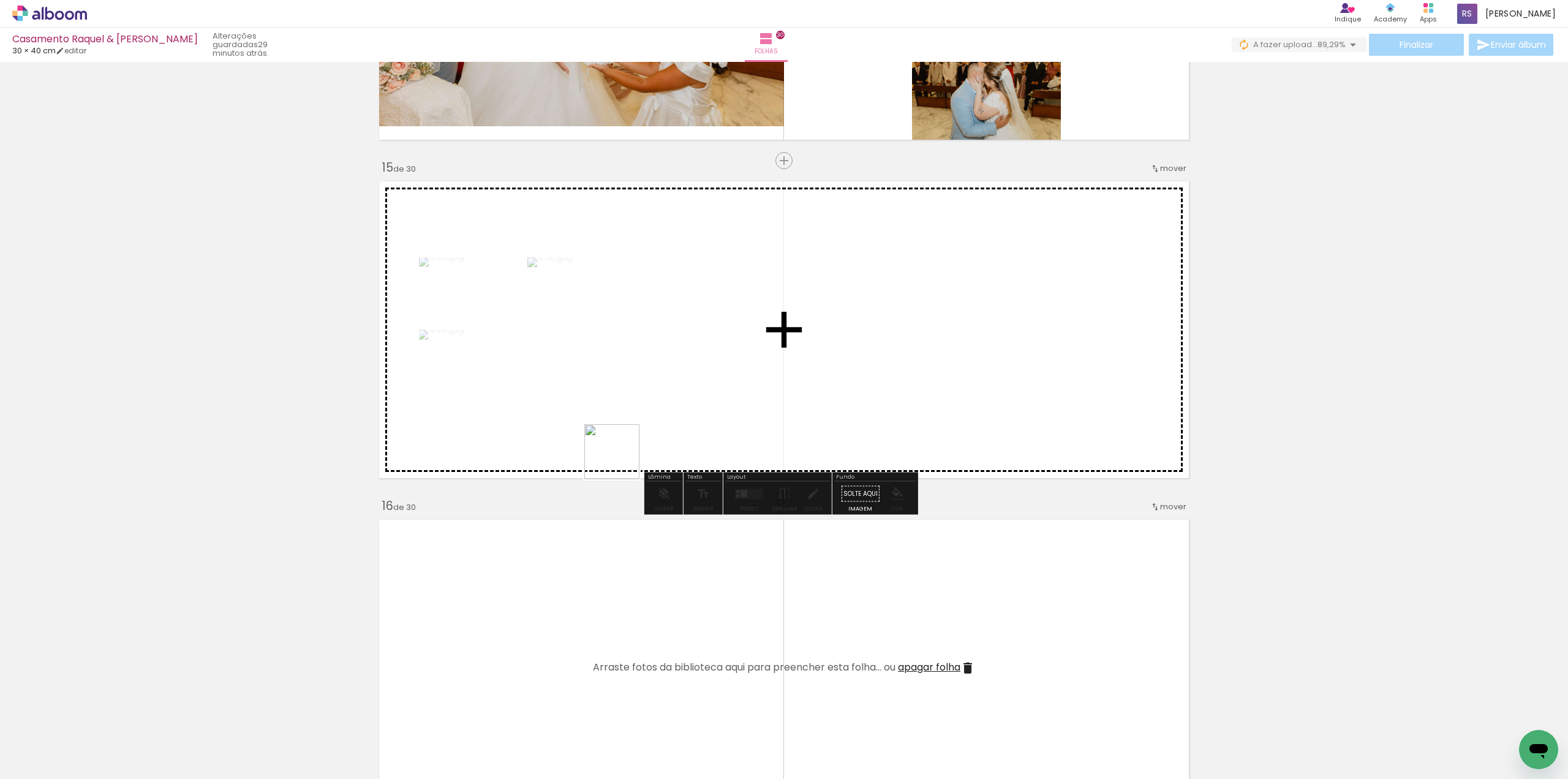
drag, startPoint x: 268, startPoint y: 739, endPoint x: 693, endPoint y: 395, distance: 546.8
click at [703, 375] on quentale-workspace at bounding box center [784, 390] width 1568 height 779
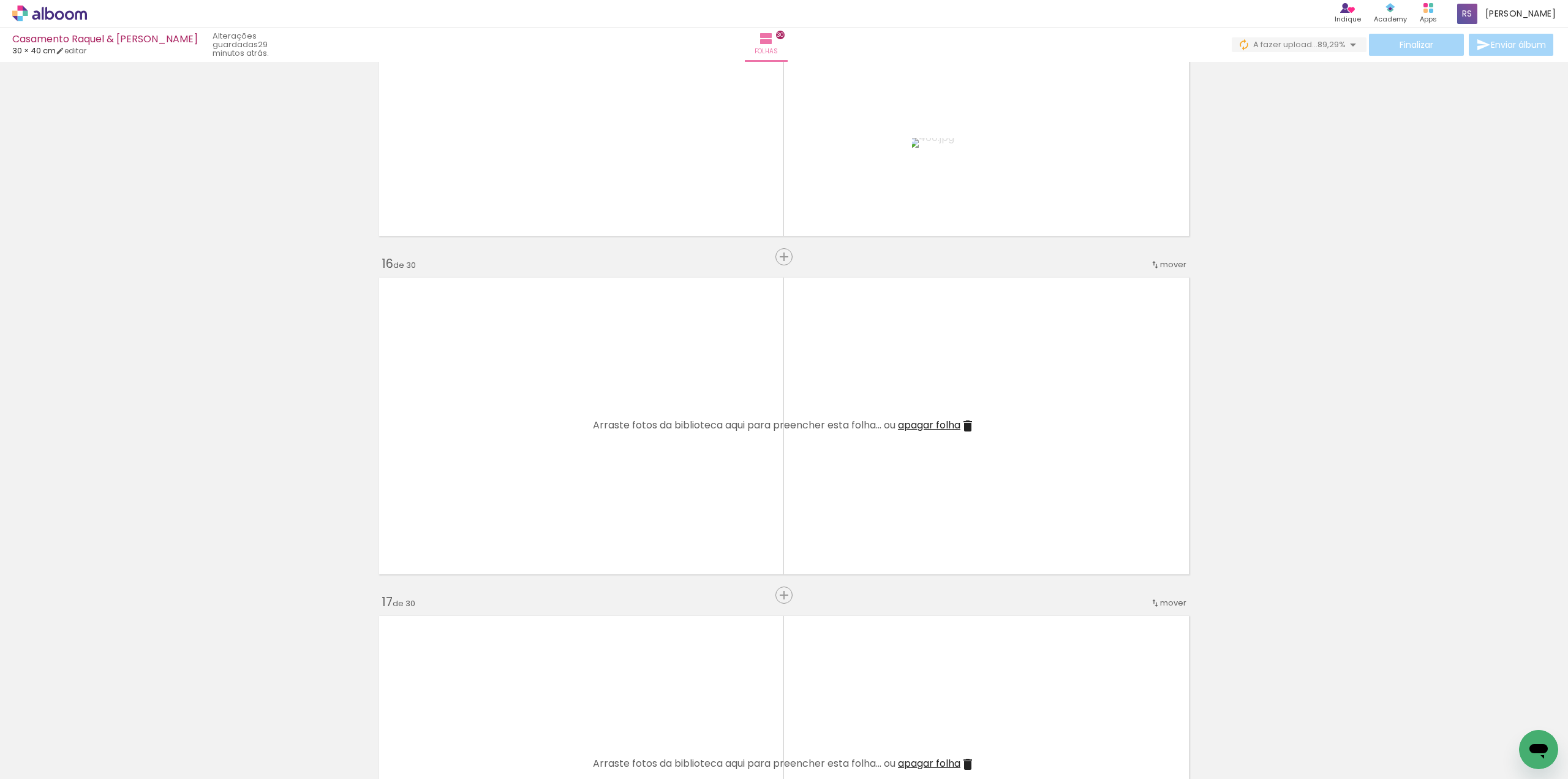
scroll to position [4901, 0]
drag, startPoint x: 316, startPoint y: 581, endPoint x: 477, endPoint y: 471, distance: 195.0
click at [477, 471] on quentale-workspace at bounding box center [784, 390] width 1568 height 779
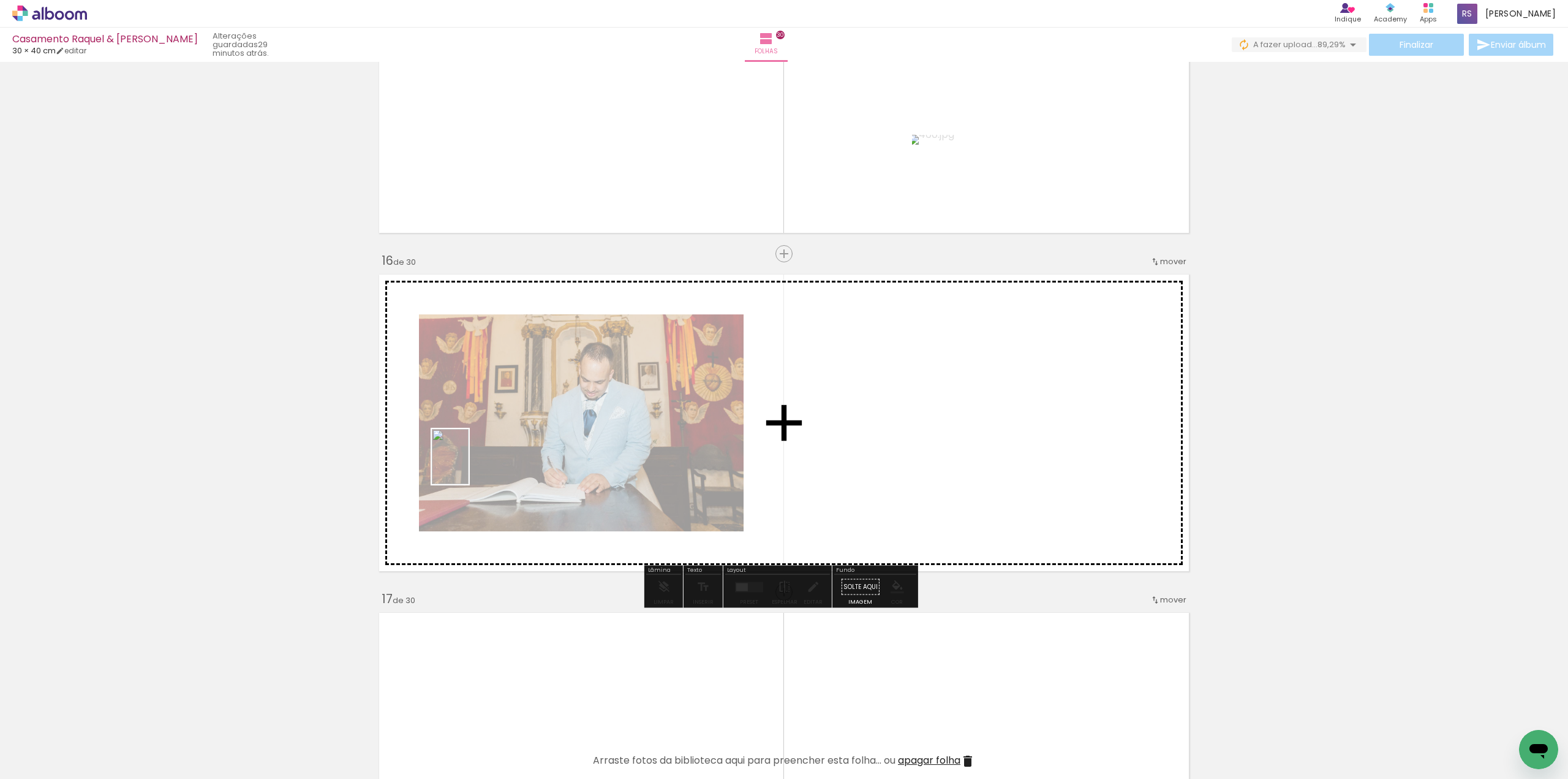
drag, startPoint x: 135, startPoint y: 729, endPoint x: 450, endPoint y: 475, distance: 404.6
click at [470, 465] on quentale-workspace at bounding box center [784, 390] width 1568 height 779
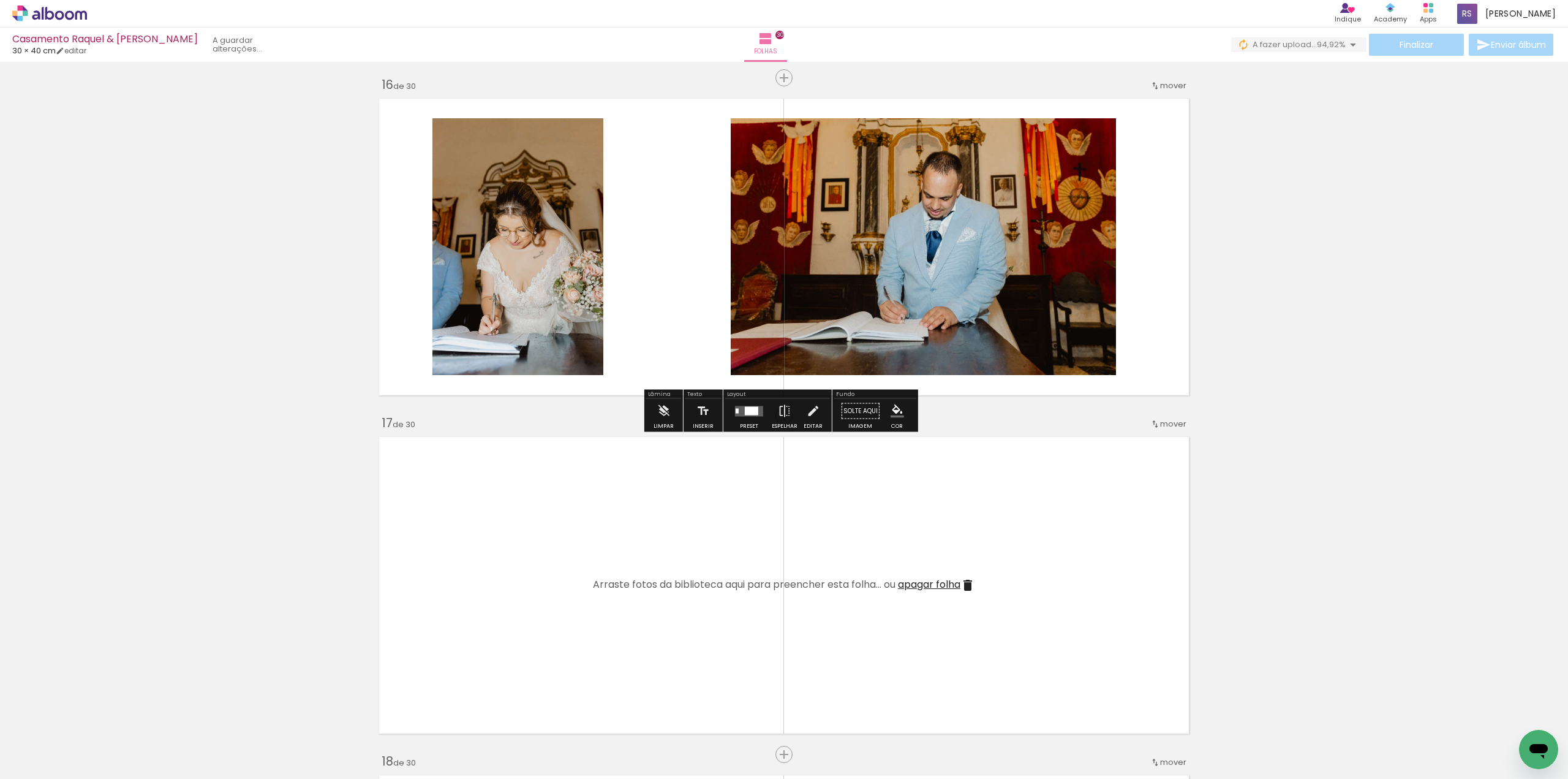
scroll to position [5085, 0]
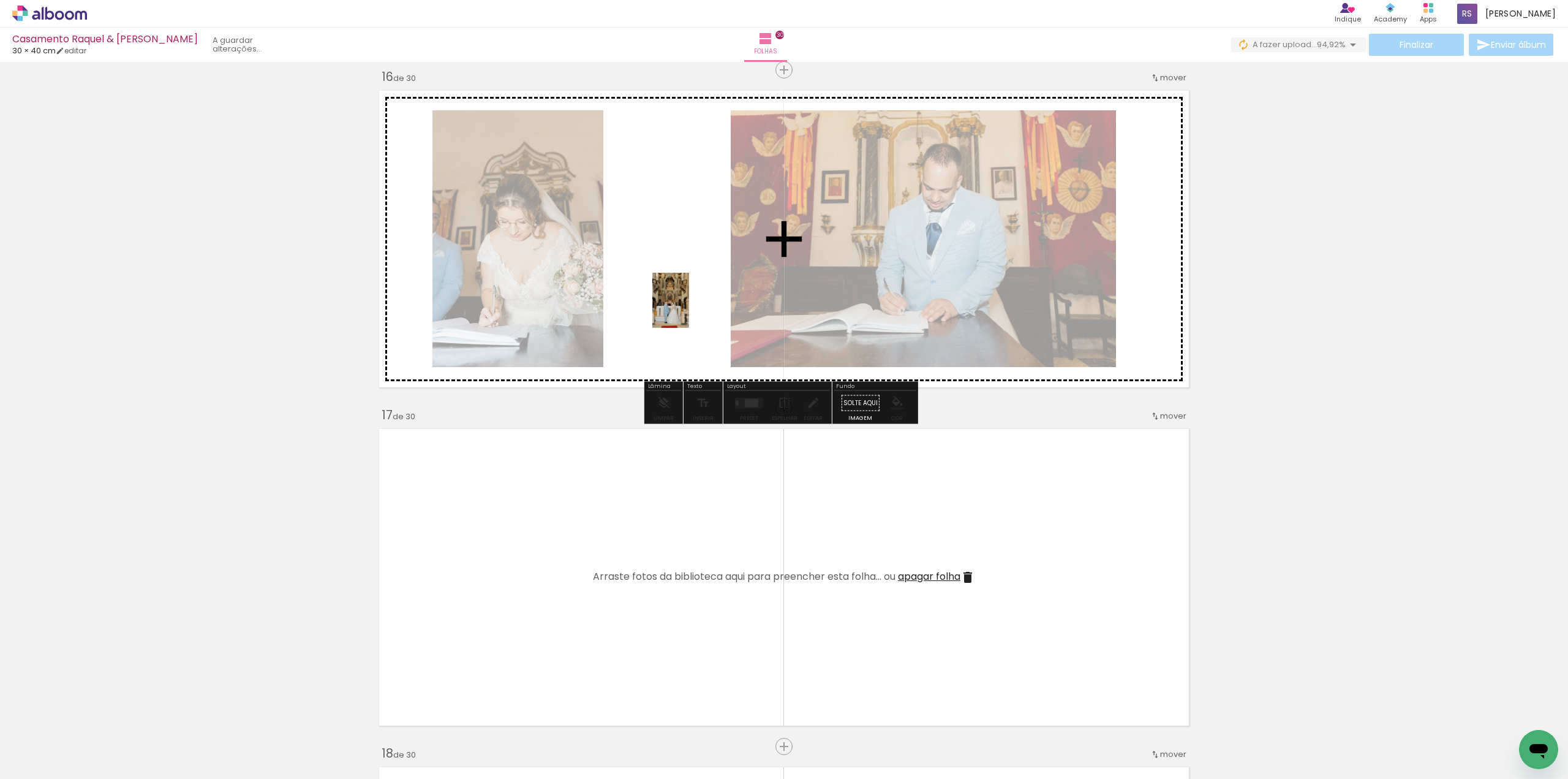
drag, startPoint x: 140, startPoint y: 729, endPoint x: 641, endPoint y: 350, distance: 628.2
click at [712, 278] on quentale-workspace at bounding box center [784, 390] width 1568 height 779
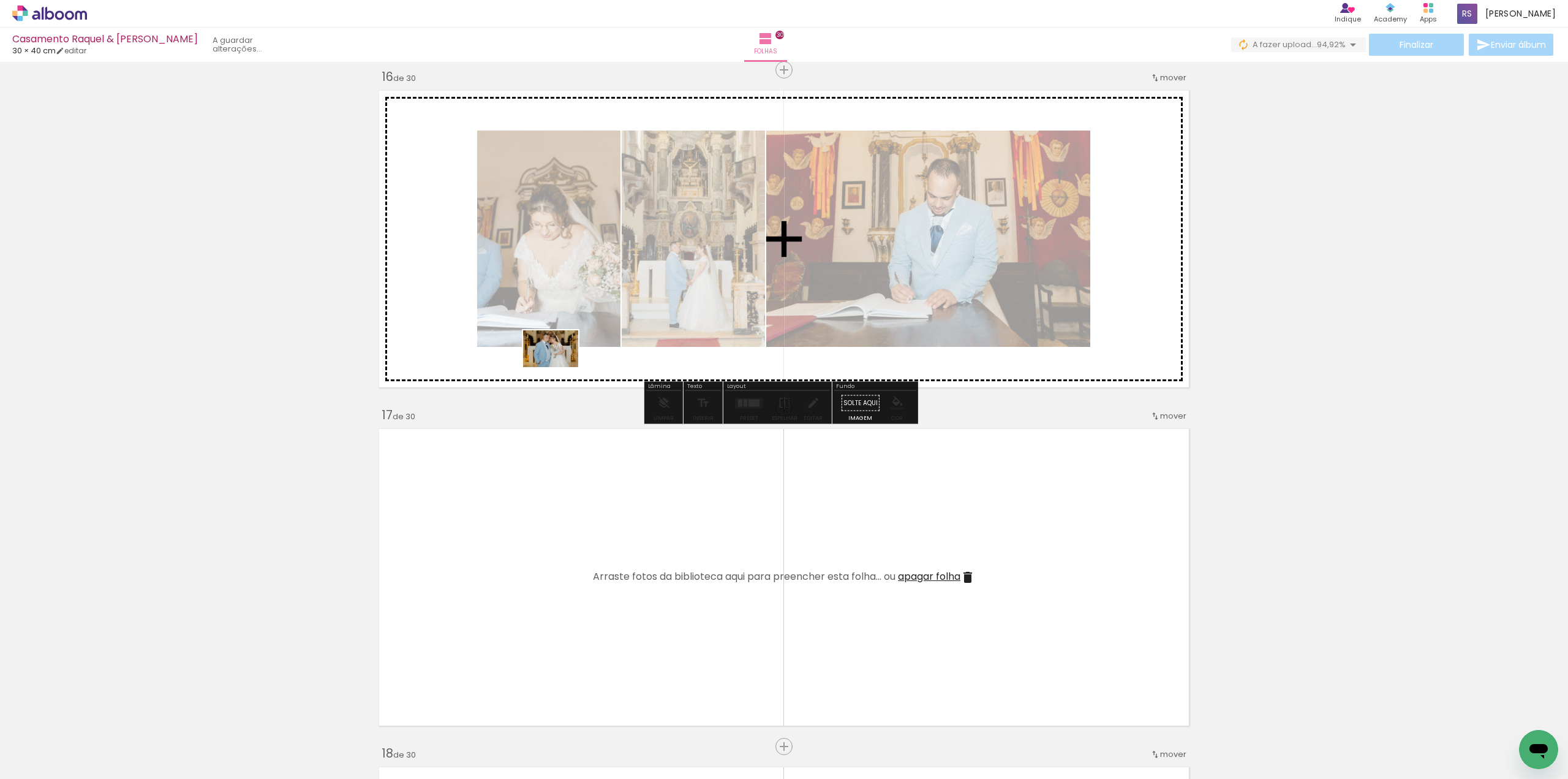
drag, startPoint x: 119, startPoint y: 743, endPoint x: 560, endPoint y: 367, distance: 579.5
click at [560, 367] on quentale-workspace at bounding box center [784, 390] width 1568 height 779
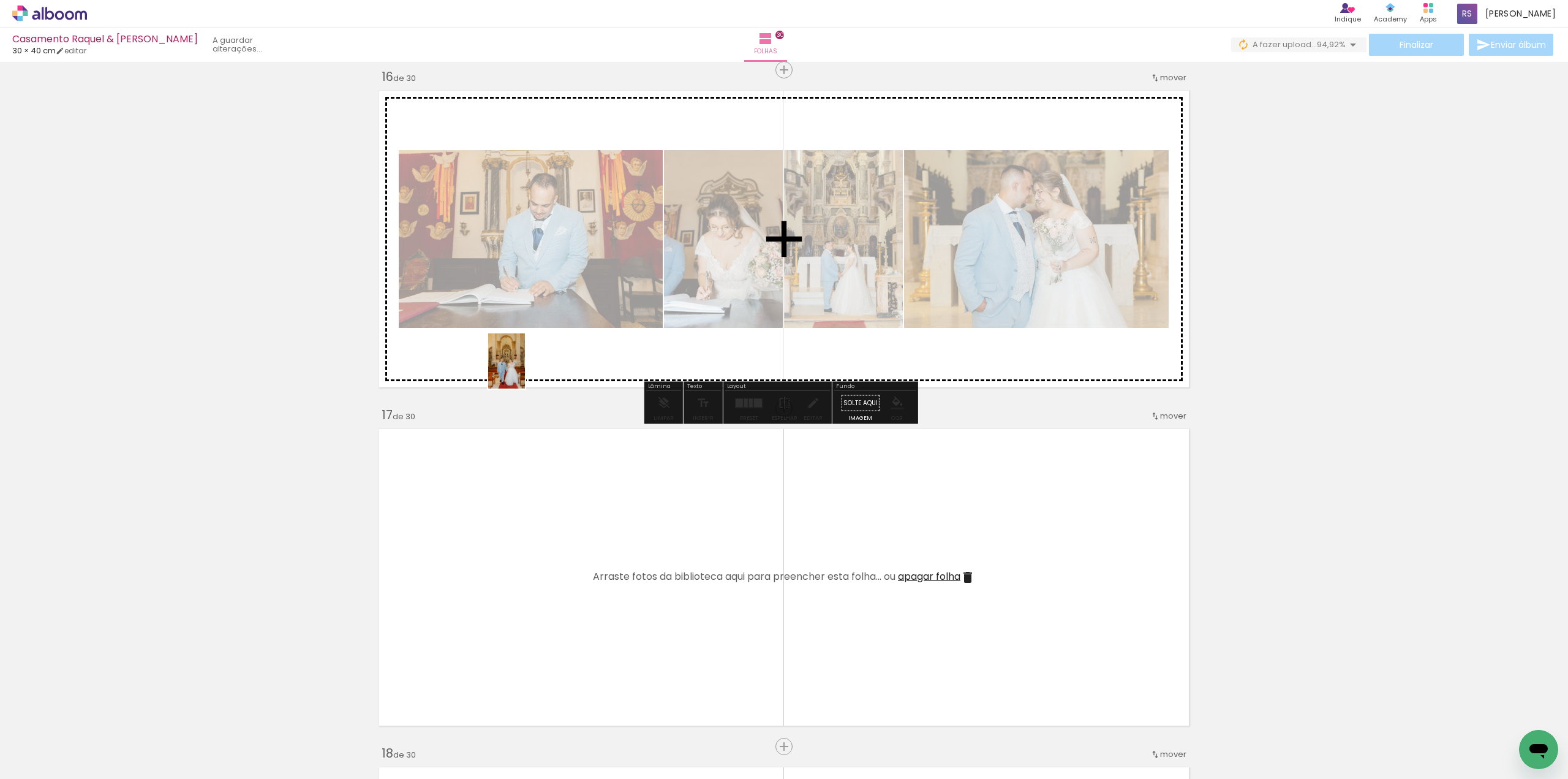
drag, startPoint x: 186, startPoint y: 666, endPoint x: 541, endPoint y: 358, distance: 470.0
click at [541, 359] on quentale-workspace at bounding box center [784, 390] width 1568 height 779
